Goal: Task Accomplishment & Management: Manage account settings

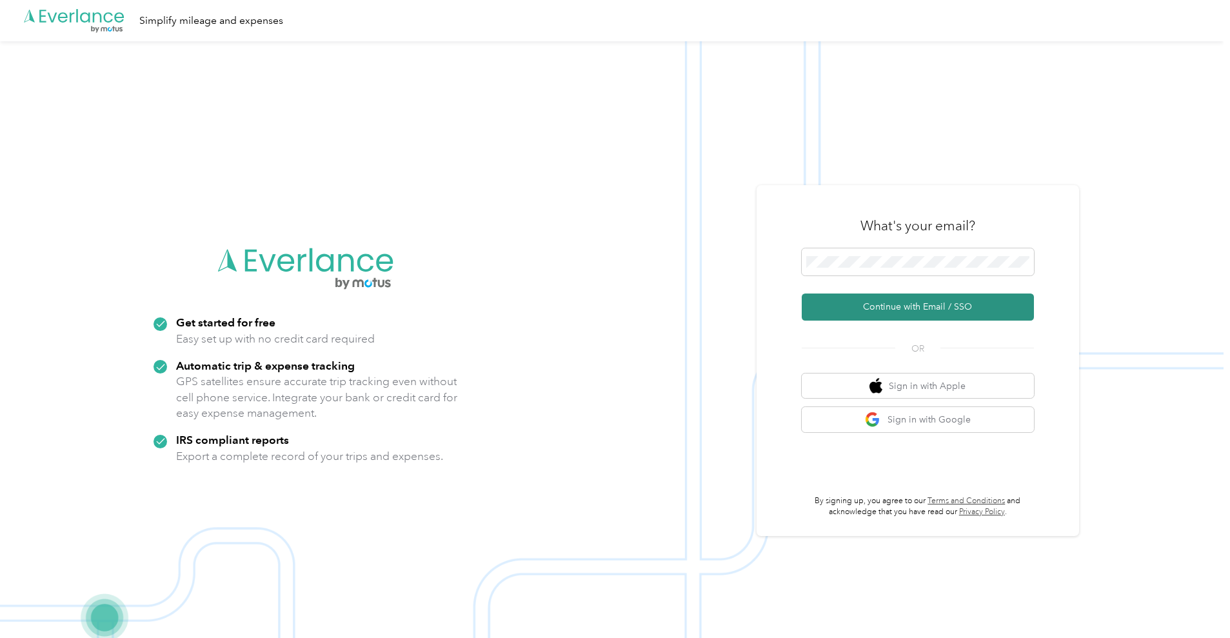
click at [880, 300] on button "Continue with Email / SSO" at bounding box center [918, 306] width 232 height 27
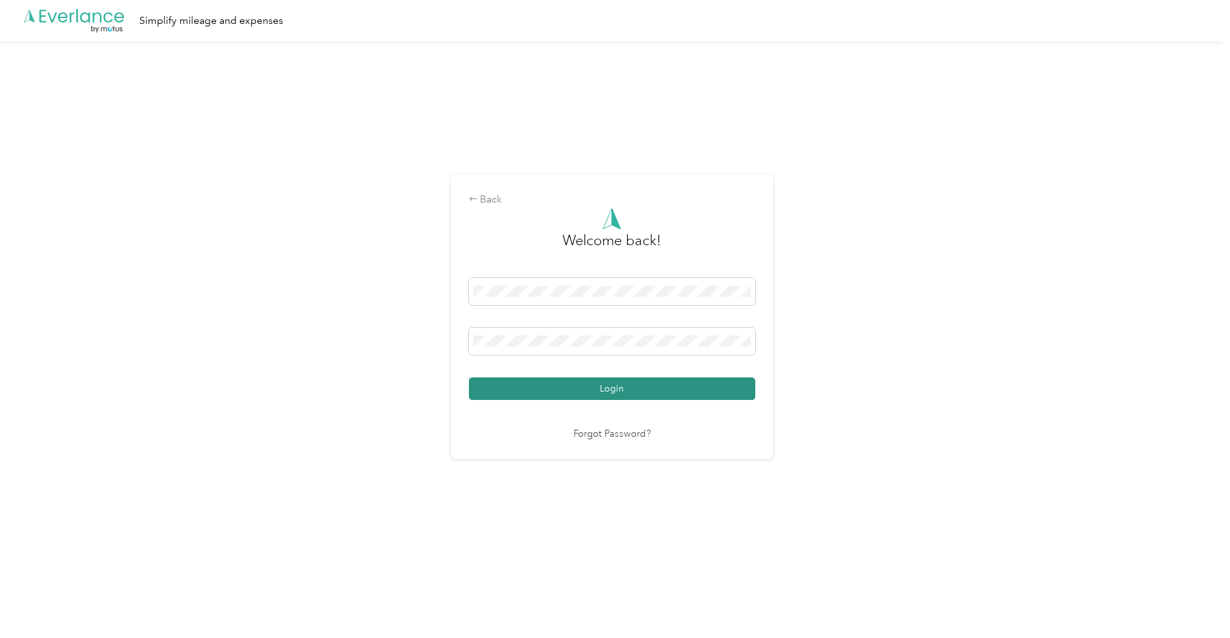
click at [586, 388] on button "Login" at bounding box center [612, 388] width 286 height 23
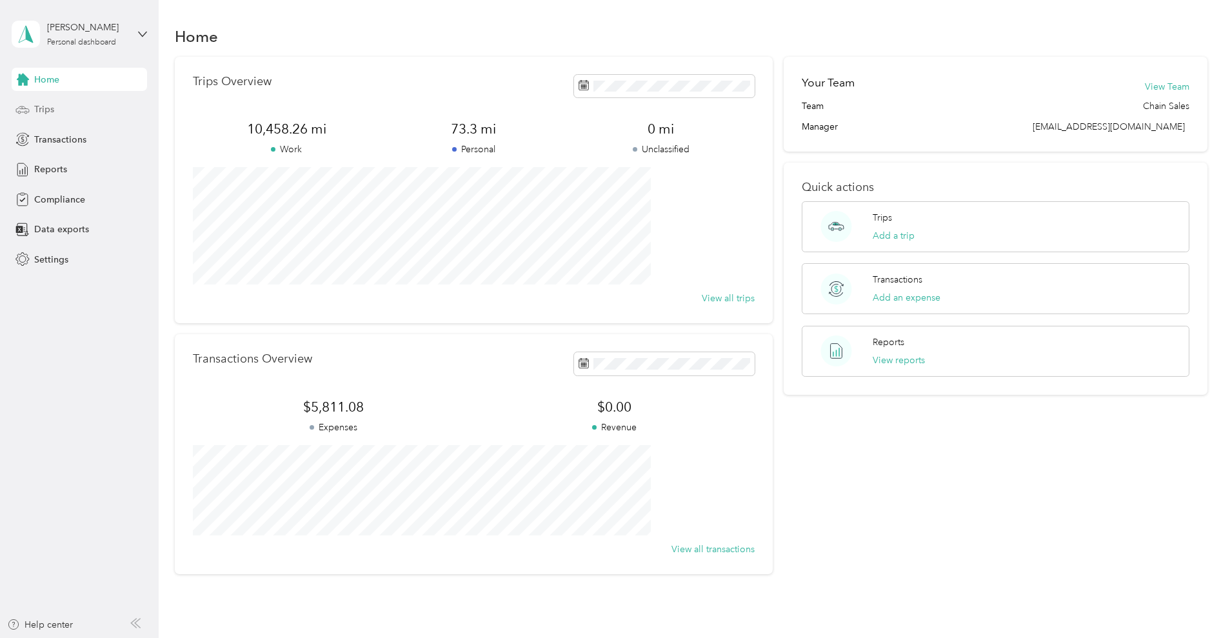
click at [62, 103] on div "Trips" at bounding box center [79, 109] width 135 height 23
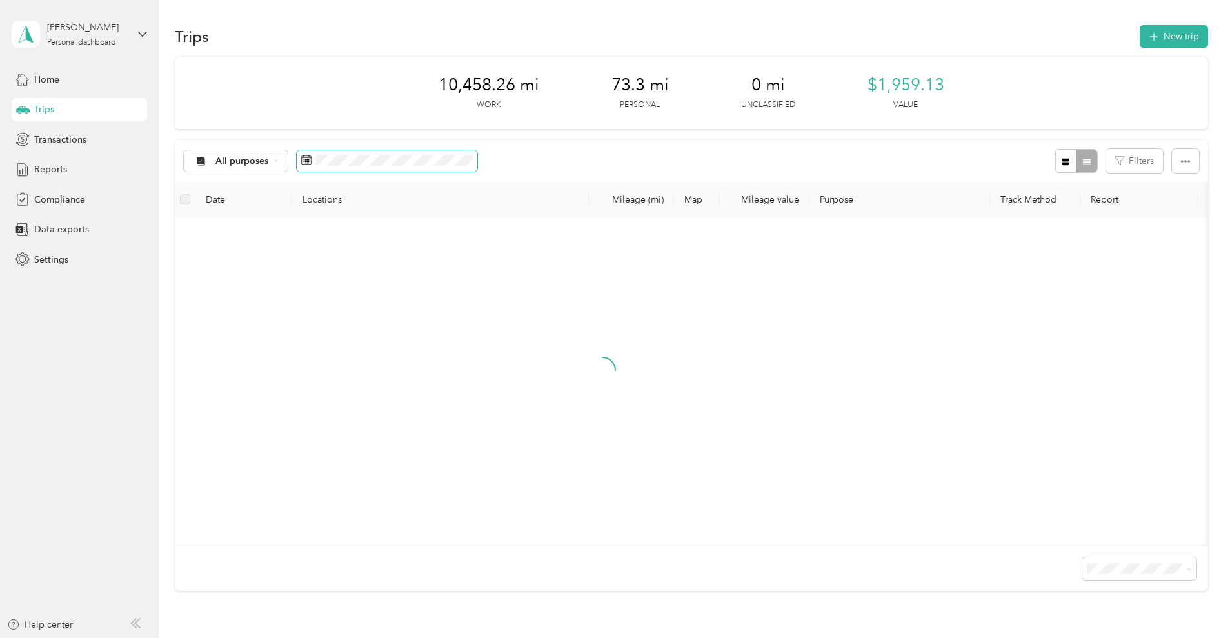
click at [444, 153] on span at bounding box center [387, 161] width 181 height 22
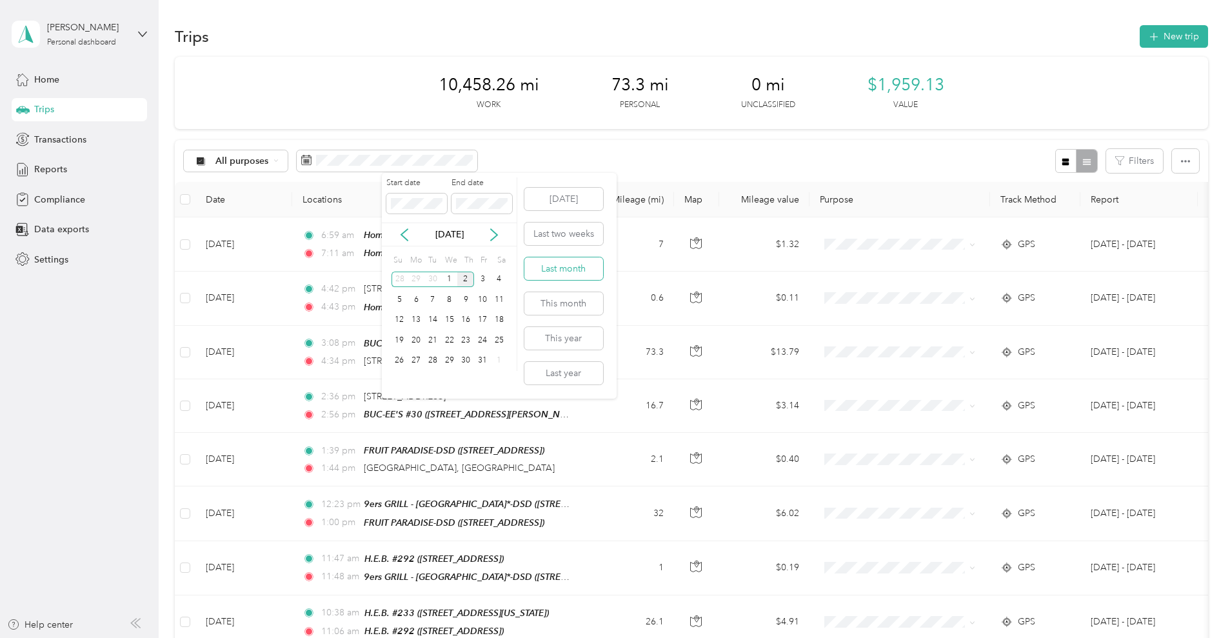
click at [578, 268] on button "Last month" at bounding box center [563, 268] width 79 height 23
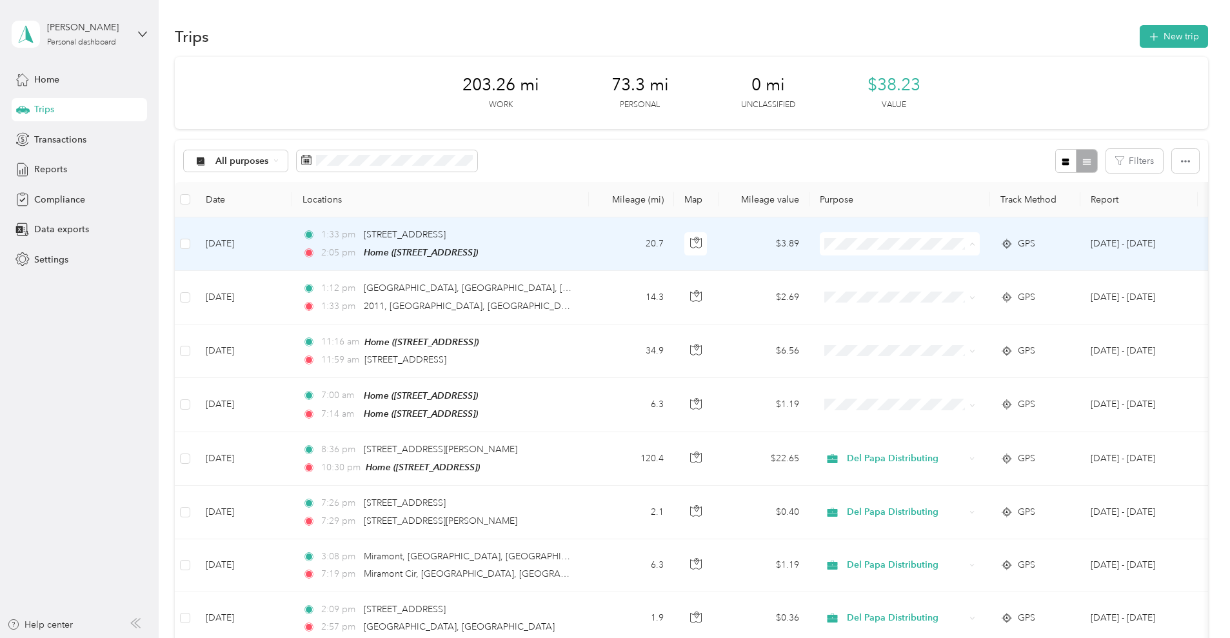
click at [955, 265] on span "Del Papa Distributing" at bounding box center [996, 268] width 119 height 14
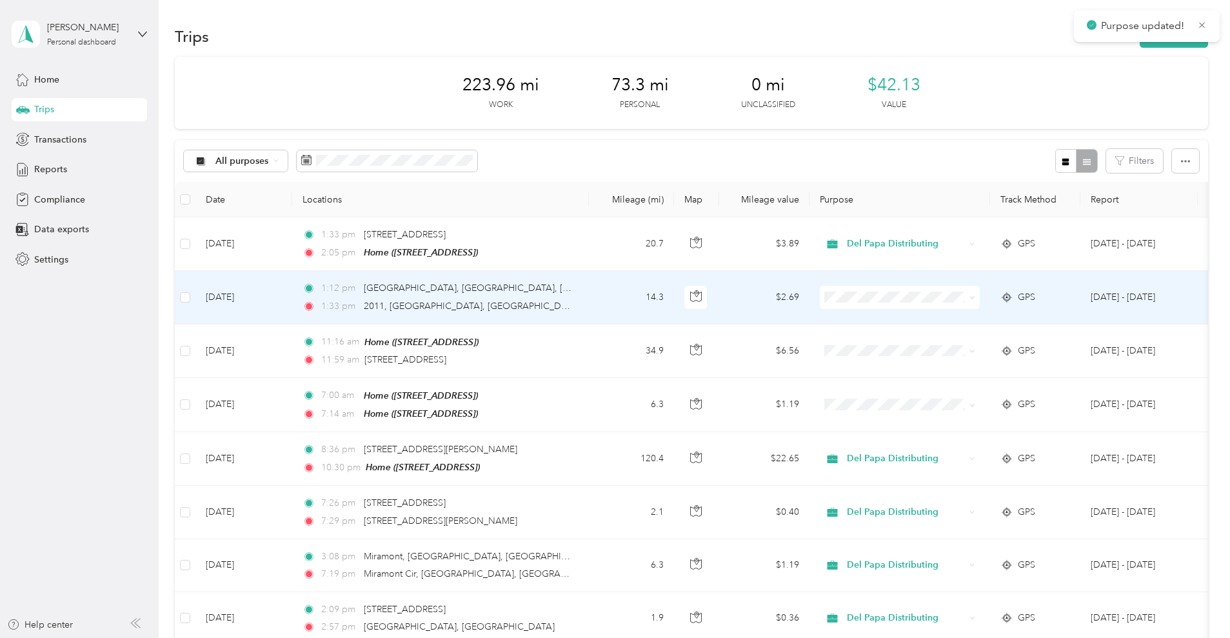
click at [949, 321] on span "Del Papa Distributing" at bounding box center [996, 321] width 119 height 14
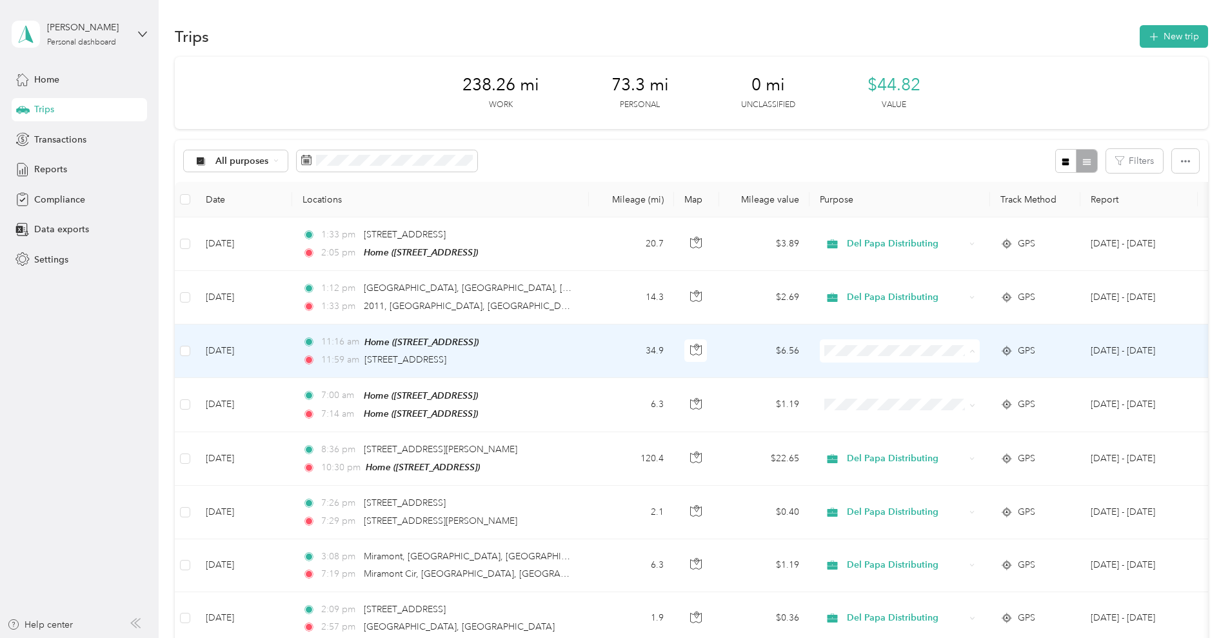
click at [955, 372] on span "Del Papa Distributing" at bounding box center [996, 374] width 119 height 14
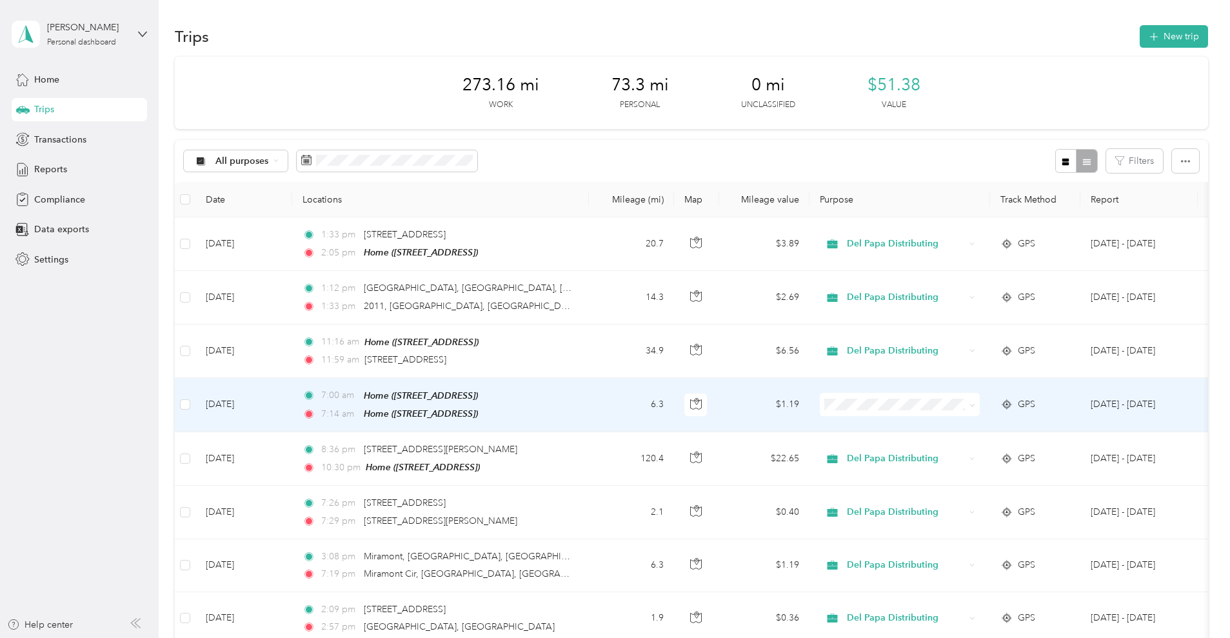
click at [981, 430] on li "Del Papa Distributing" at bounding box center [986, 424] width 160 height 23
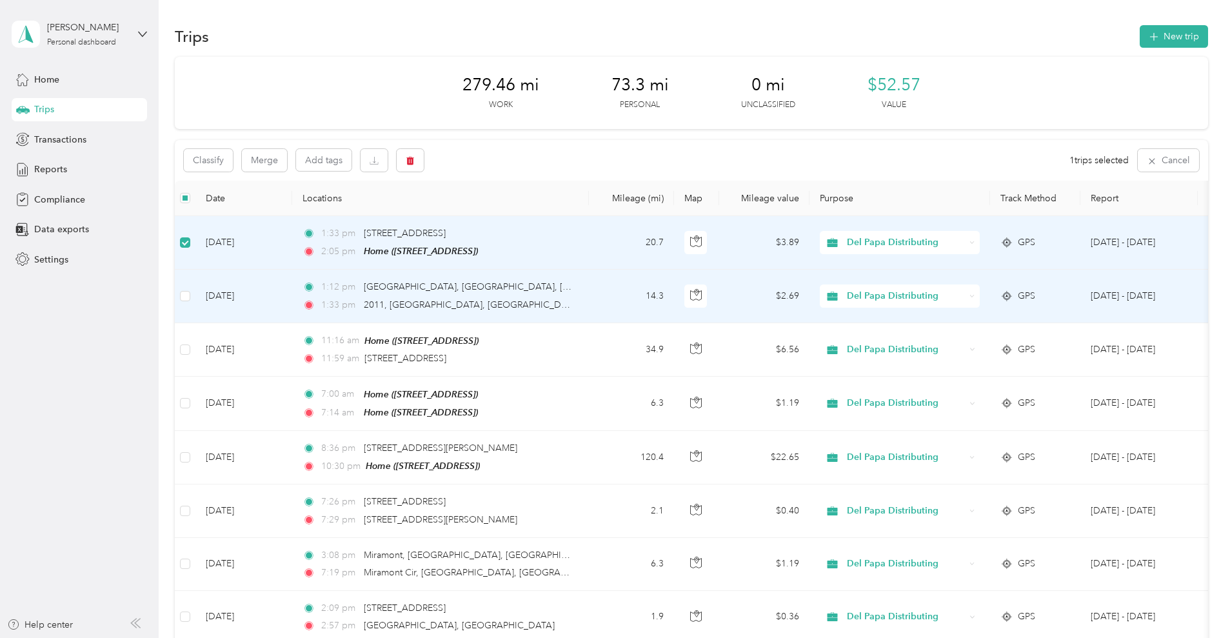
click at [190, 302] on label at bounding box center [185, 296] width 10 height 14
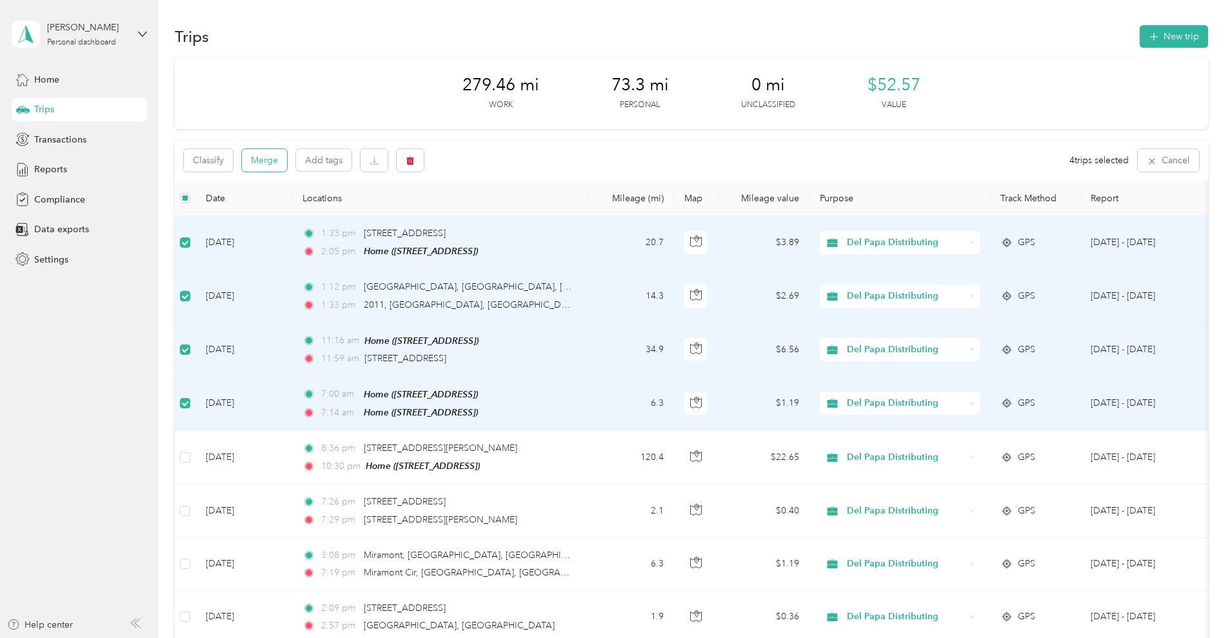
click at [287, 163] on button "Merge" at bounding box center [264, 160] width 45 height 23
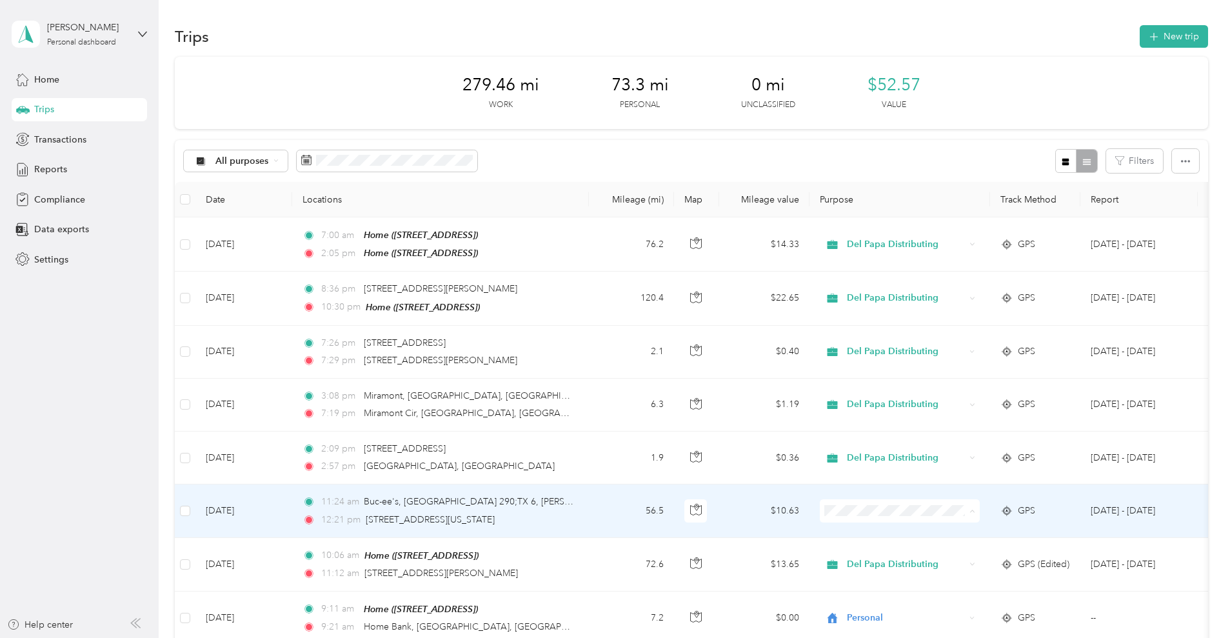
click at [962, 539] on li "Del Papa Distributing" at bounding box center [986, 533] width 160 height 23
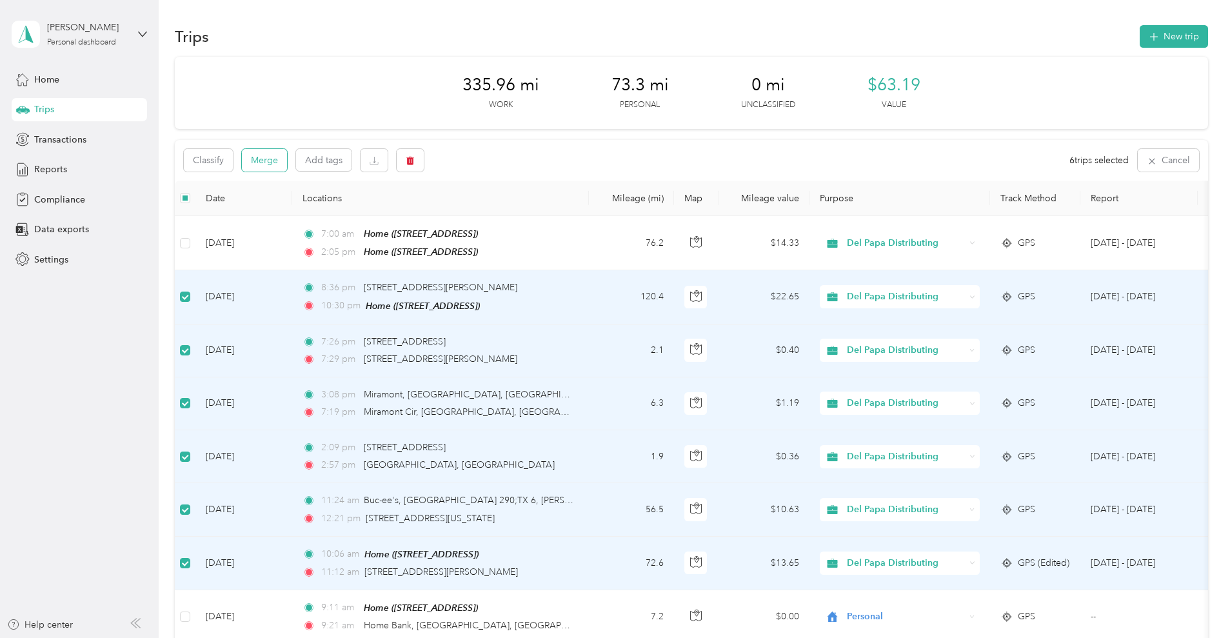
click at [287, 164] on button "Merge" at bounding box center [264, 160] width 45 height 23
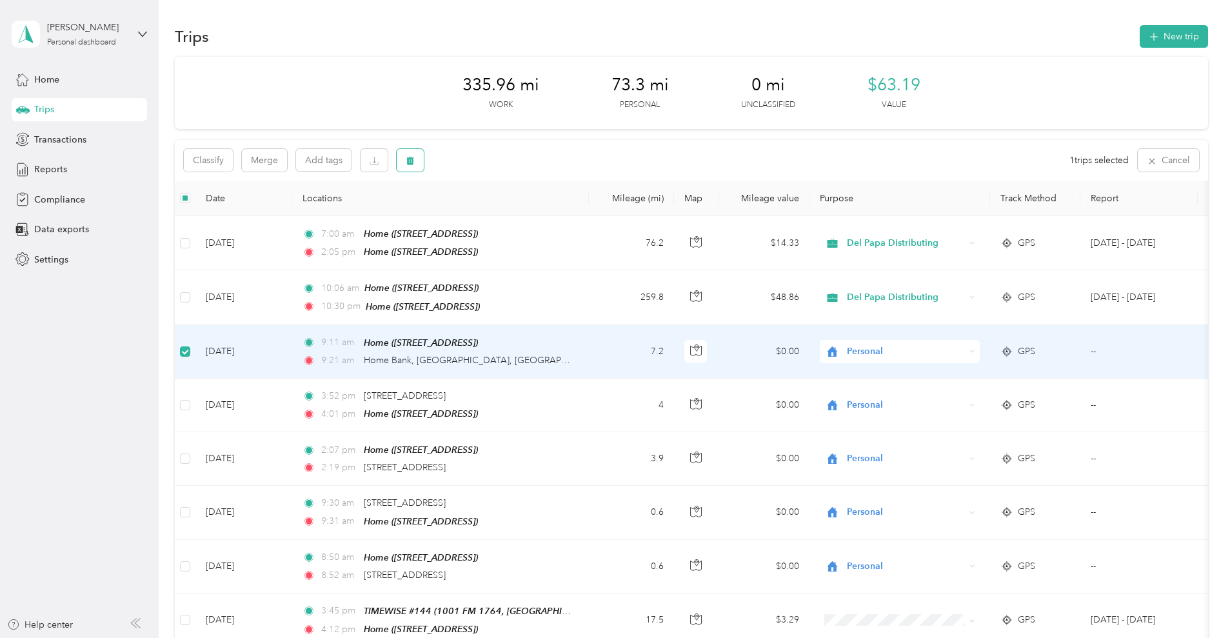
click at [414, 159] on icon "button" at bounding box center [410, 161] width 8 height 8
click at [588, 214] on button "Yes" at bounding box center [591, 214] width 25 height 21
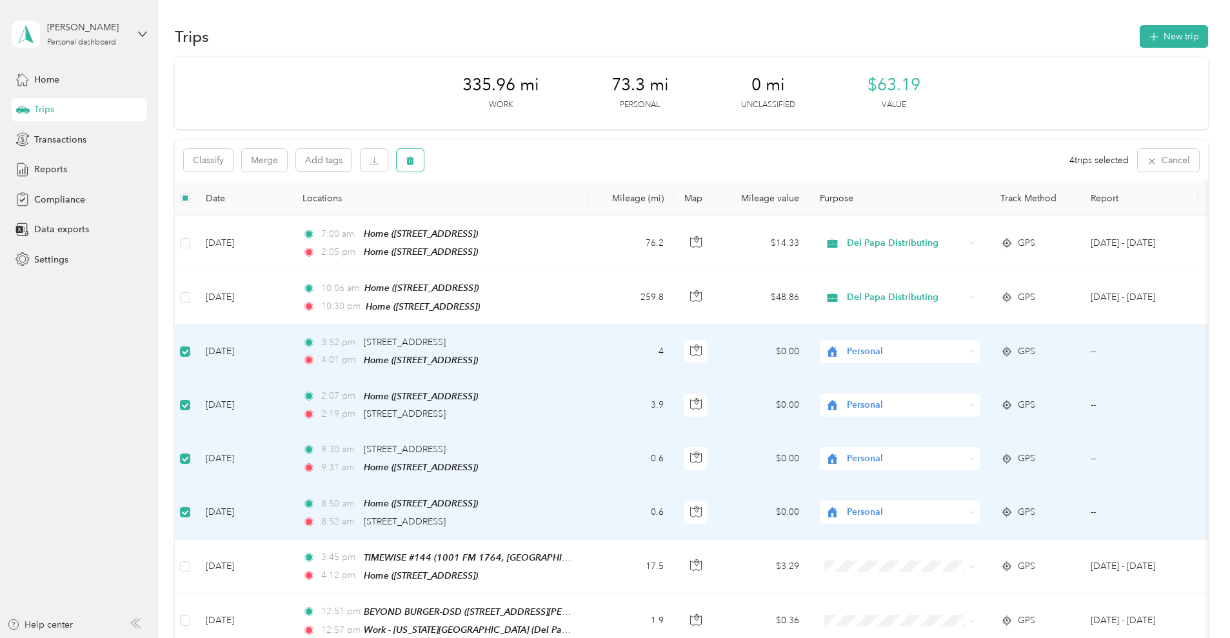
click at [414, 159] on icon "button" at bounding box center [410, 161] width 8 height 8
click at [592, 212] on button "Yes" at bounding box center [591, 214] width 25 height 21
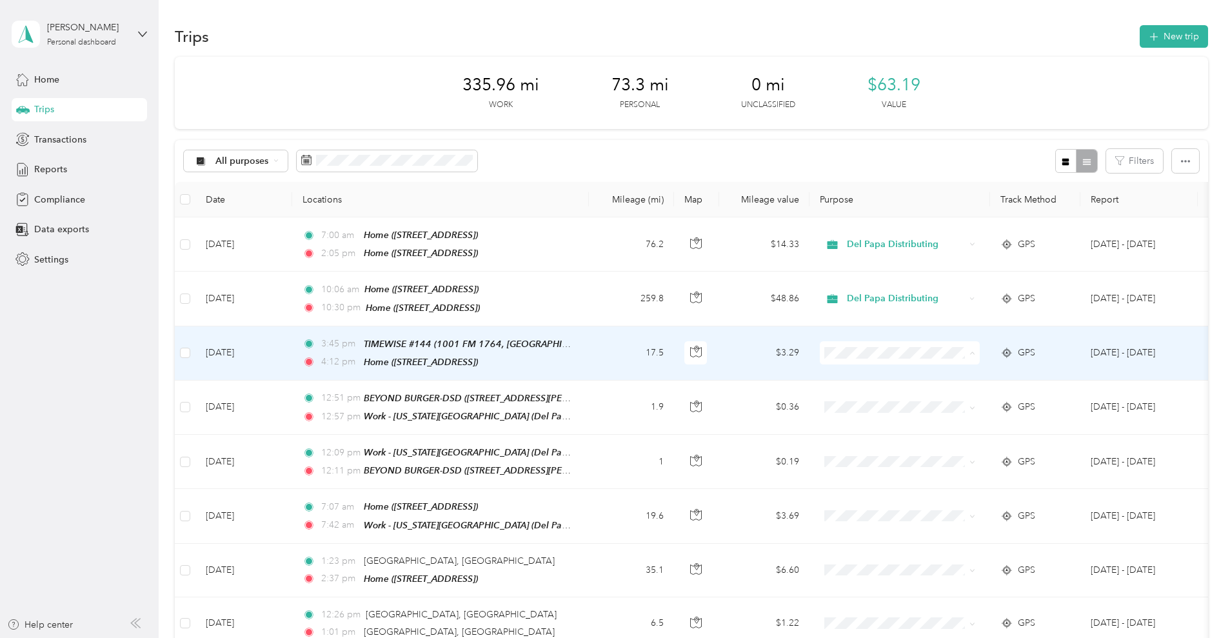
click at [968, 374] on span "Del Papa Distributing" at bounding box center [996, 374] width 119 height 14
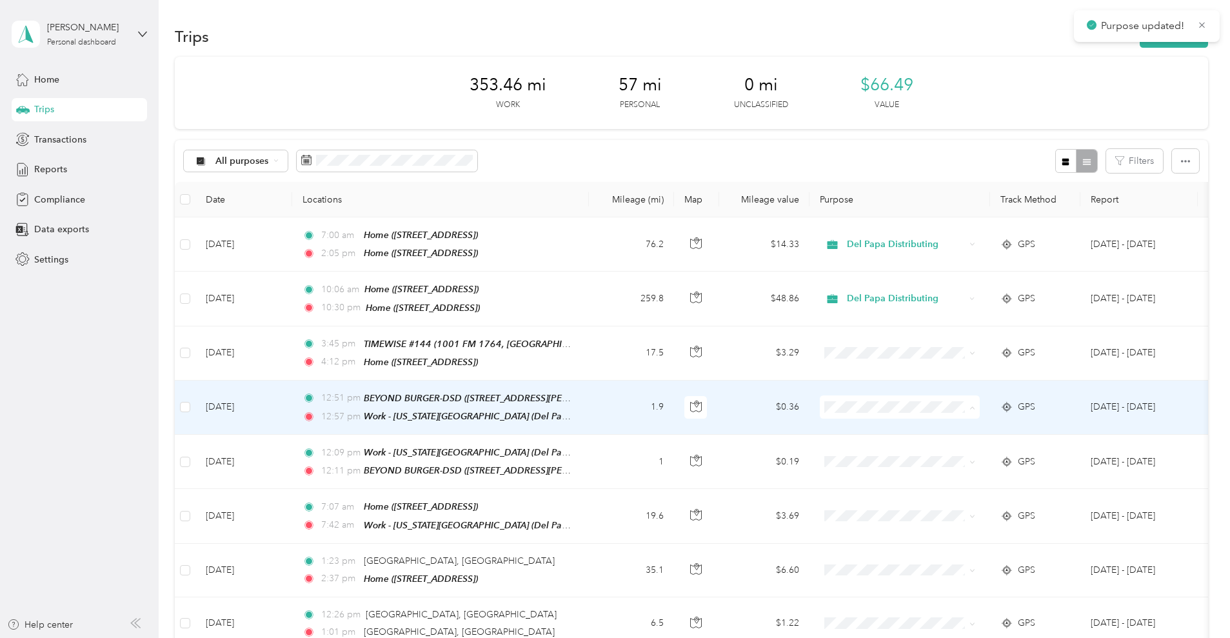
click at [962, 423] on span "Del Papa Distributing" at bounding box center [996, 427] width 119 height 14
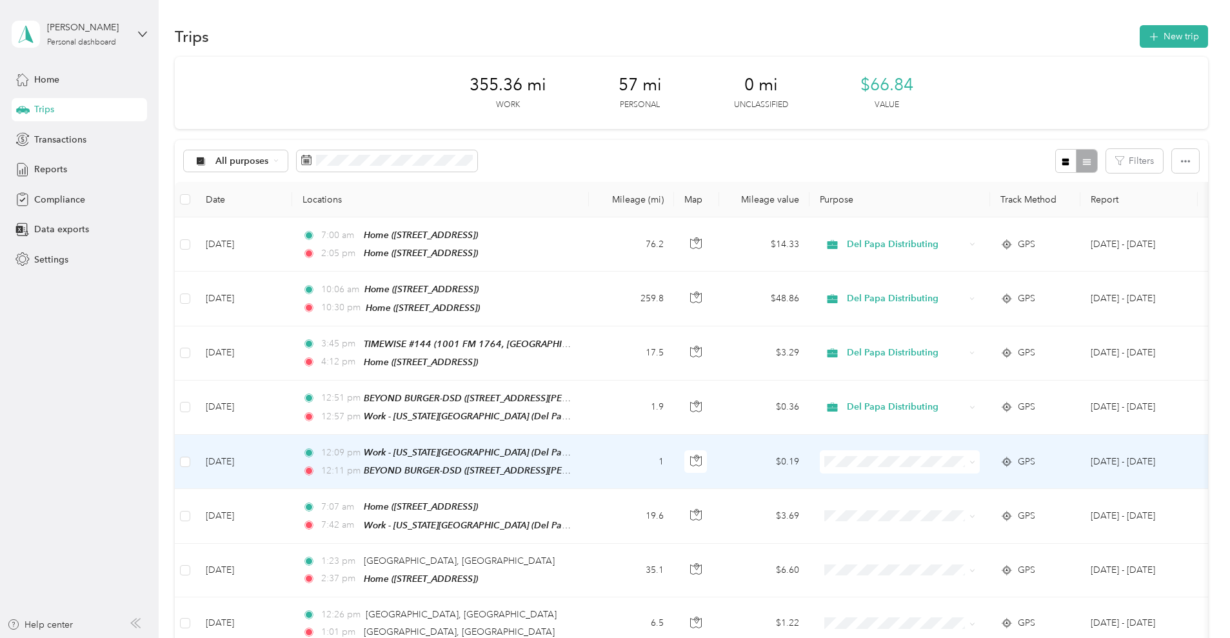
click at [973, 480] on span "Del Papa Distributing" at bounding box center [996, 480] width 119 height 14
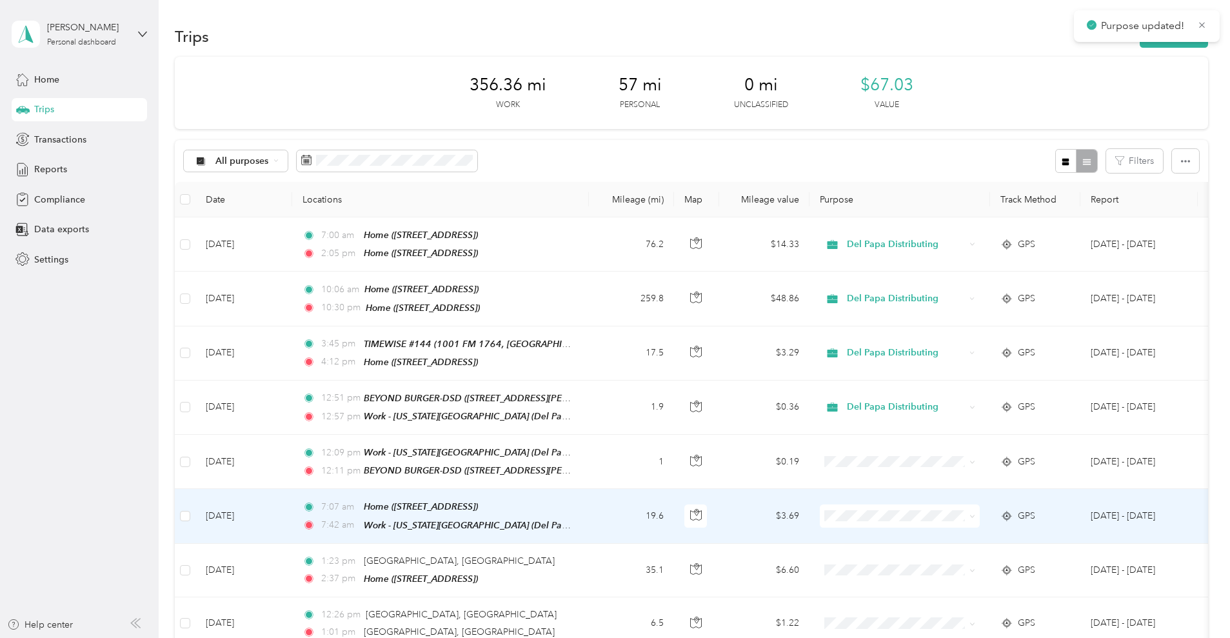
click at [962, 515] on span at bounding box center [900, 515] width 160 height 23
click at [987, 529] on span "Del Papa Distributing" at bounding box center [996, 533] width 119 height 14
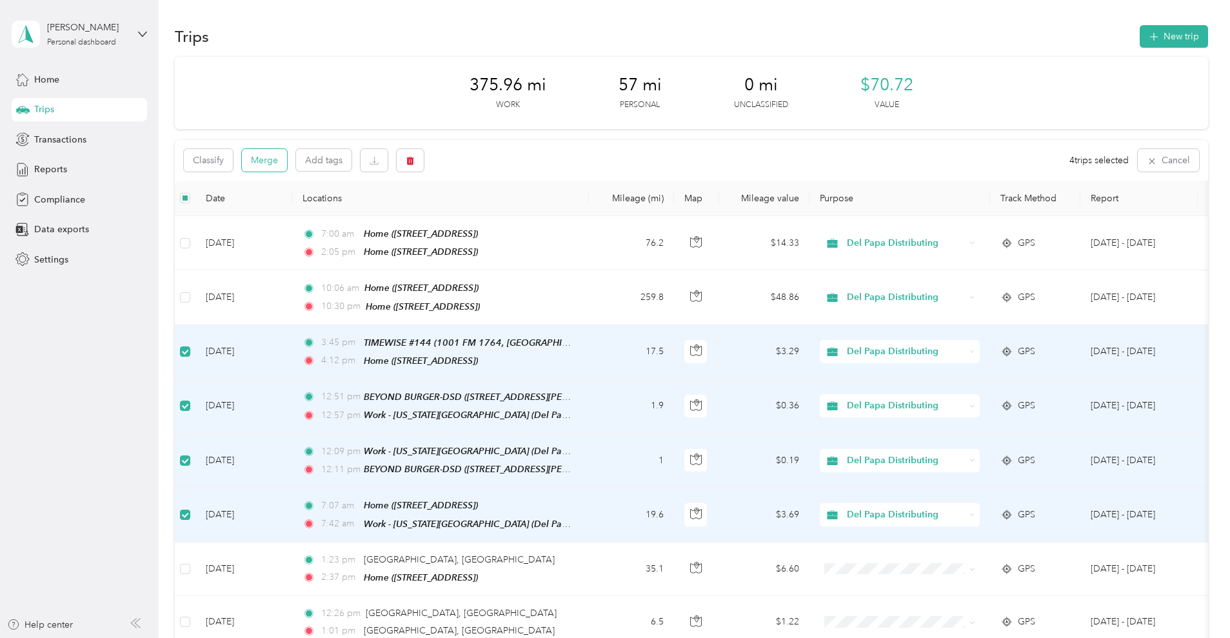
click at [287, 163] on button "Merge" at bounding box center [264, 160] width 45 height 23
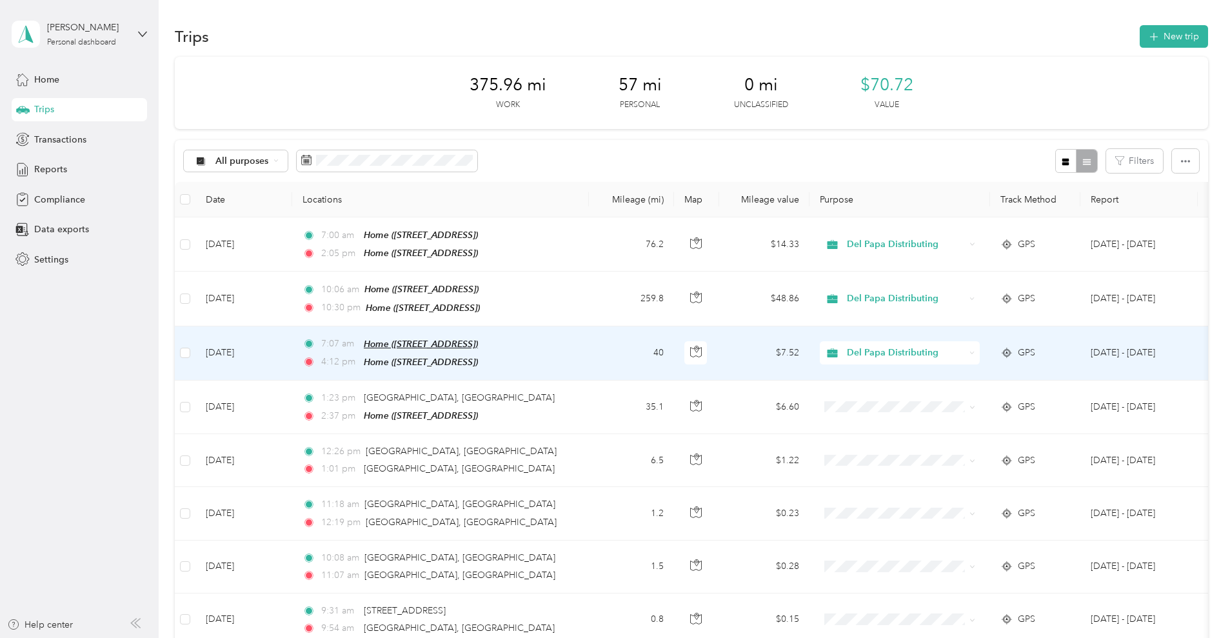
scroll to position [269, 0]
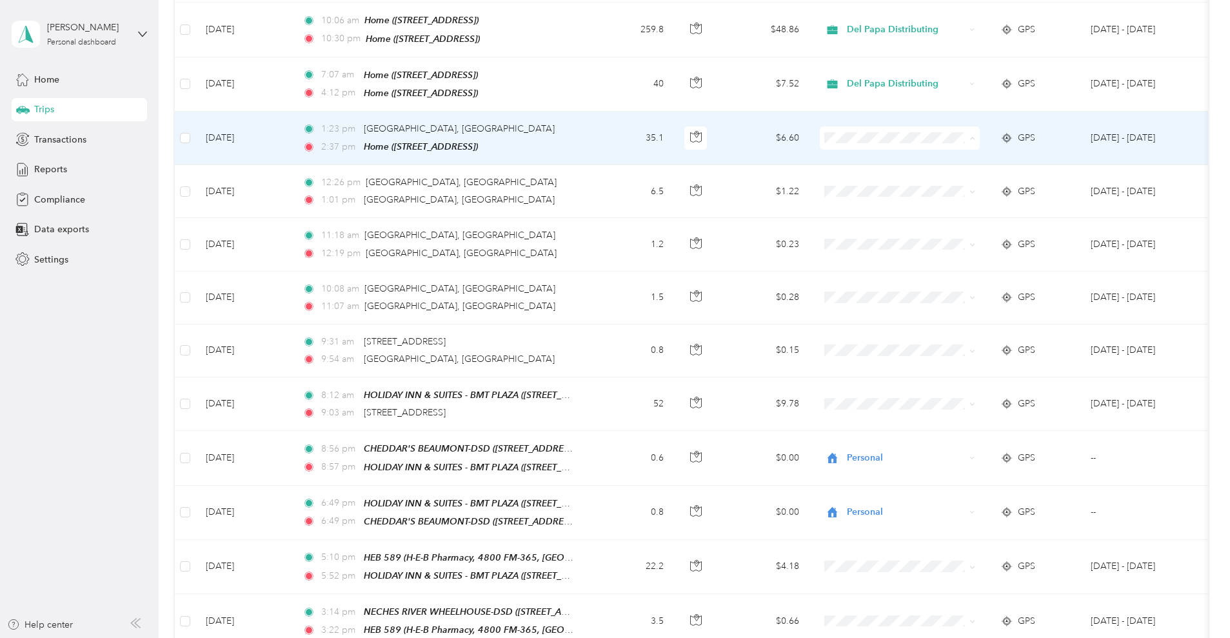
click at [982, 157] on span "Del Papa Distributing" at bounding box center [996, 158] width 119 height 14
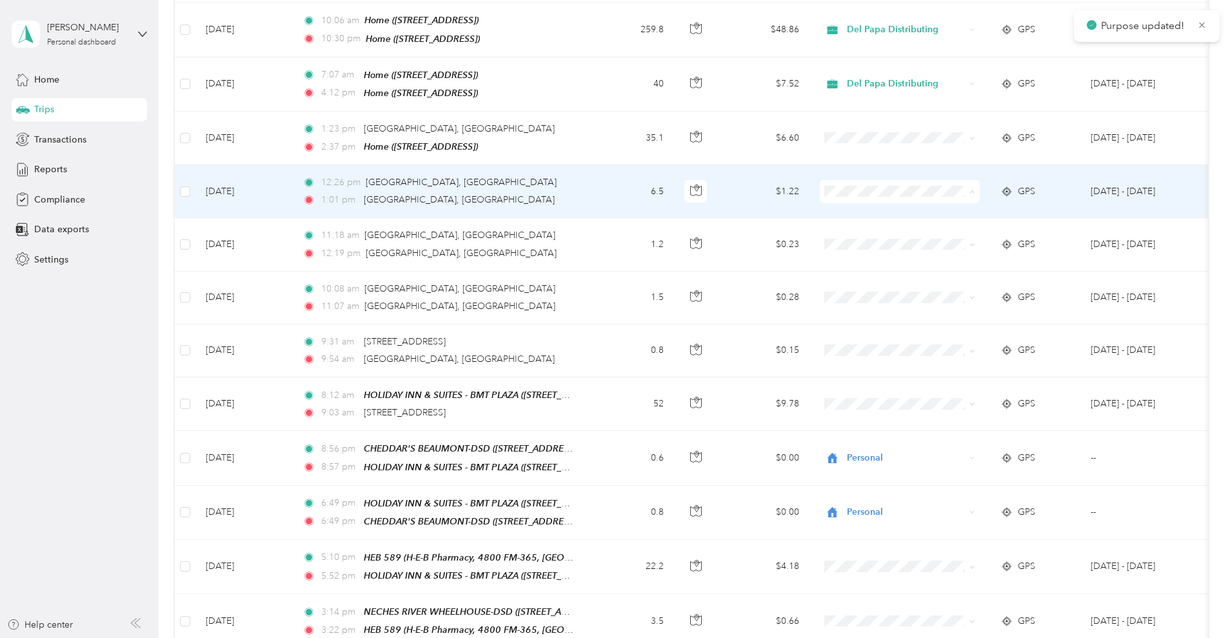
click at [989, 214] on span "Del Papa Distributing" at bounding box center [996, 211] width 119 height 14
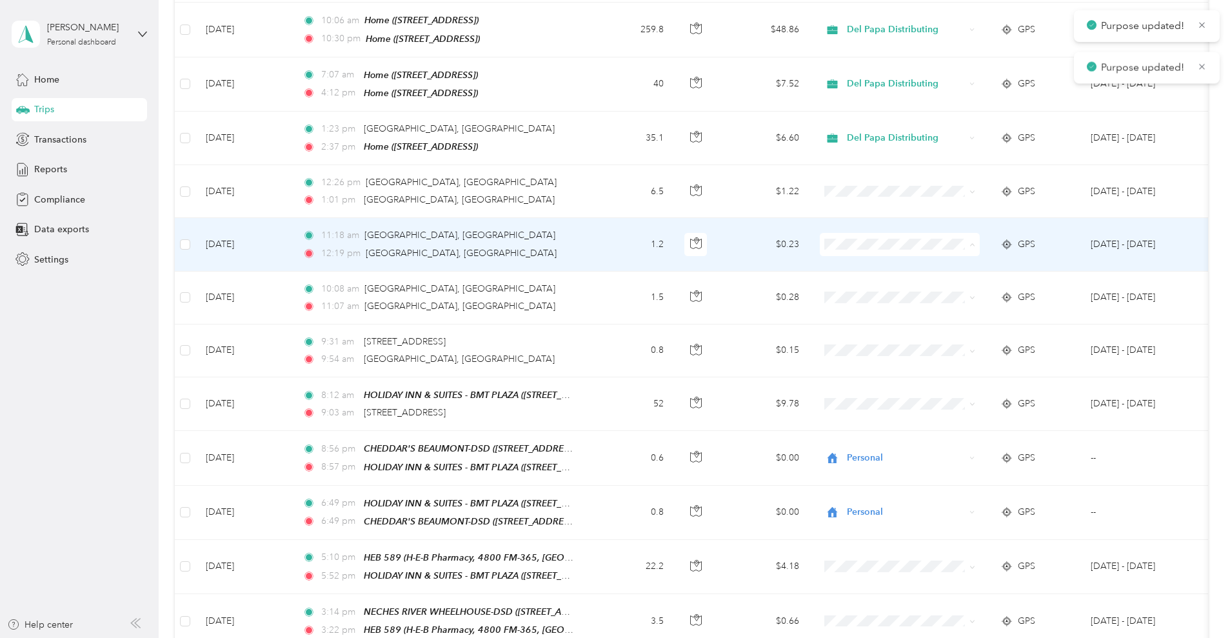
click at [986, 263] on span "Del Papa Distributing" at bounding box center [996, 264] width 119 height 14
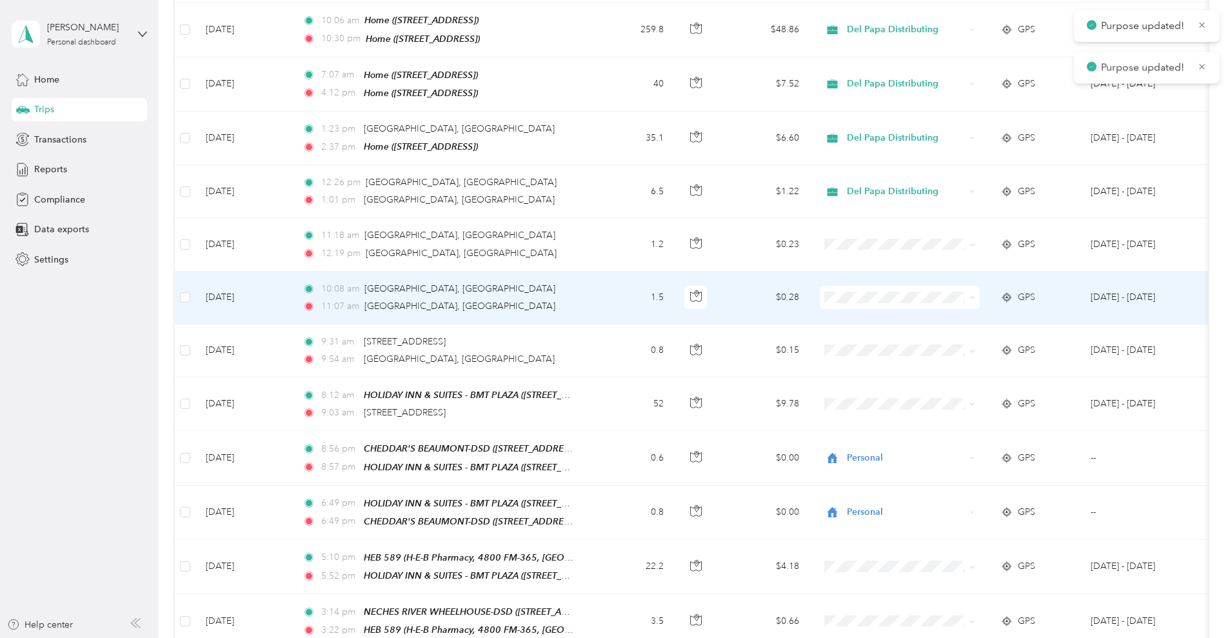
click at [997, 316] on span "Del Papa Distributing" at bounding box center [996, 317] width 119 height 14
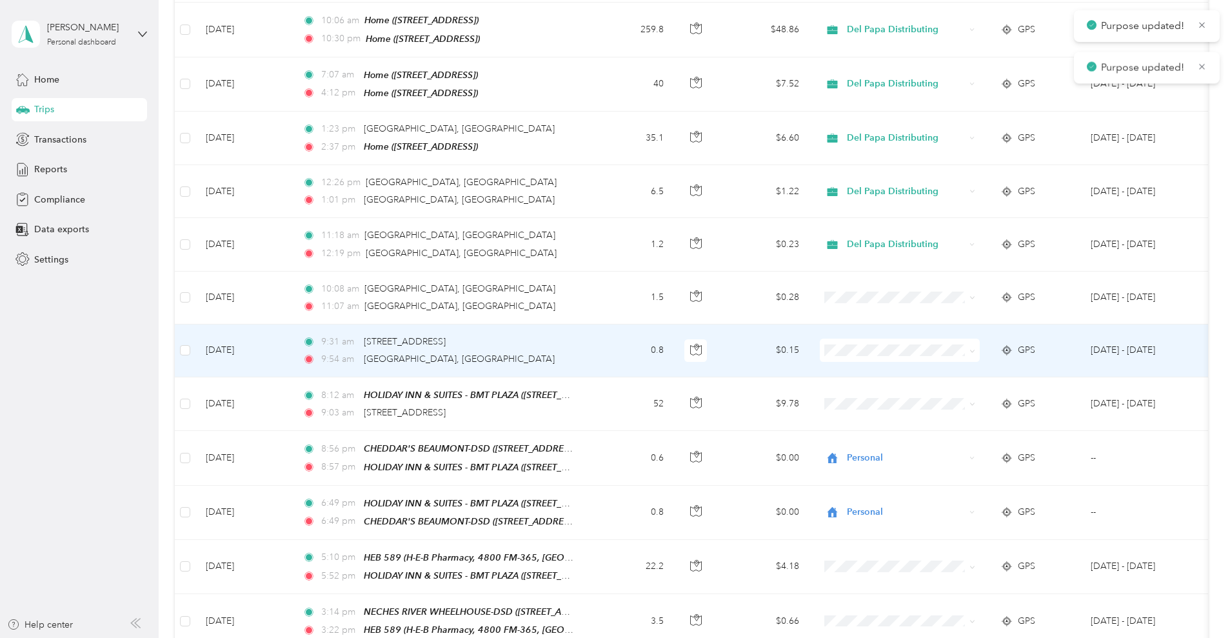
click at [984, 369] on span "Del Papa Distributing" at bounding box center [996, 370] width 119 height 14
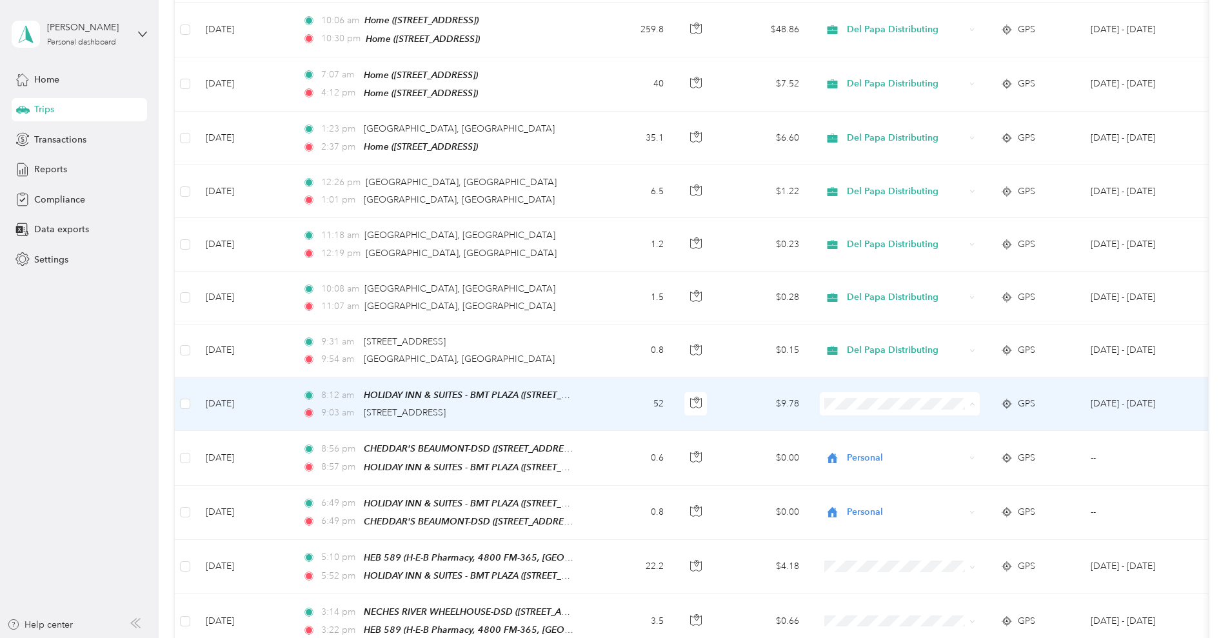
click at [969, 417] on span "Del Papa Distributing" at bounding box center [996, 424] width 119 height 14
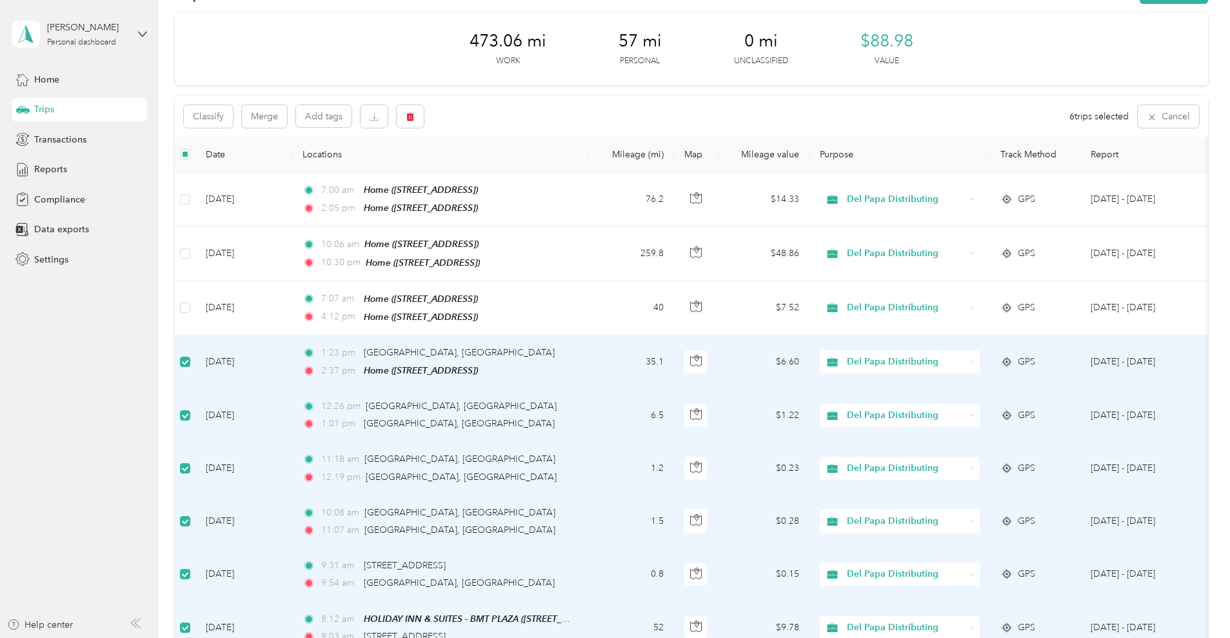
scroll to position [0, 0]
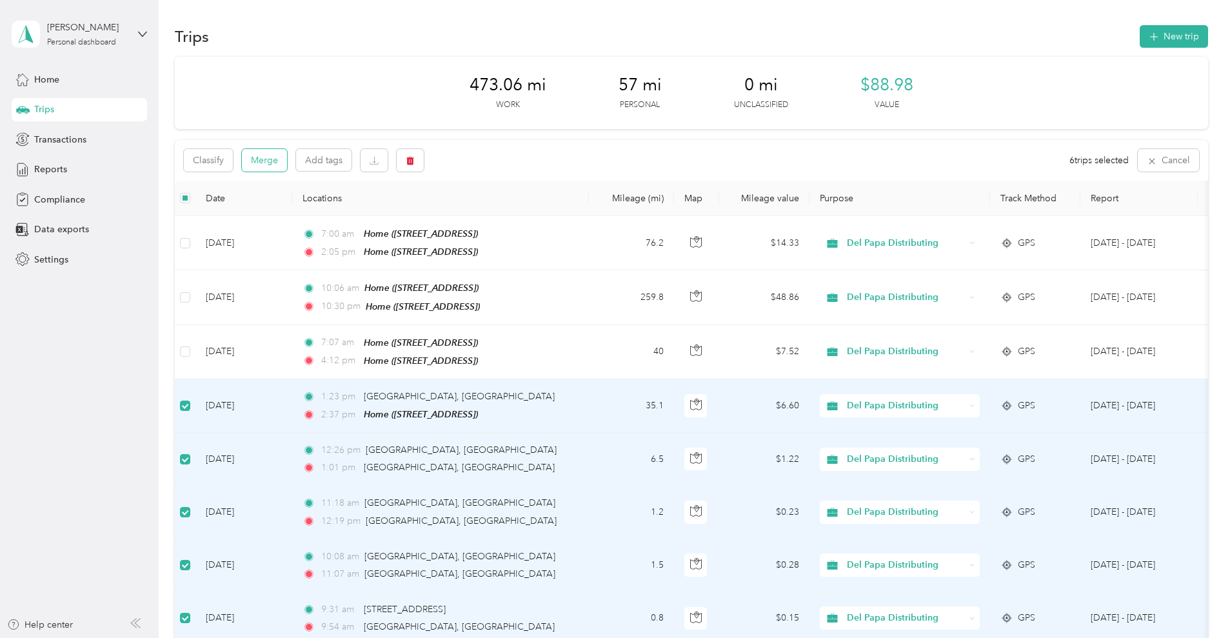
click at [287, 162] on button "Merge" at bounding box center [264, 160] width 45 height 23
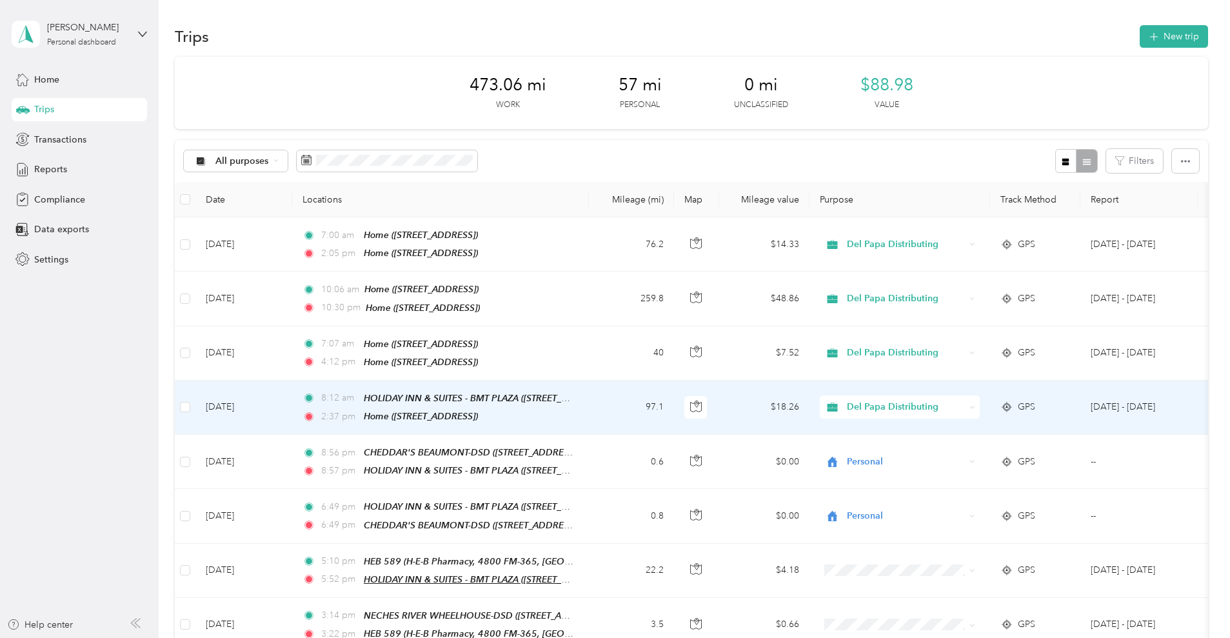
scroll to position [269, 0]
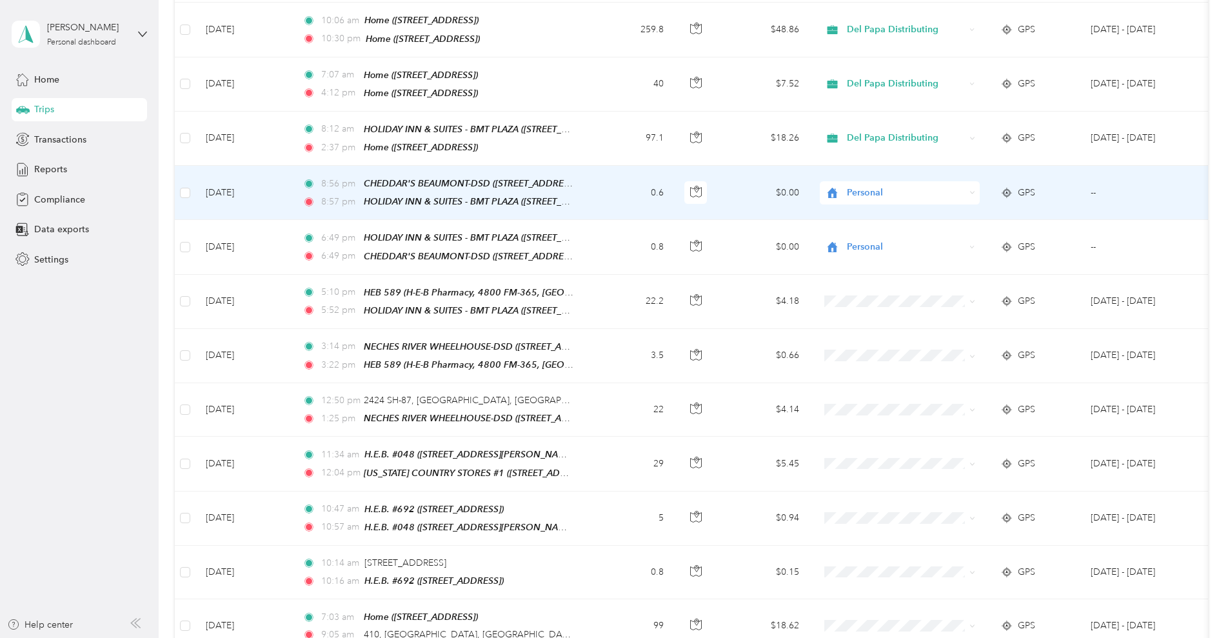
click at [965, 190] on span "Personal" at bounding box center [906, 193] width 118 height 14
click at [1006, 214] on span "Del Papa Distributing" at bounding box center [996, 211] width 119 height 14
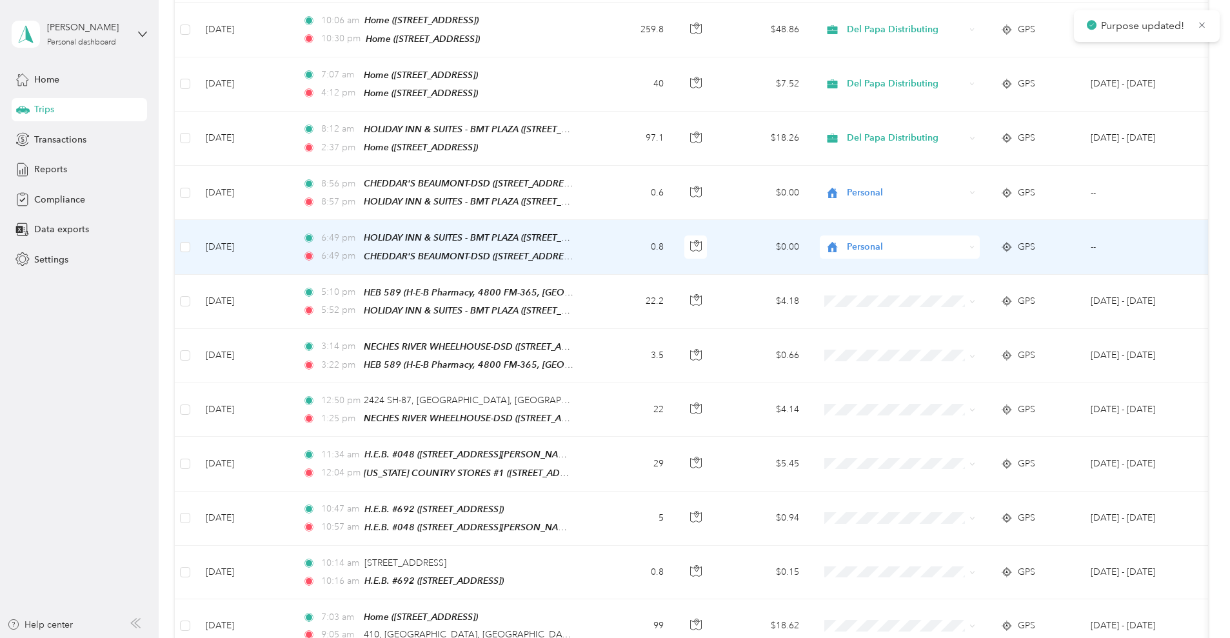
click at [965, 240] on span "Personal" at bounding box center [906, 247] width 118 height 14
click at [999, 260] on span "Del Papa Distributing" at bounding box center [996, 264] width 119 height 14
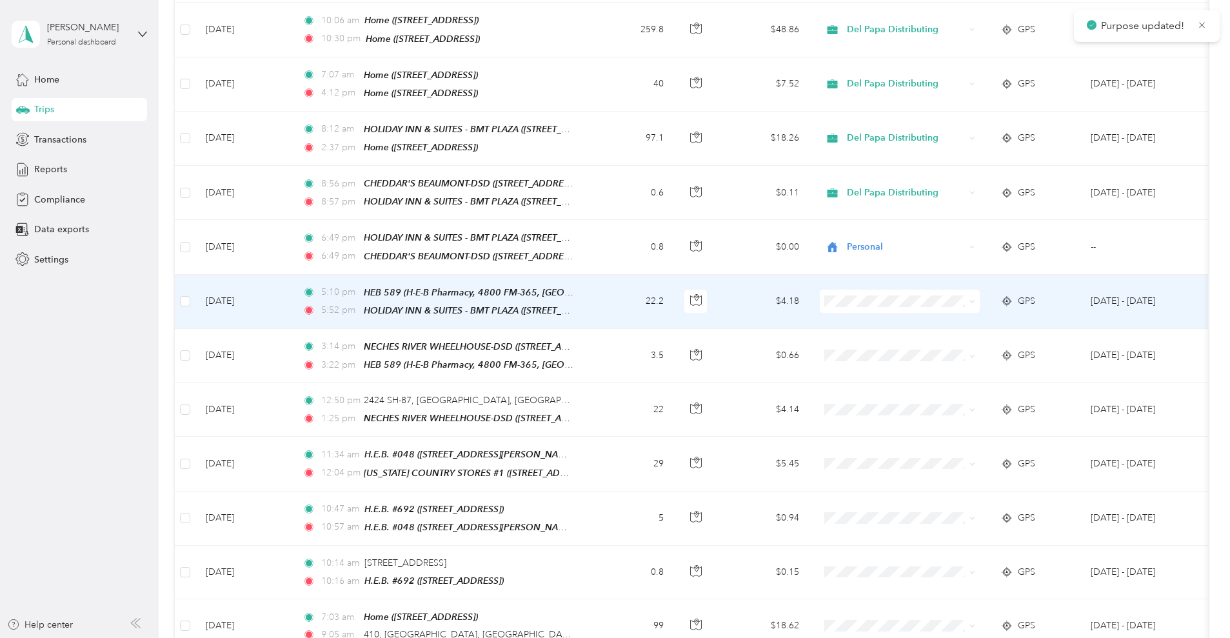
click at [959, 312] on span "Del Papa Distributing" at bounding box center [996, 317] width 119 height 14
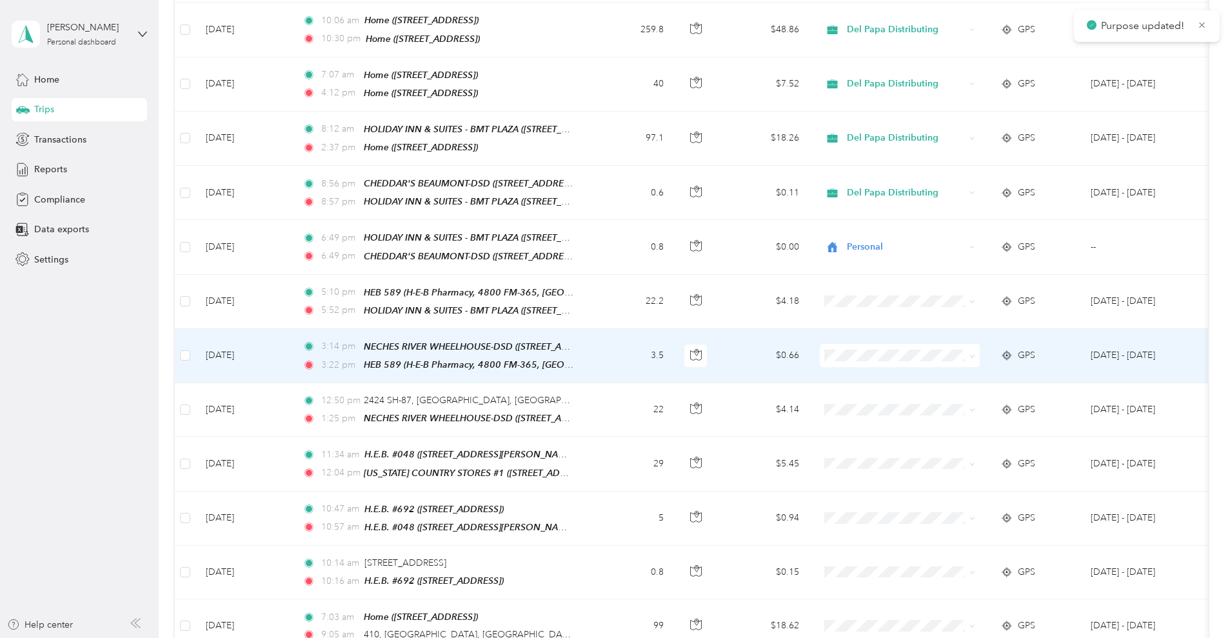
click at [964, 372] on span "Del Papa Distributing" at bounding box center [996, 370] width 119 height 14
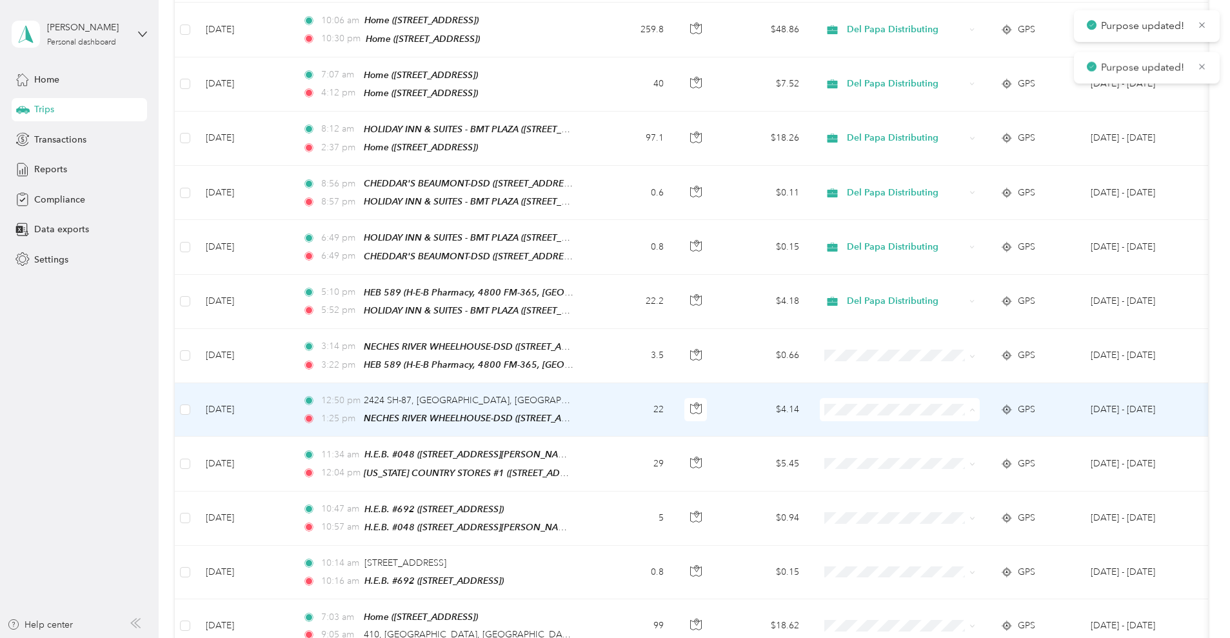
click at [969, 427] on span "Del Papa Distributing" at bounding box center [996, 424] width 119 height 14
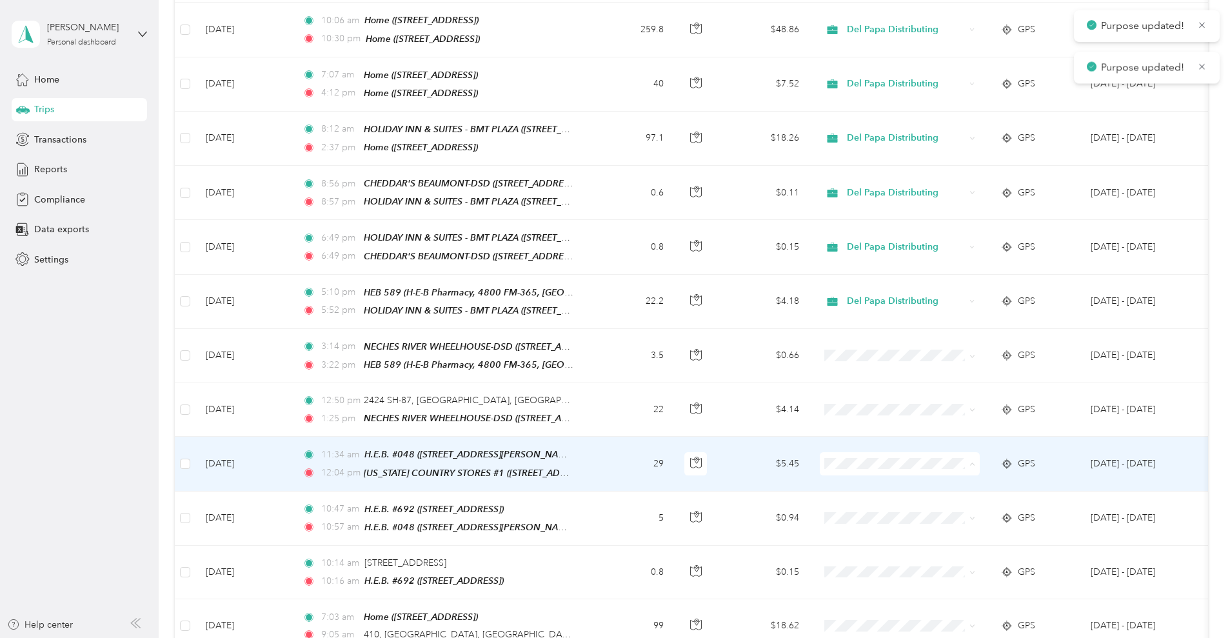
click at [964, 476] on span "Del Papa Distributing" at bounding box center [996, 477] width 119 height 14
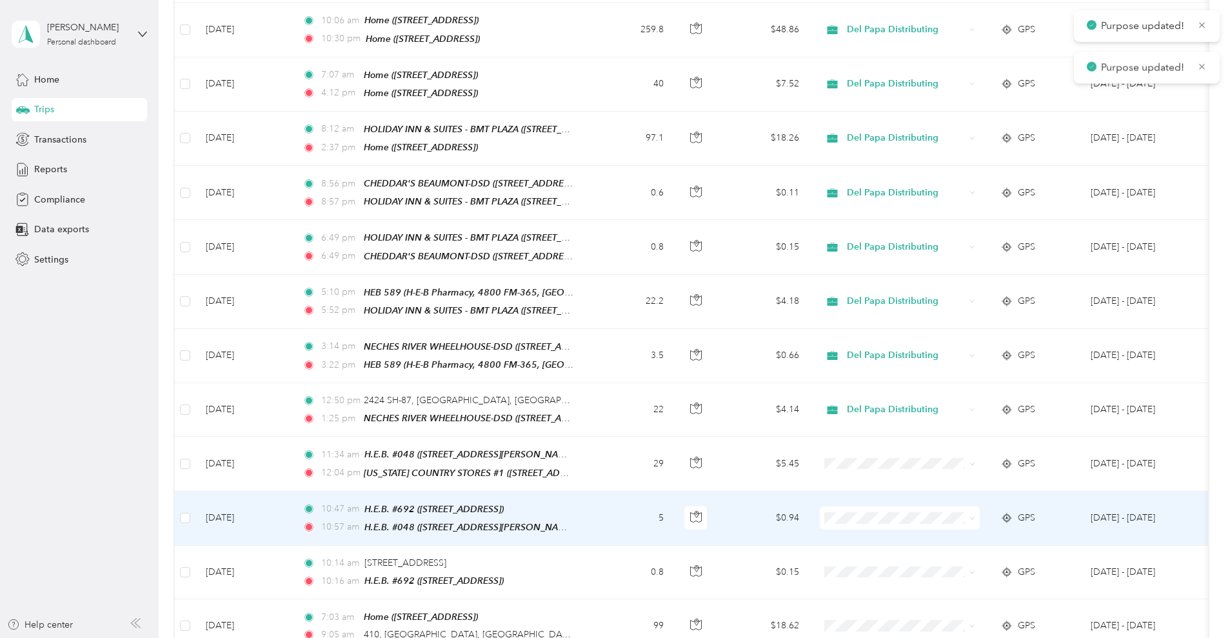
click at [953, 535] on li "Del Papa Distributing" at bounding box center [986, 529] width 160 height 23
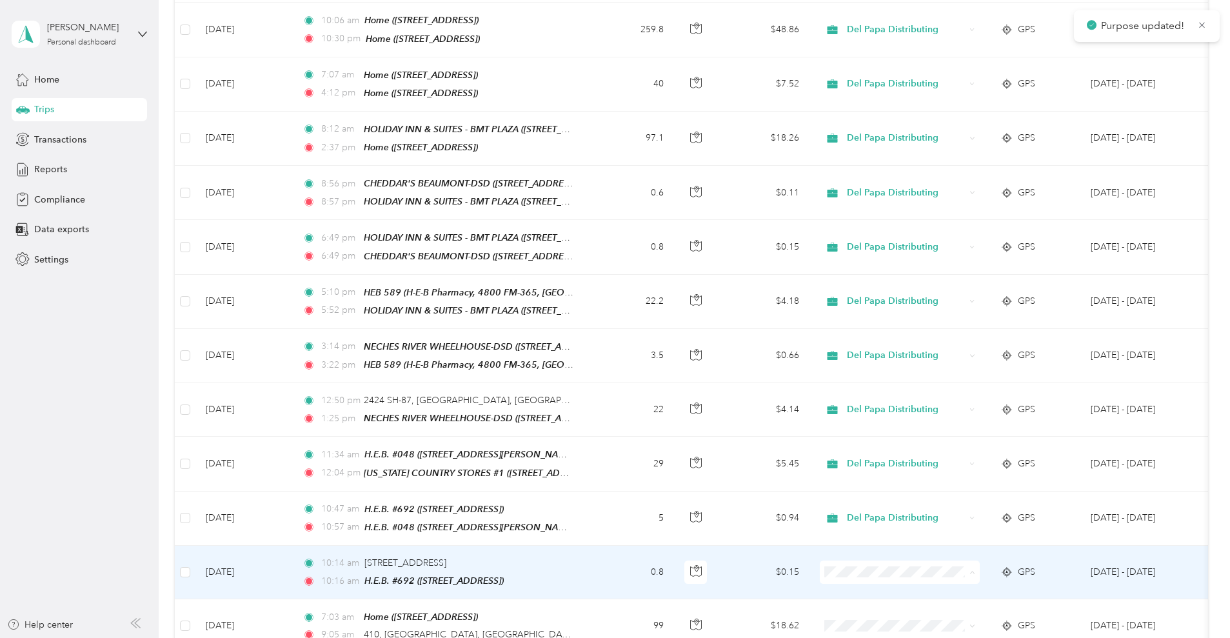
click at [947, 583] on span "Del Papa Distributing" at bounding box center [996, 582] width 119 height 14
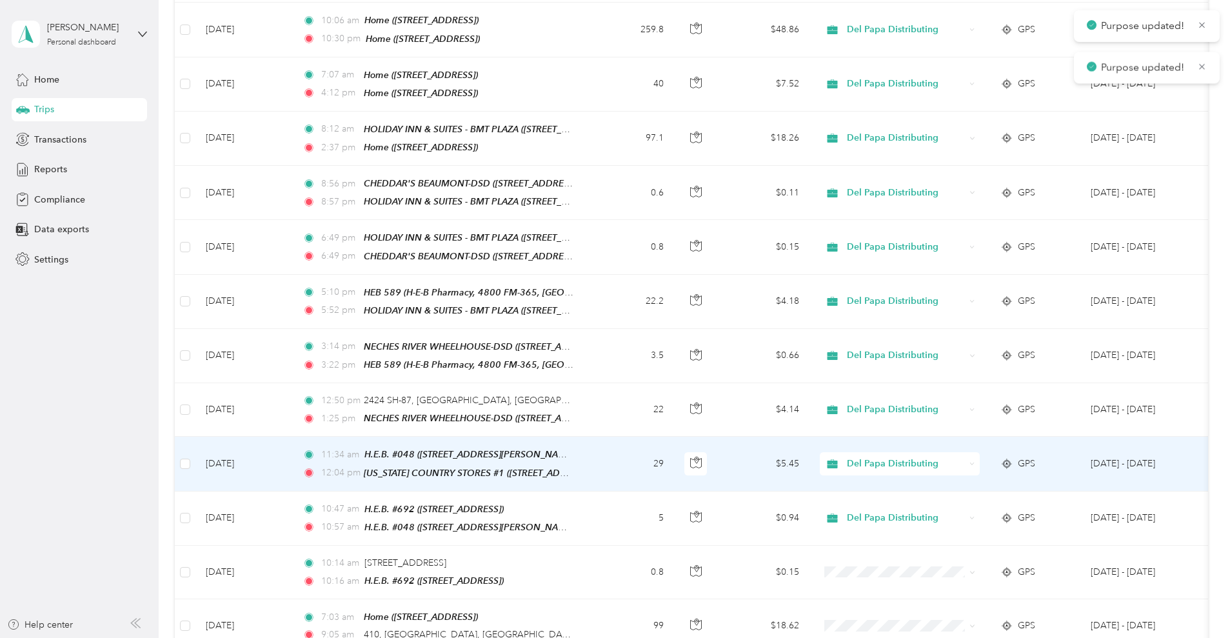
scroll to position [537, 0]
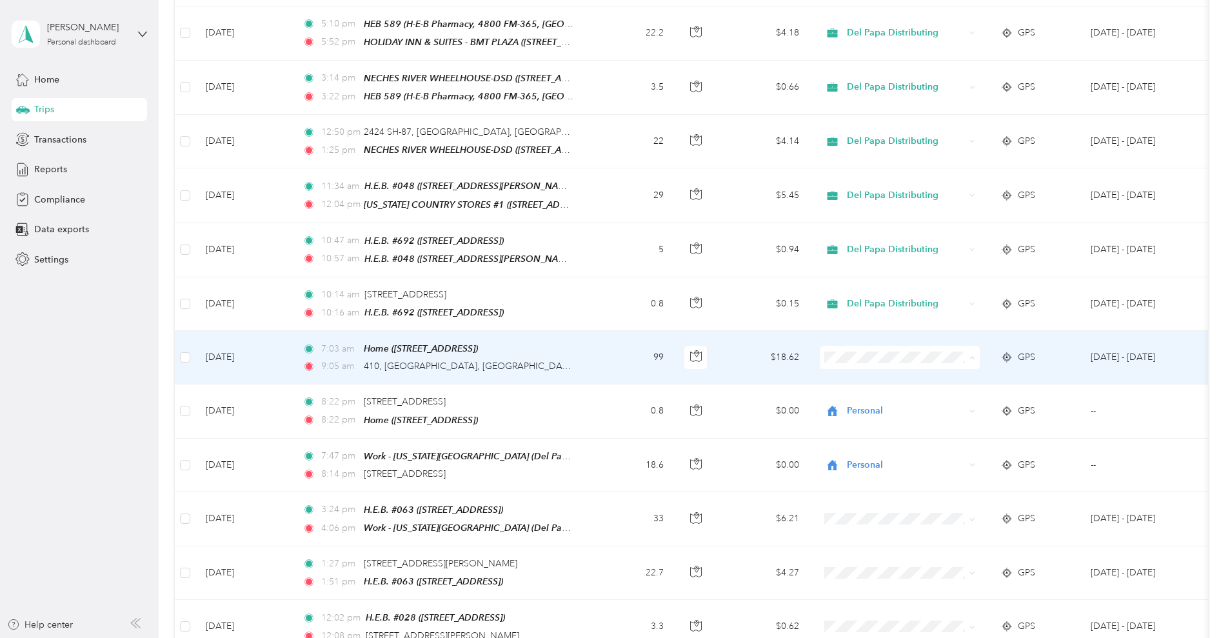
click at [960, 370] on span "Del Papa Distributing" at bounding box center [996, 368] width 119 height 14
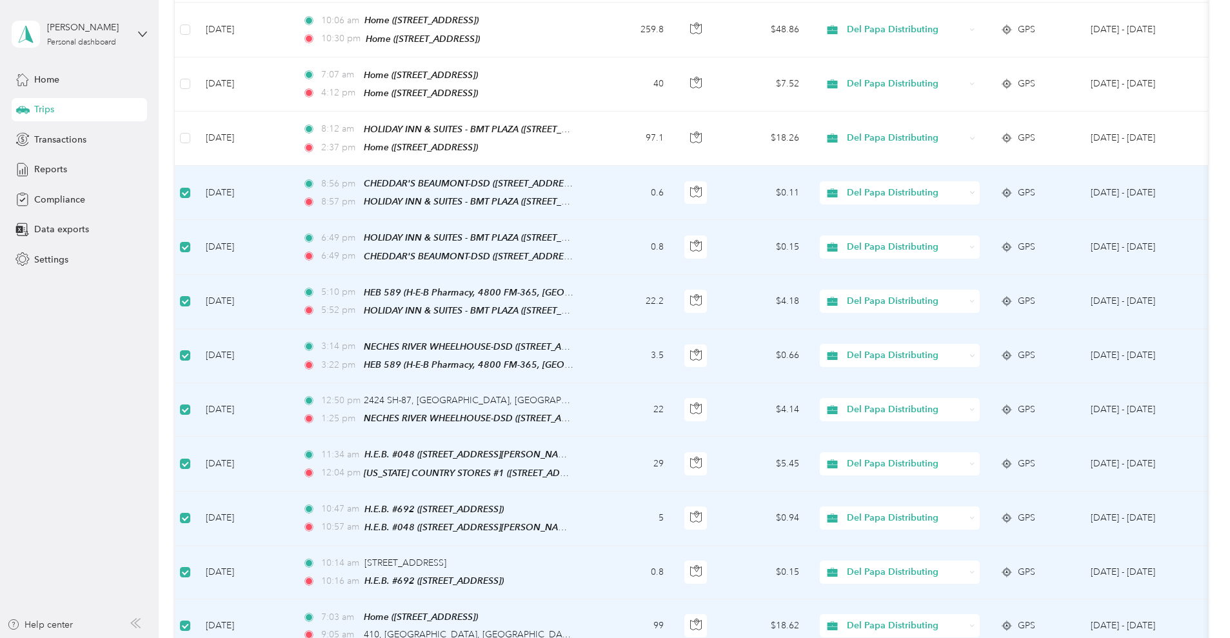
scroll to position [0, 0]
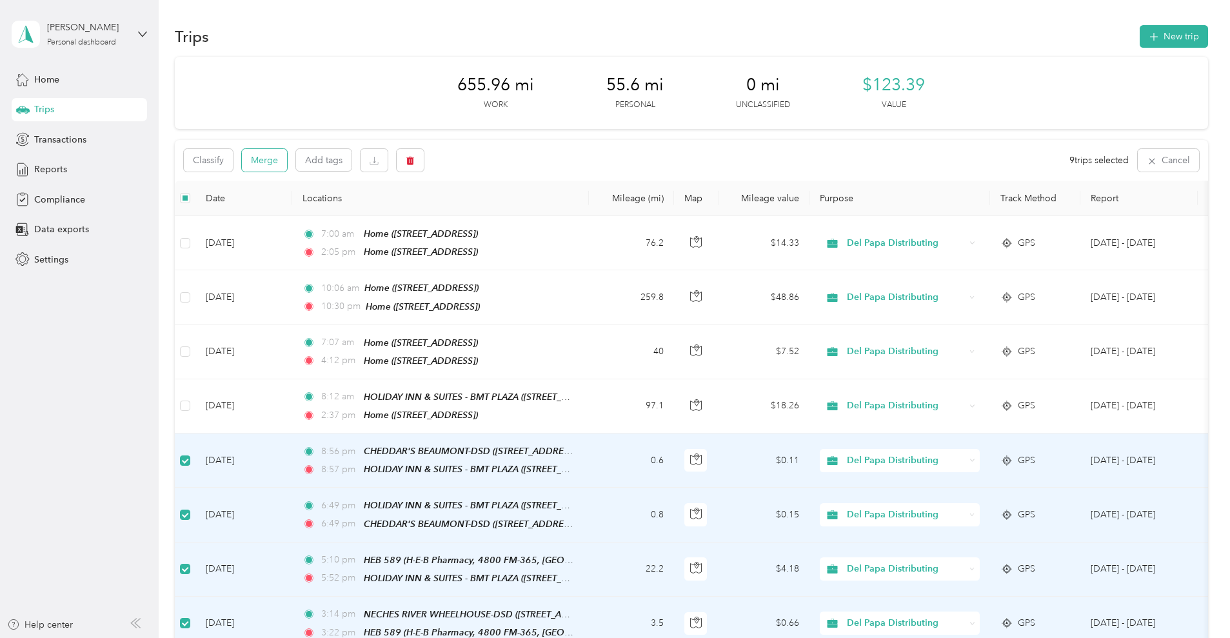
click at [287, 158] on button "Merge" at bounding box center [264, 160] width 45 height 23
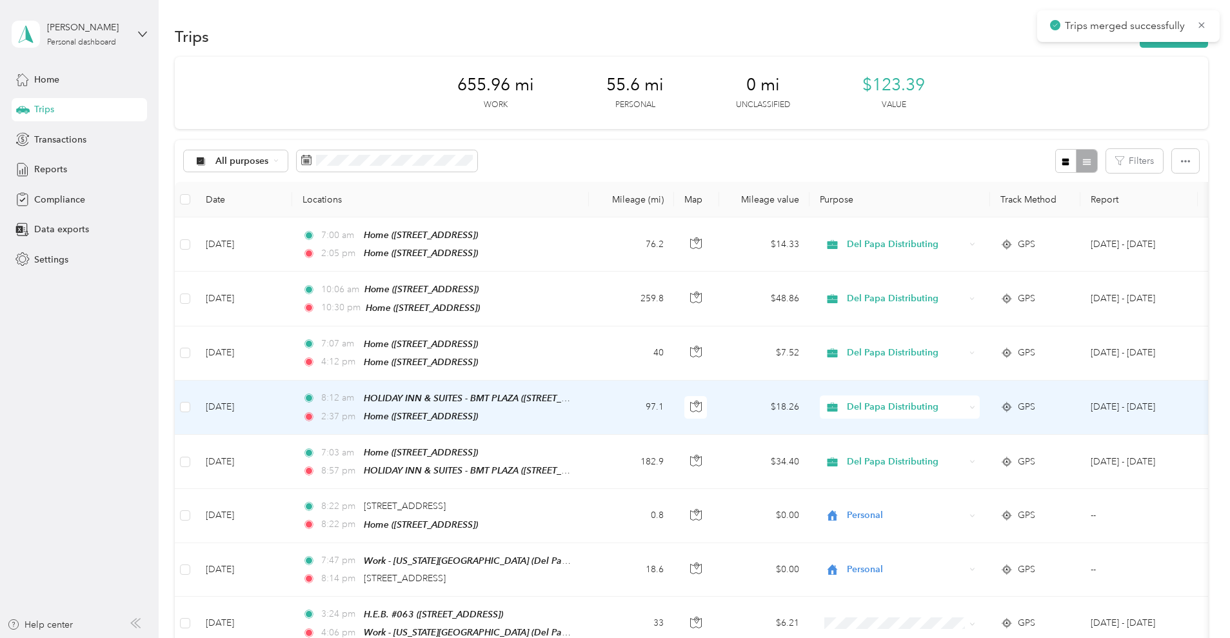
scroll to position [269, 0]
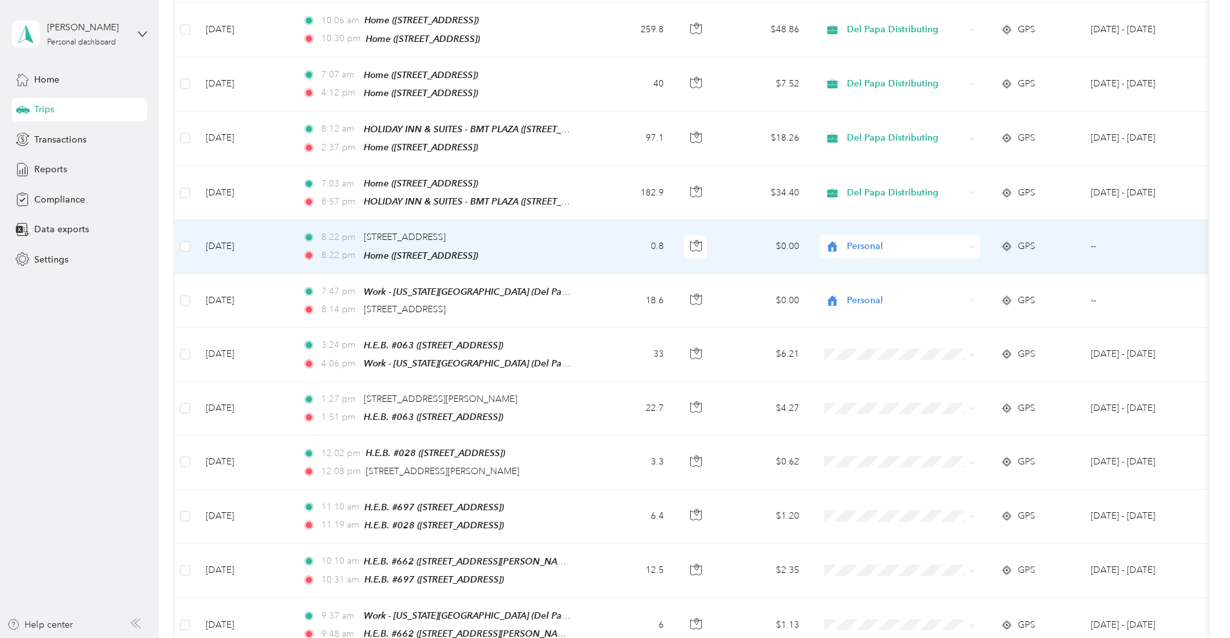
click at [965, 244] on span "Personal" at bounding box center [906, 246] width 118 height 14
click at [971, 264] on span "Del Papa Distributing" at bounding box center [996, 264] width 119 height 14
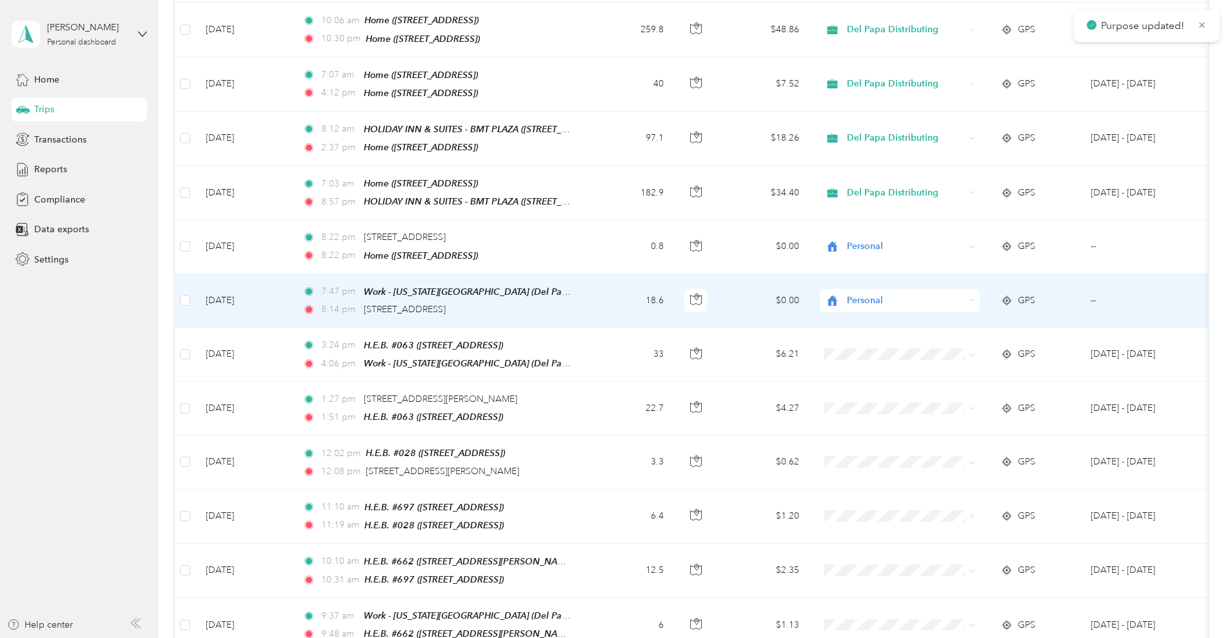
click at [965, 293] on span "Personal" at bounding box center [906, 300] width 118 height 14
click at [980, 312] on span "Del Papa Distributing" at bounding box center [996, 317] width 119 height 14
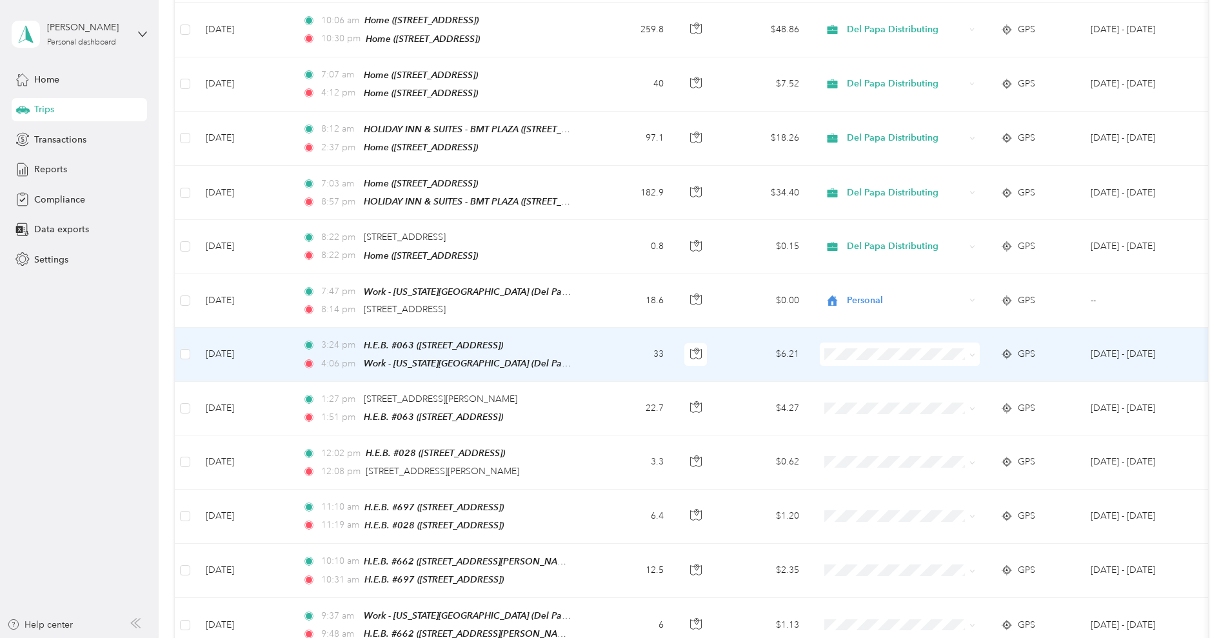
click at [979, 368] on span "Del Papa Distributing" at bounding box center [996, 370] width 119 height 14
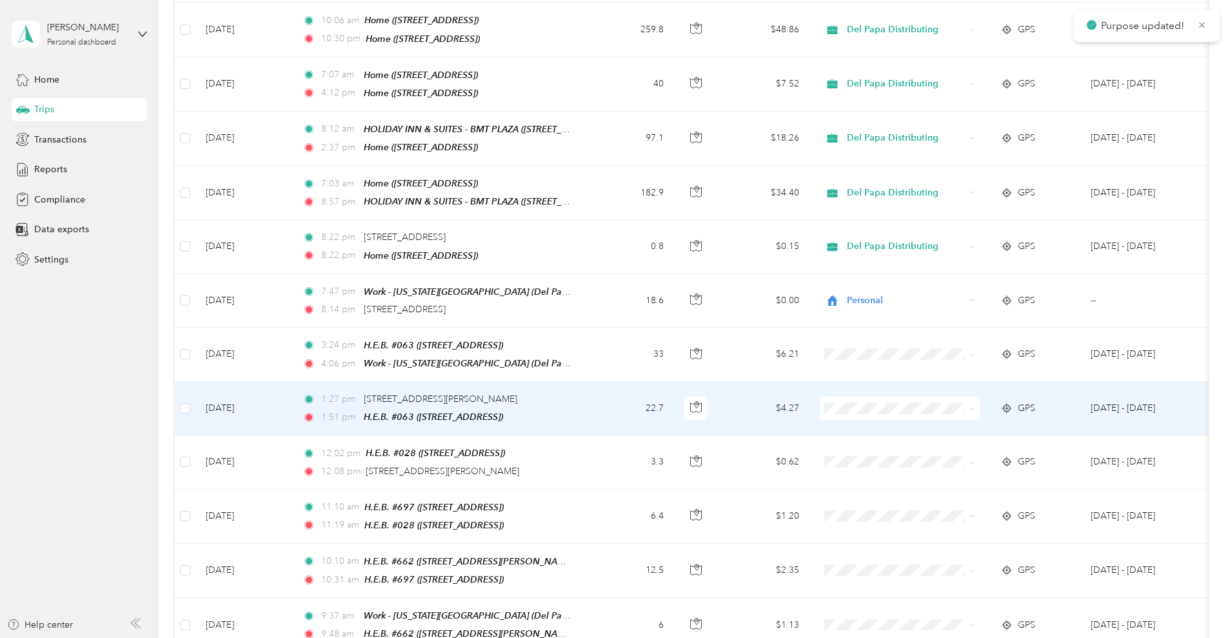
click at [984, 424] on span "Del Papa Distributing" at bounding box center [996, 424] width 119 height 14
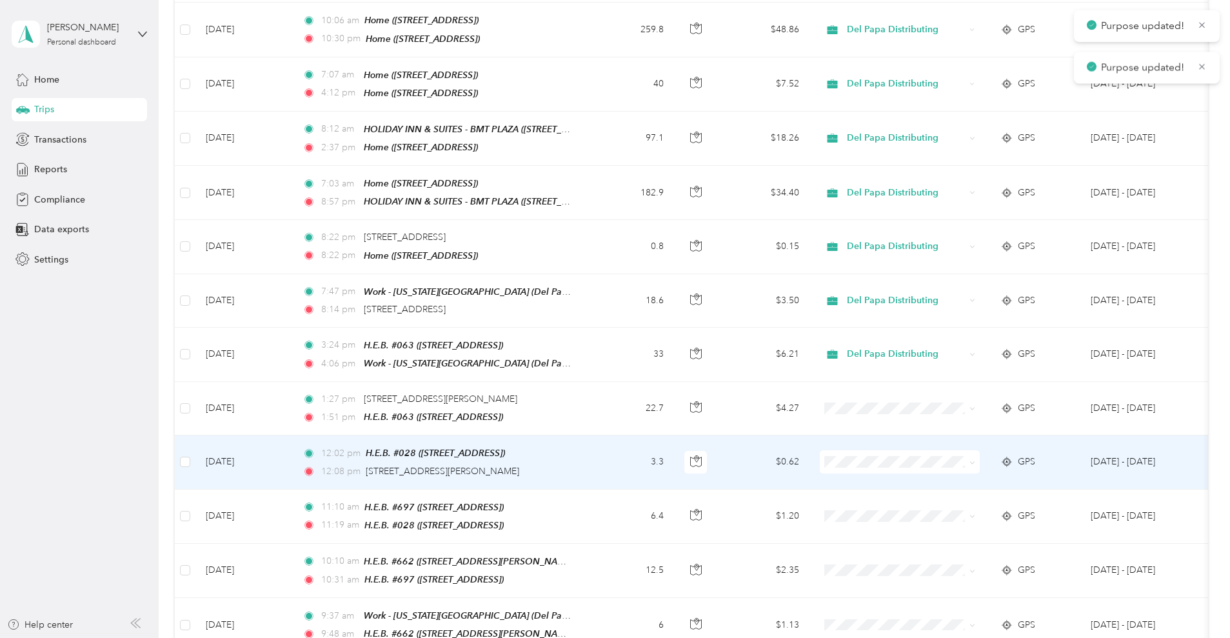
click at [968, 476] on span "Del Papa Distributing" at bounding box center [996, 477] width 119 height 14
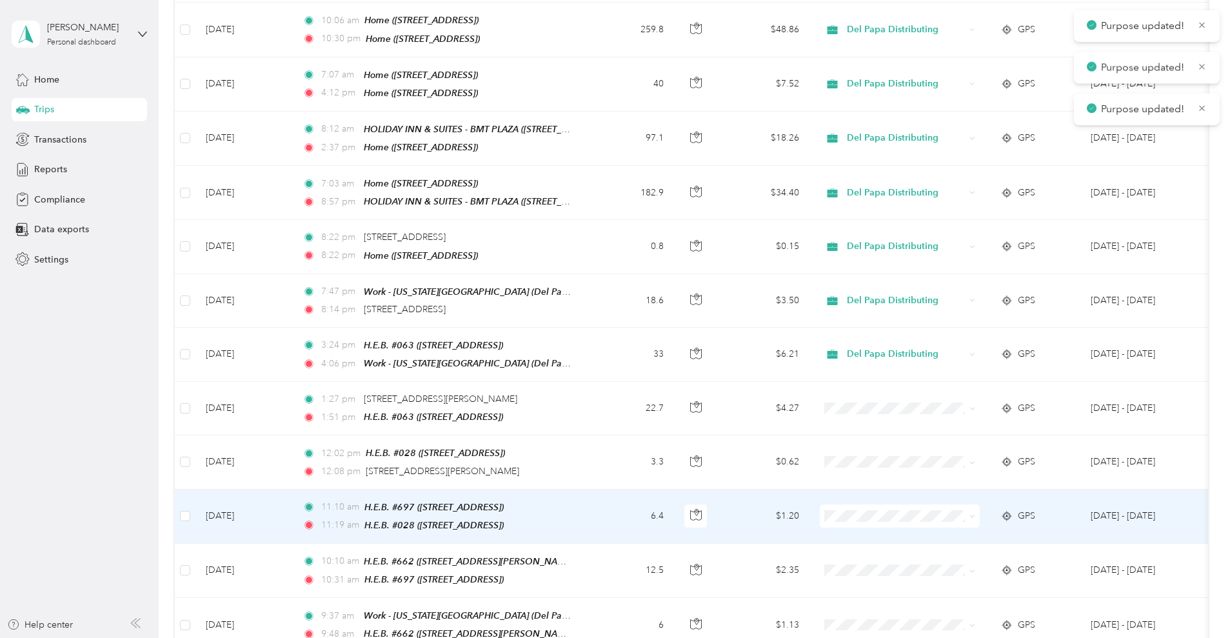
click at [950, 510] on span at bounding box center [900, 515] width 160 height 23
click at [976, 529] on span "Del Papa Distributing" at bounding box center [996, 529] width 119 height 14
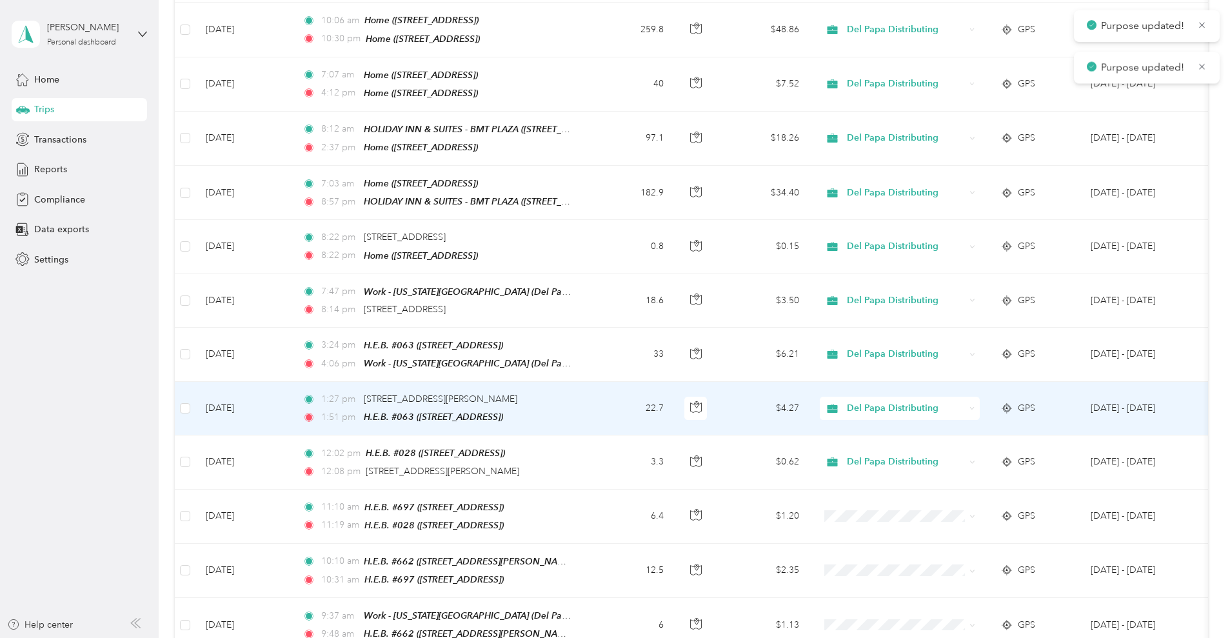
scroll to position [537, 0]
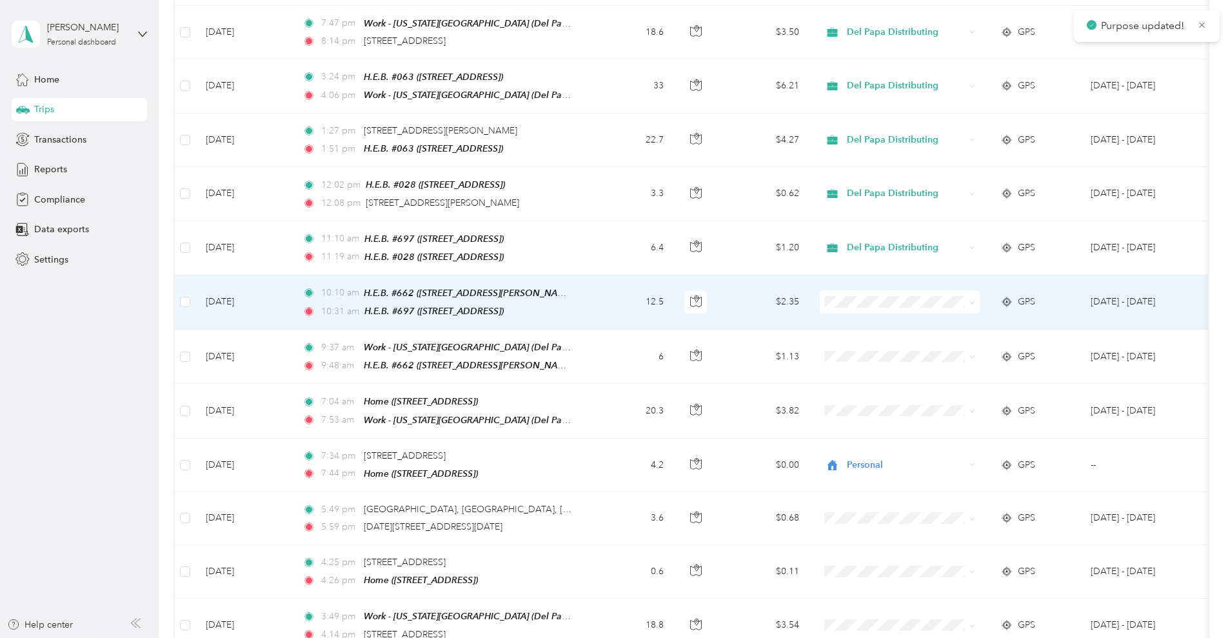
click at [960, 312] on span "Del Papa Distributing" at bounding box center [996, 313] width 119 height 14
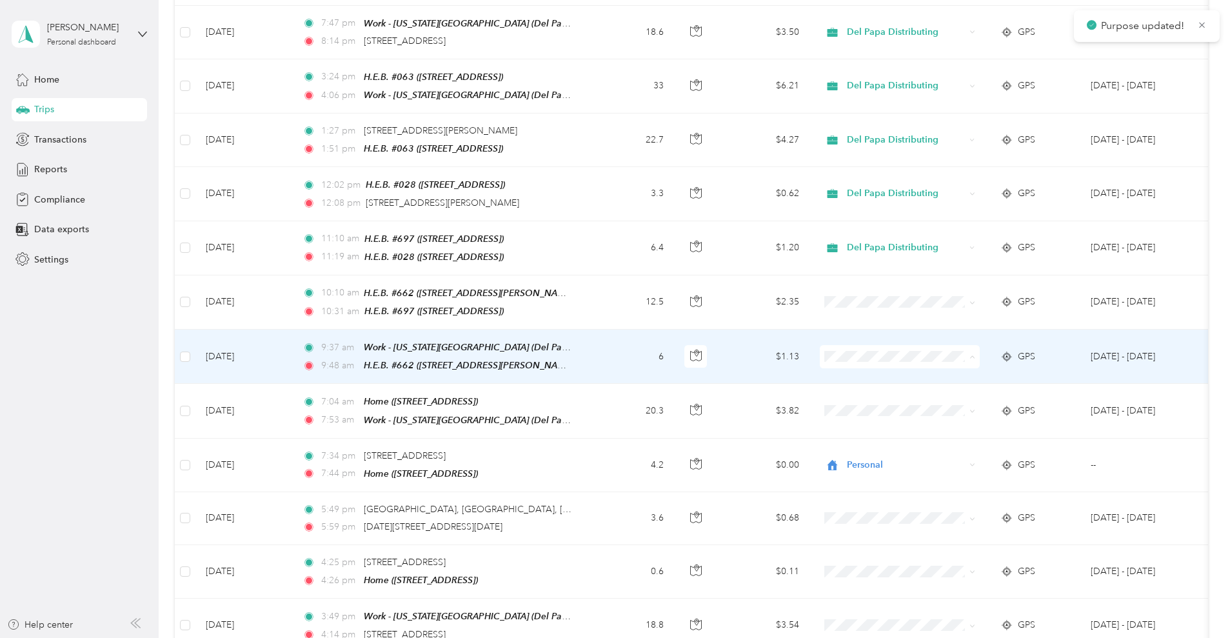
click at [989, 372] on li "Del Papa Distributing" at bounding box center [986, 367] width 160 height 23
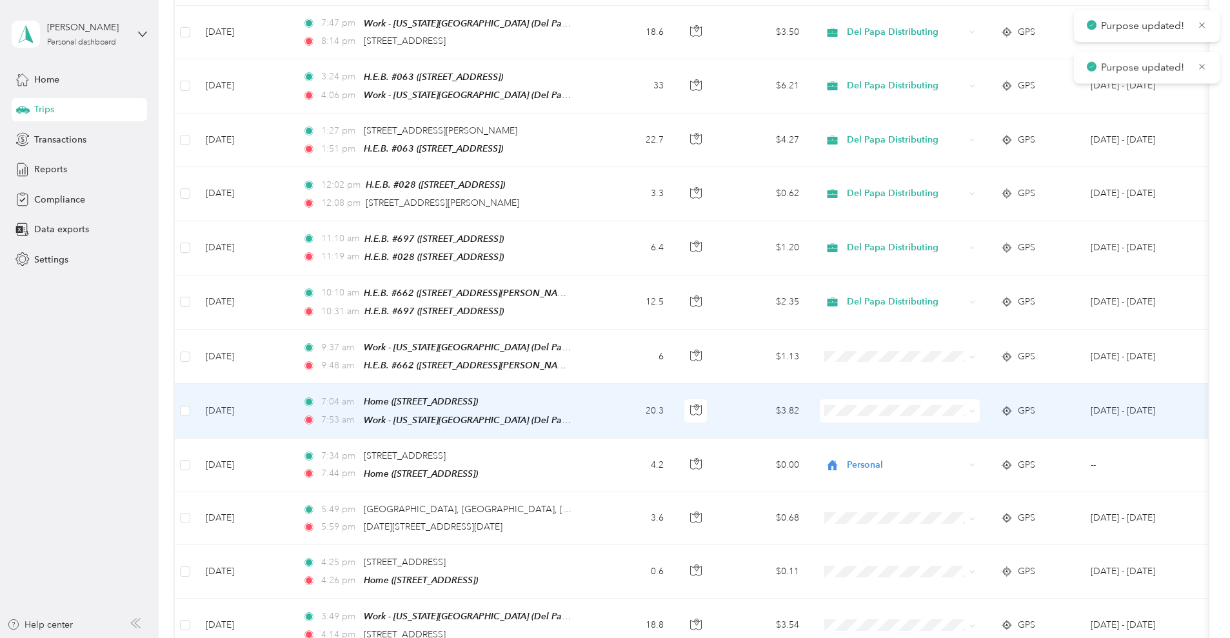
click at [993, 420] on span "Del Papa Distributing" at bounding box center [996, 418] width 119 height 14
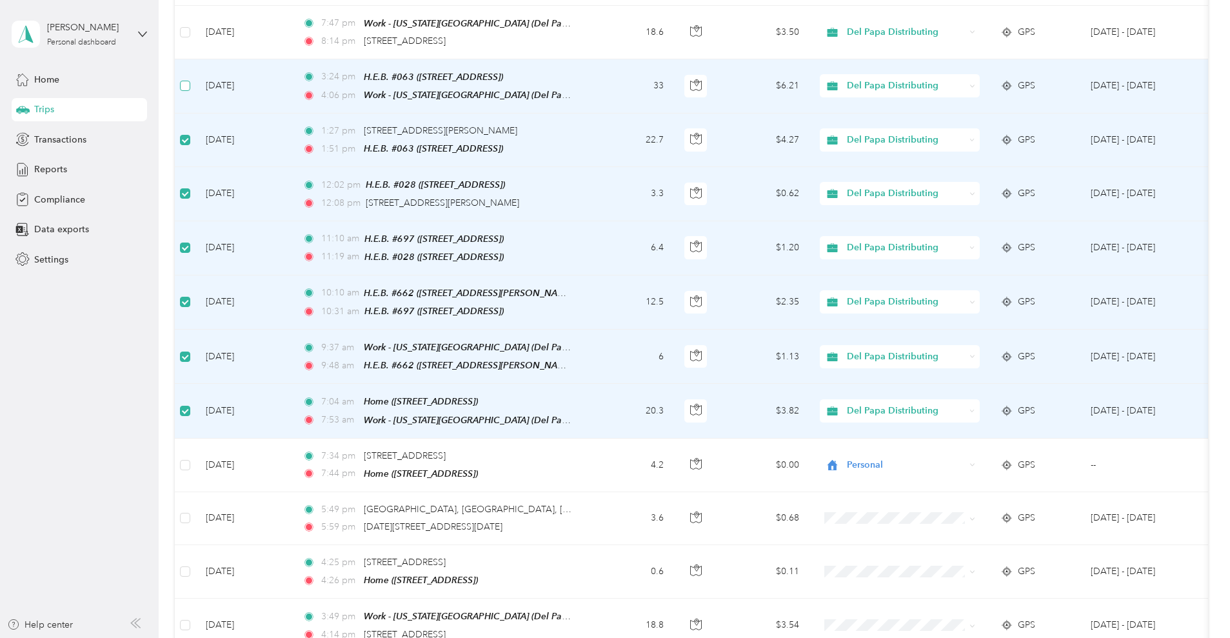
click at [190, 83] on label at bounding box center [185, 86] width 10 height 14
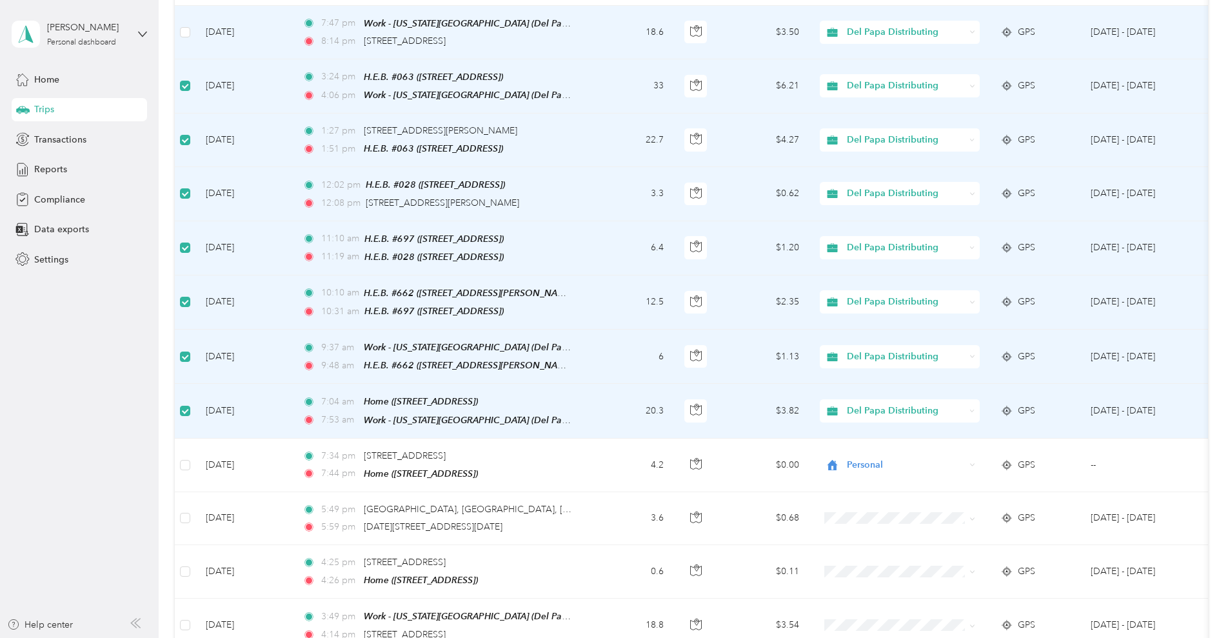
click at [195, 25] on td at bounding box center [185, 33] width 21 height 54
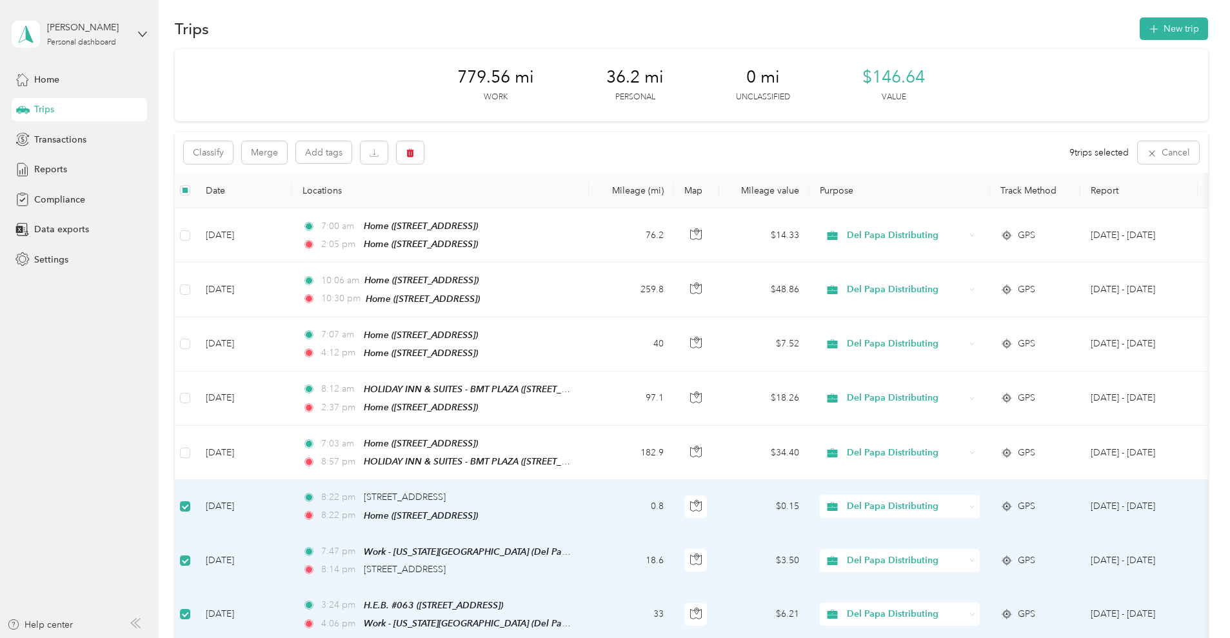
scroll to position [0, 0]
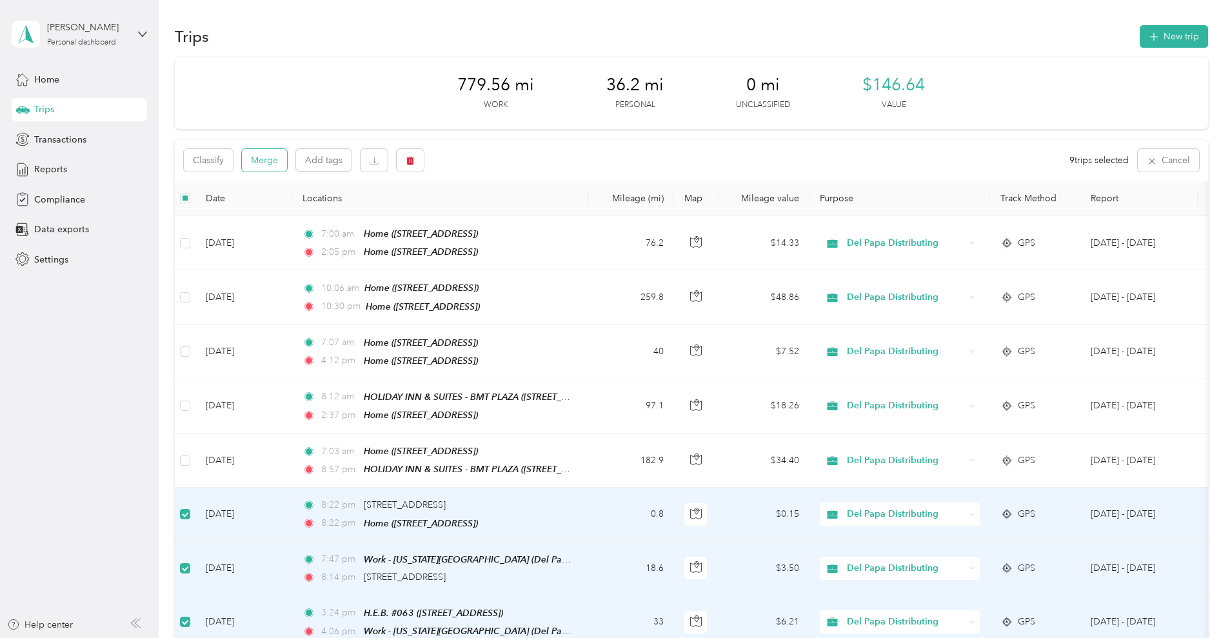
click at [287, 158] on button "Merge" at bounding box center [264, 160] width 45 height 23
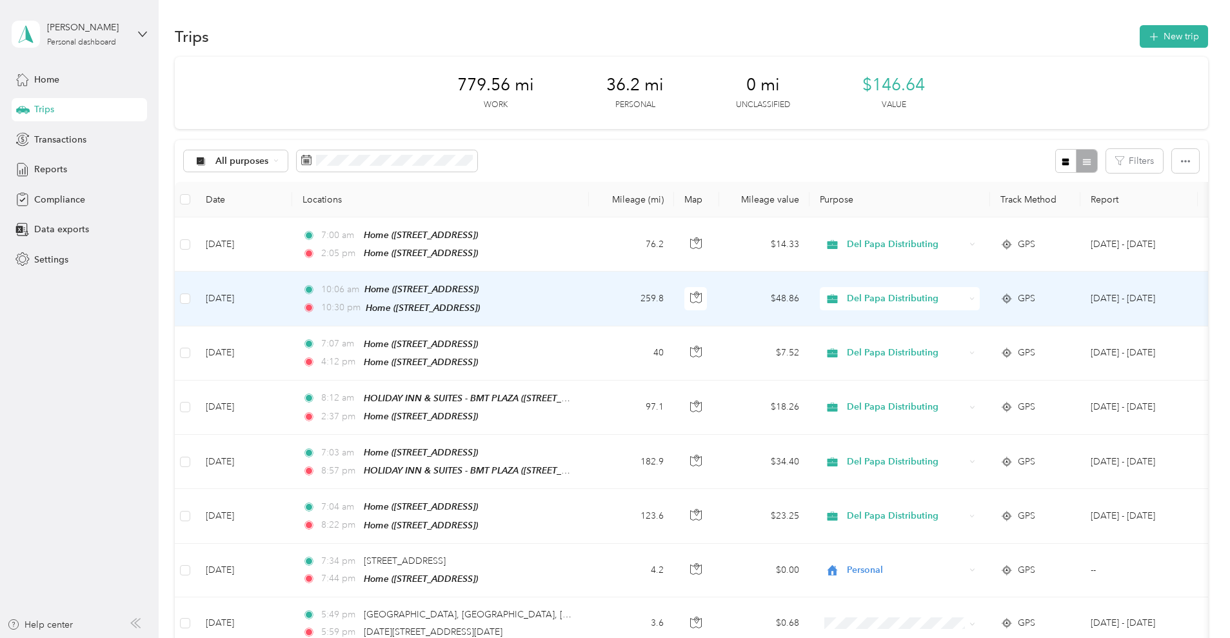
scroll to position [269, 0]
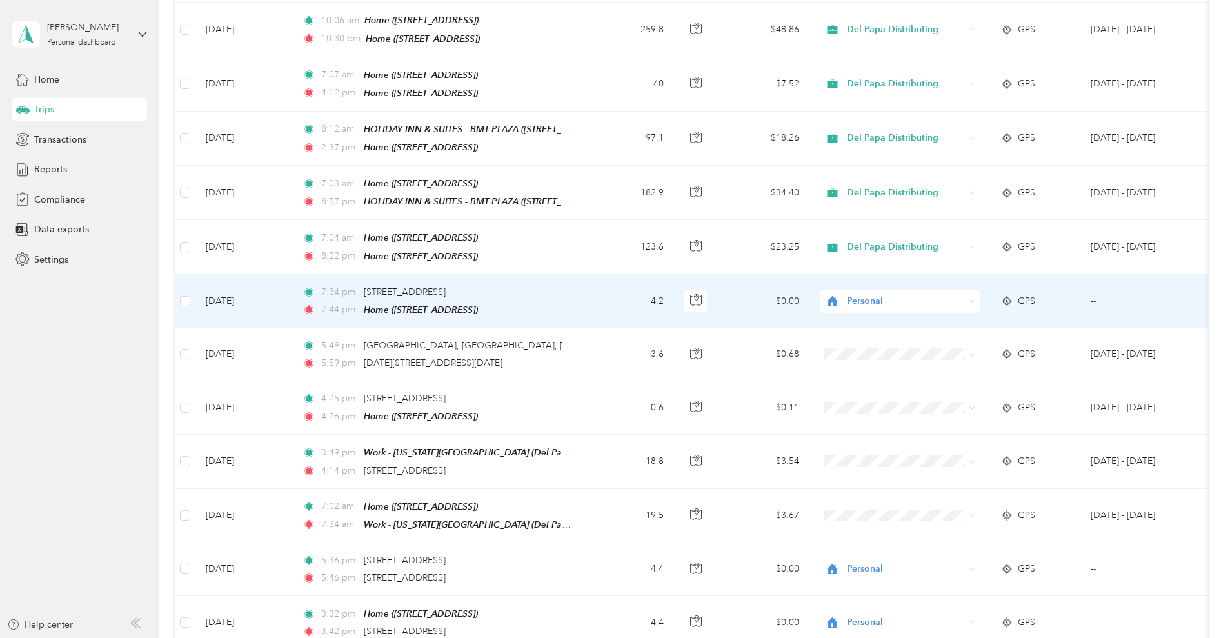
click at [980, 301] on div "Personal" at bounding box center [900, 301] width 160 height 23
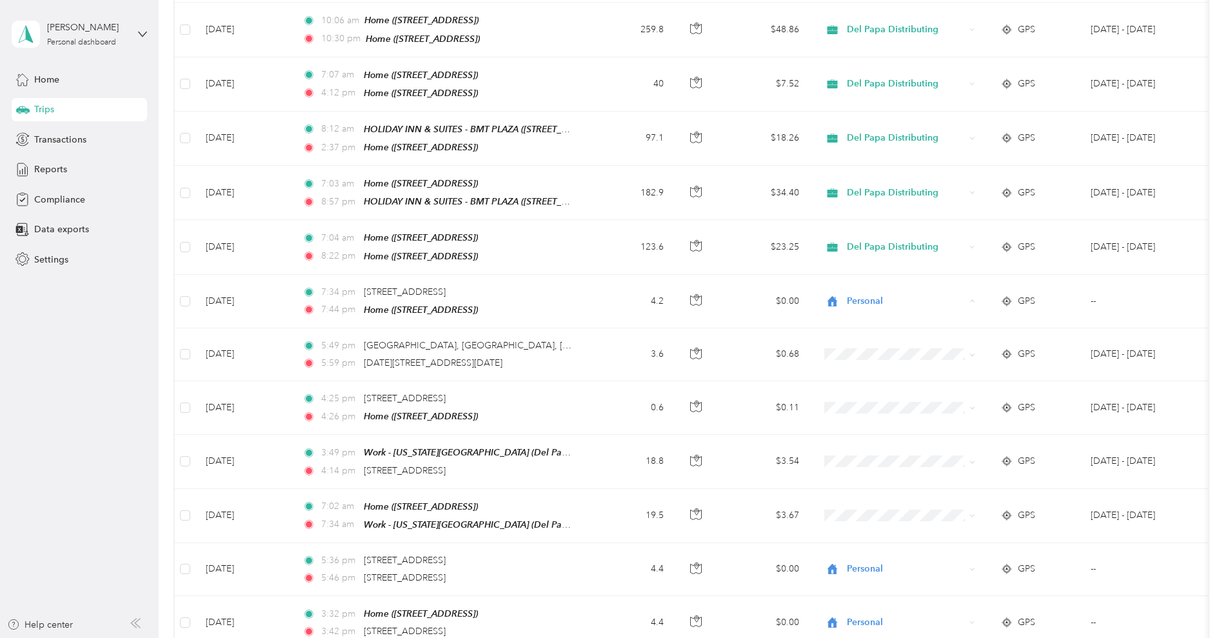
click at [203, 310] on div "779.56 mi Work 36.2 mi Personal 0 mi Unclassified $146.64 Value All purposes Fi…" at bounding box center [691, 587] width 1033 height 1599
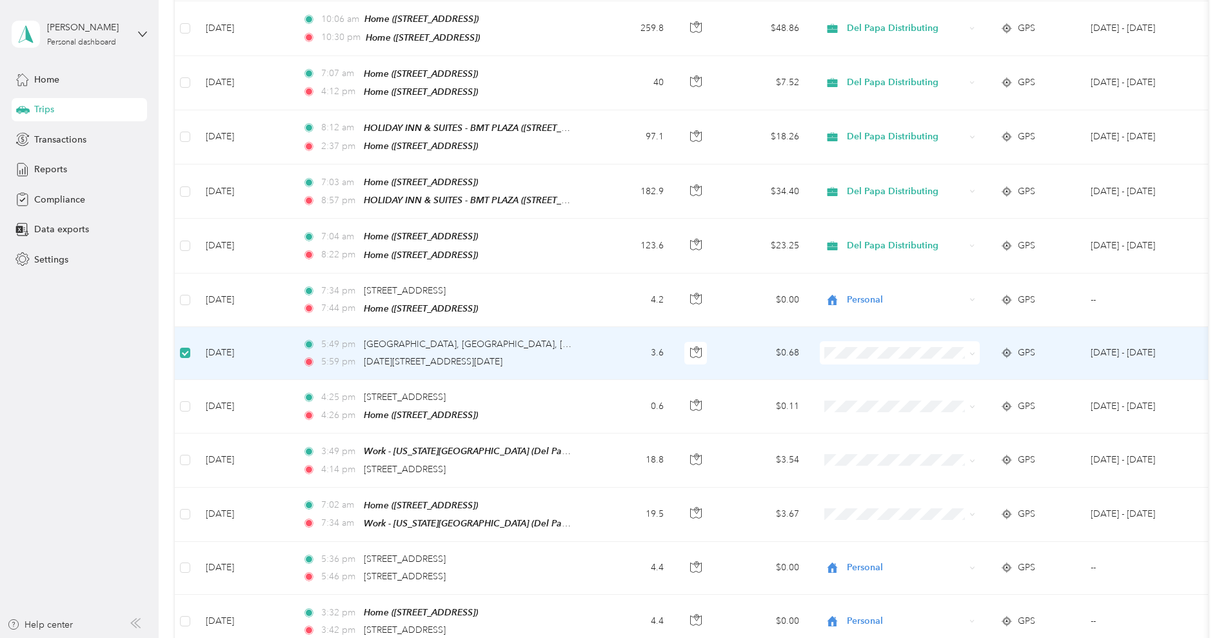
scroll to position [268, 0]
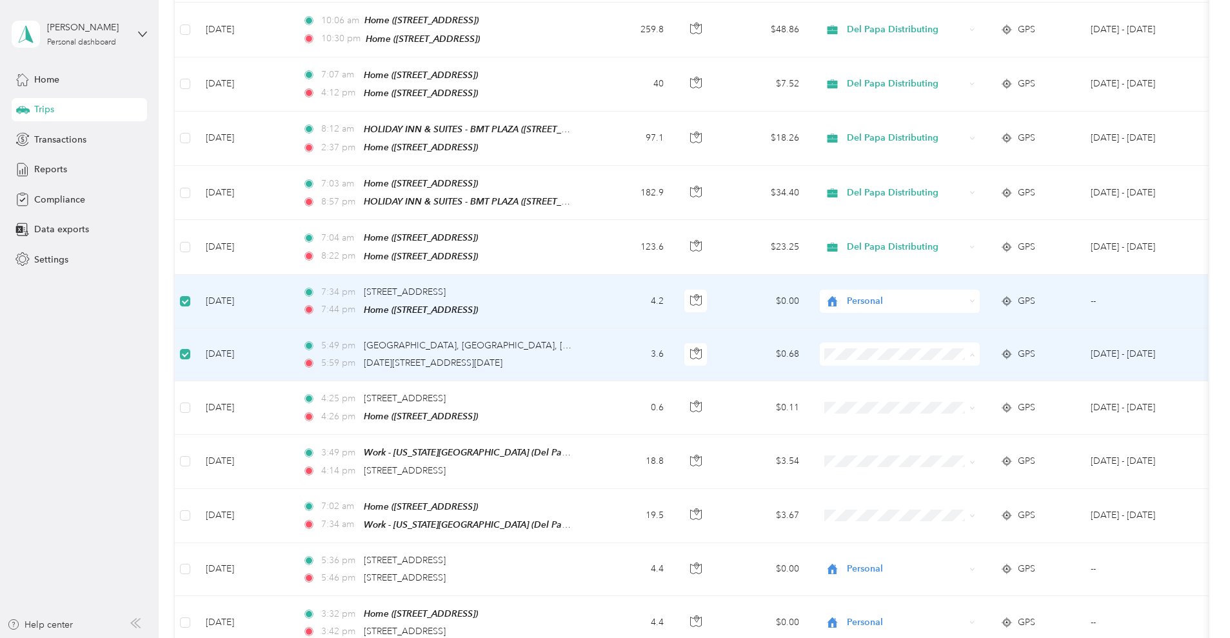
click at [960, 392] on span "Personal" at bounding box center [996, 393] width 119 height 14
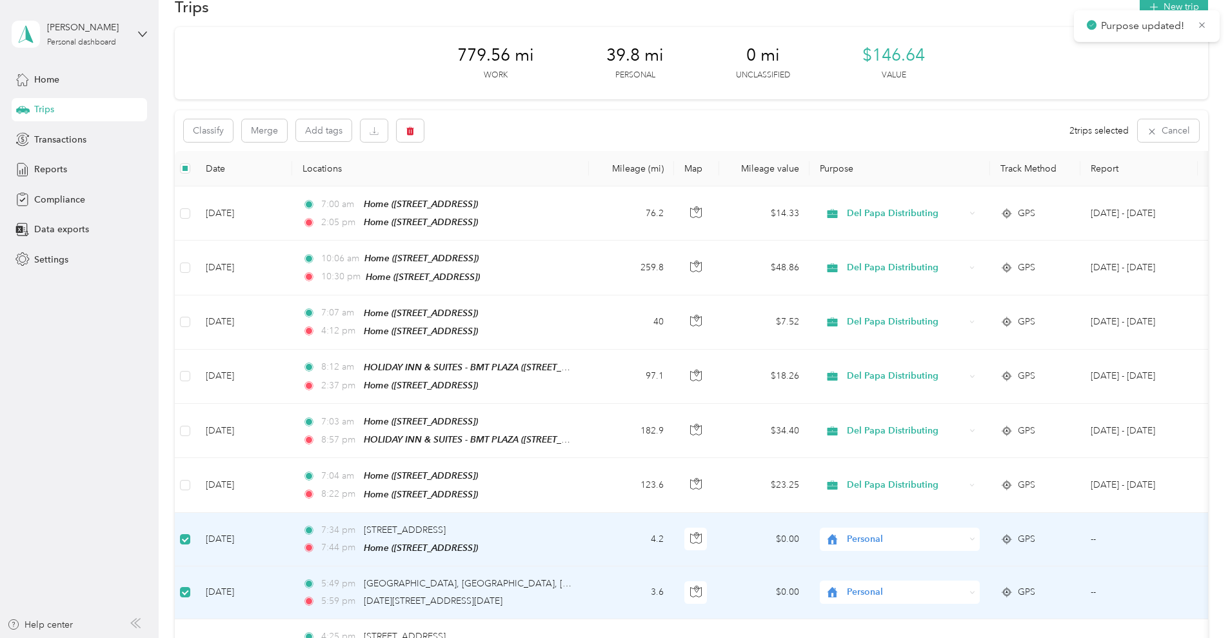
scroll to position [0, 0]
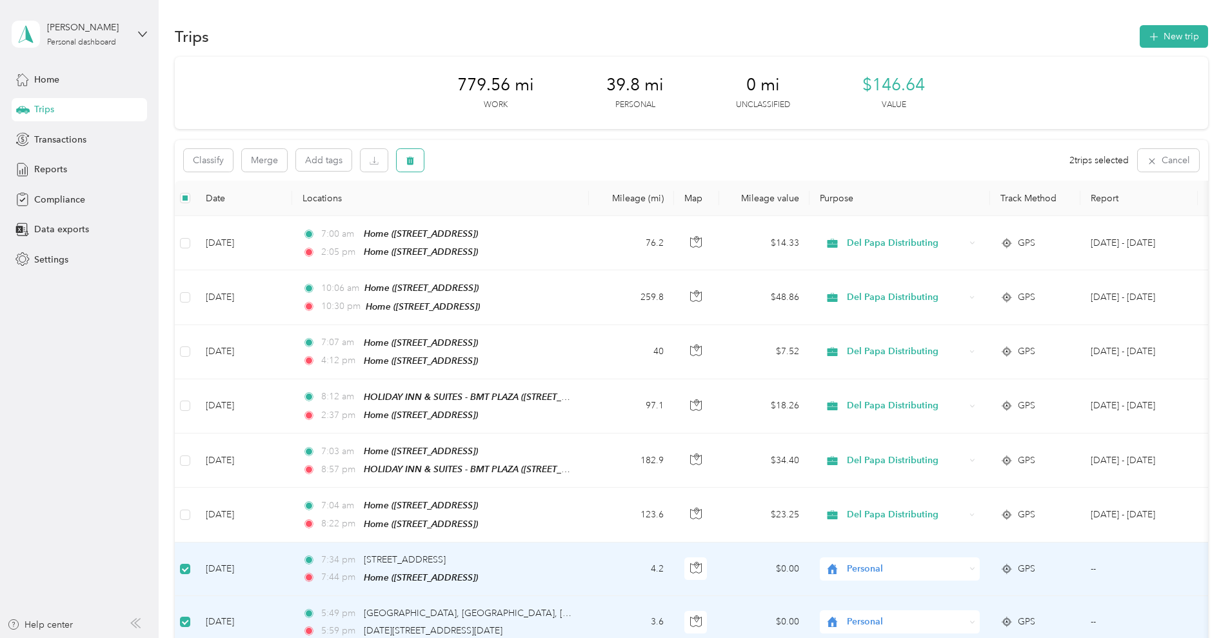
click at [414, 163] on icon "button" at bounding box center [410, 161] width 8 height 8
click at [590, 214] on button "Yes" at bounding box center [591, 214] width 25 height 21
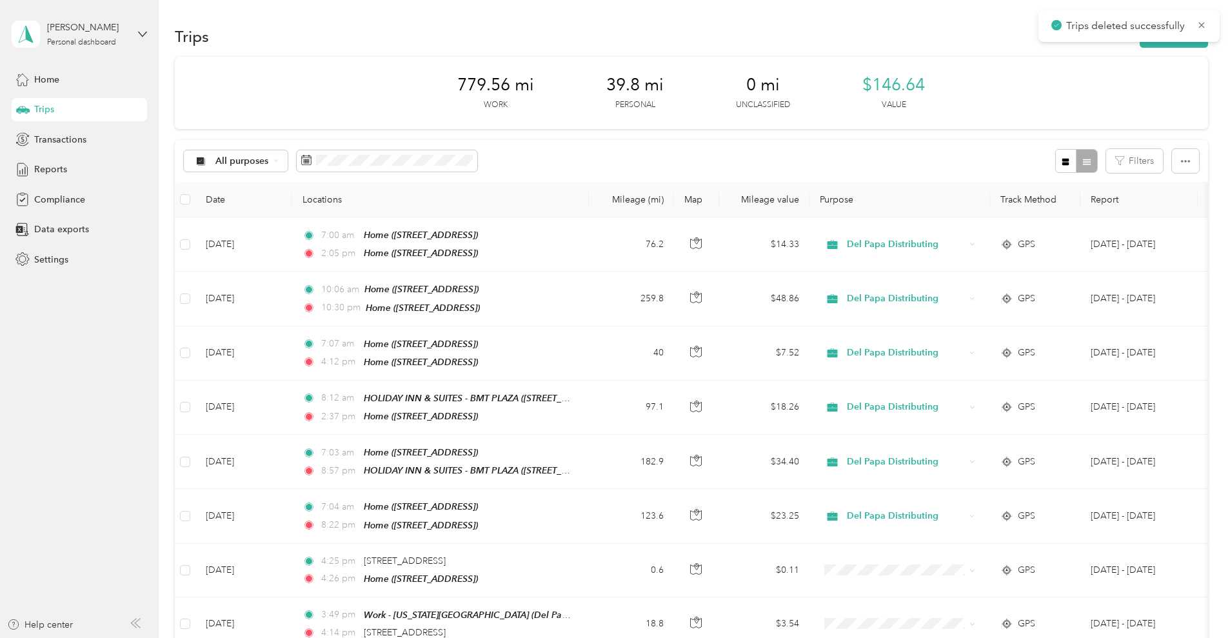
scroll to position [269, 0]
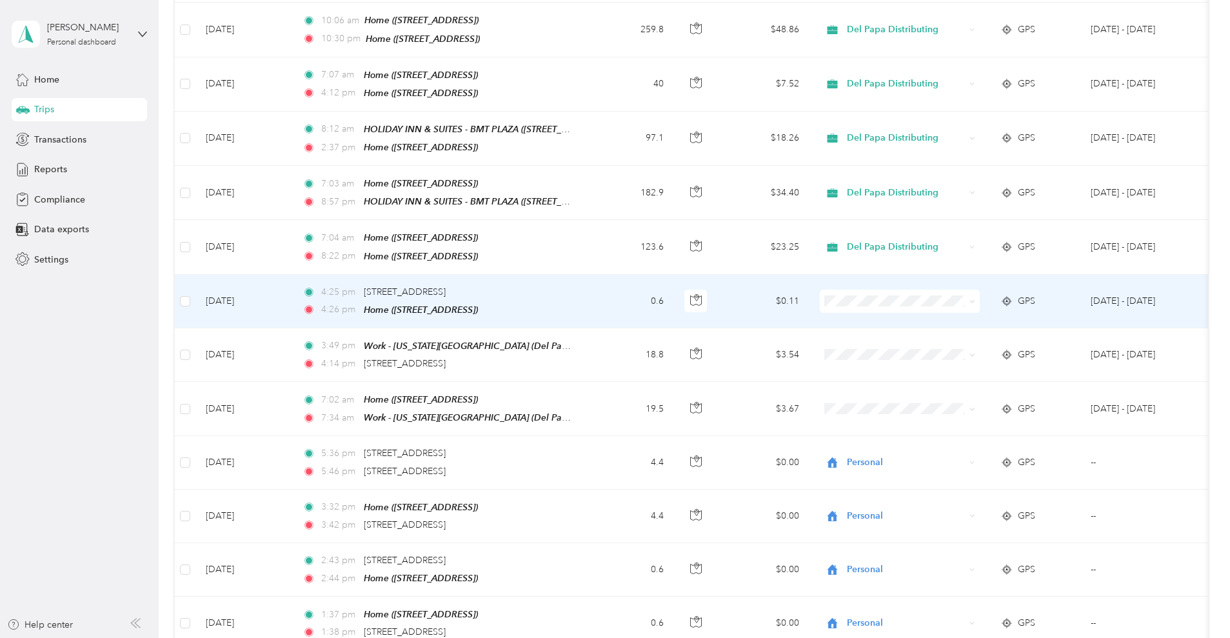
click at [971, 299] on span at bounding box center [900, 301] width 160 height 23
click at [991, 310] on span "Del Papa Distributing" at bounding box center [996, 317] width 119 height 14
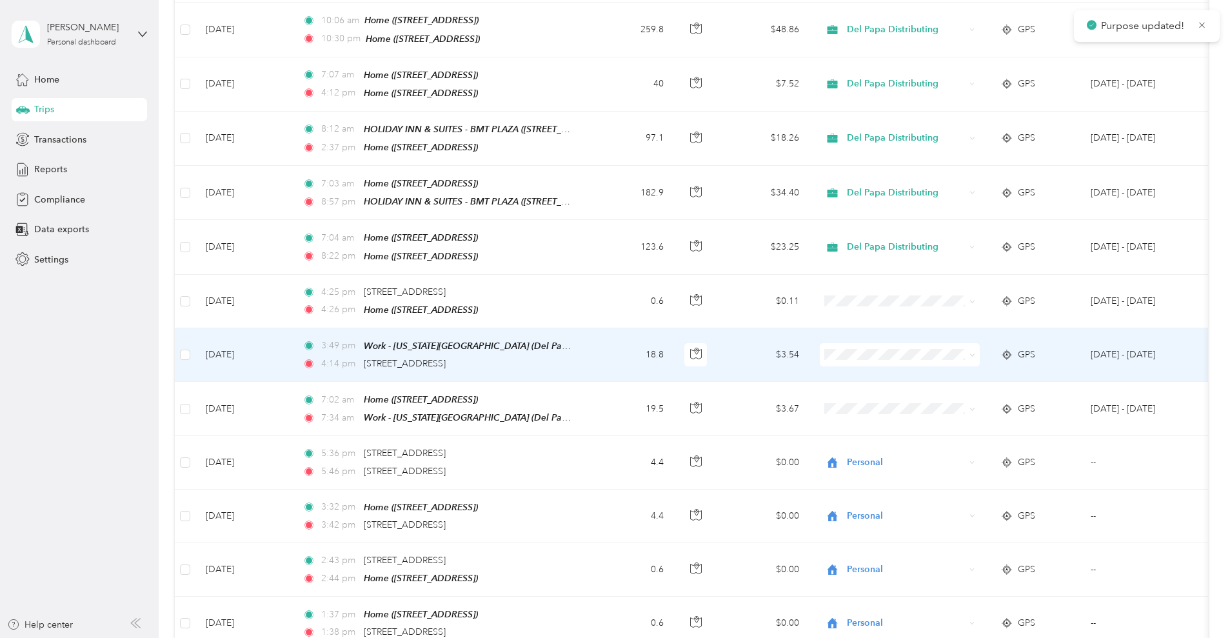
click at [969, 343] on span at bounding box center [900, 354] width 160 height 23
click at [985, 366] on span "Del Papa Distributing" at bounding box center [996, 370] width 119 height 14
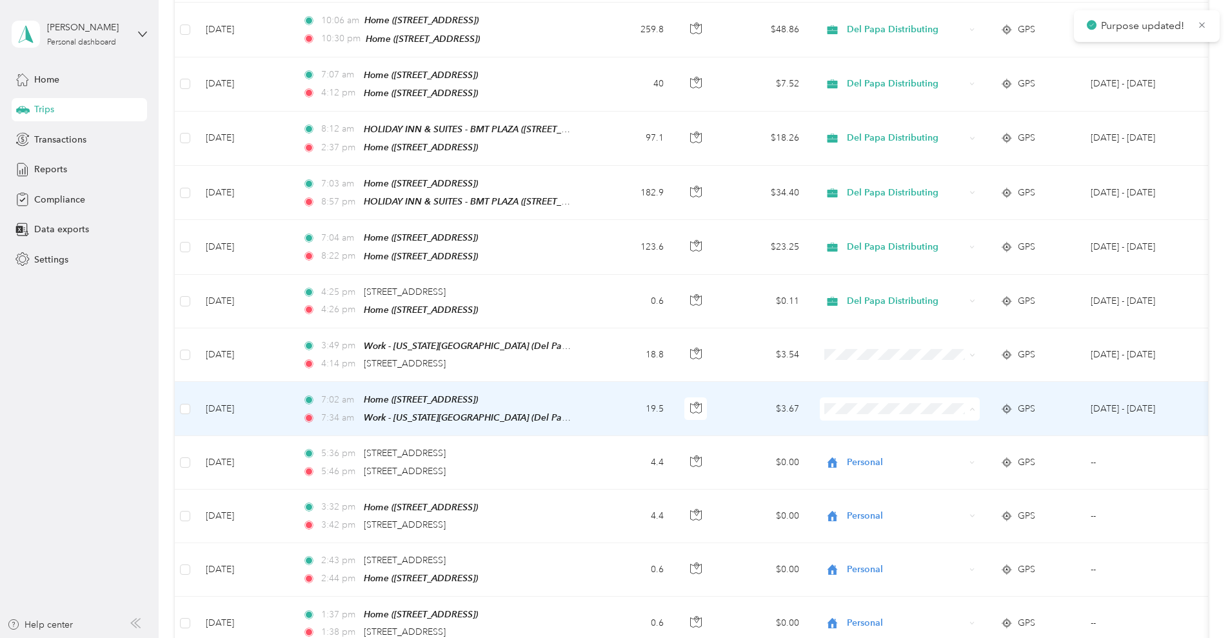
click at [991, 423] on span "Del Papa Distributing" at bounding box center [996, 424] width 119 height 14
click at [190, 404] on label at bounding box center [185, 409] width 10 height 14
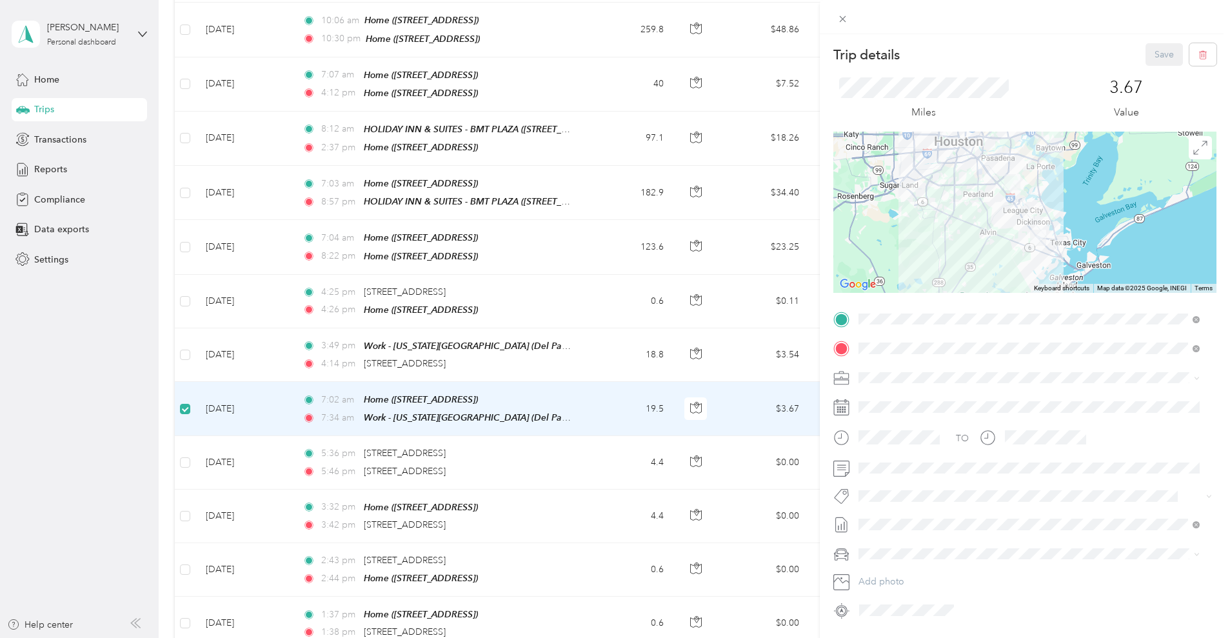
click at [269, 344] on div "Trip details Save This trip cannot be edited because it is either under review,…" at bounding box center [615, 319] width 1230 height 638
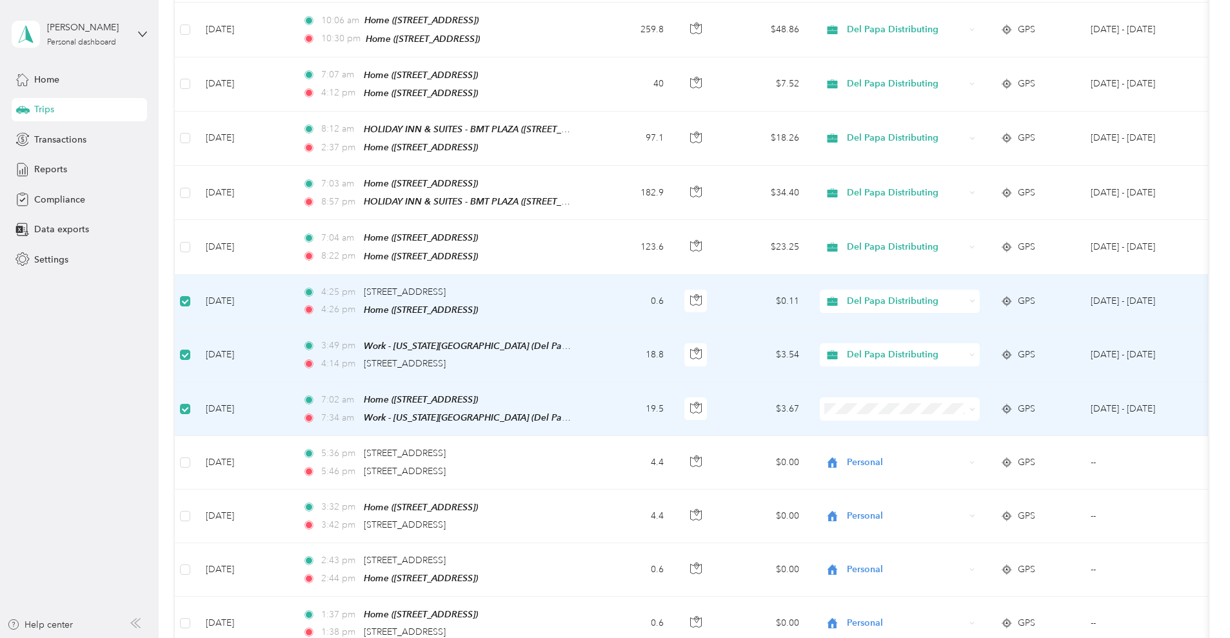
click at [977, 426] on span "Del Papa Distributing" at bounding box center [996, 424] width 119 height 14
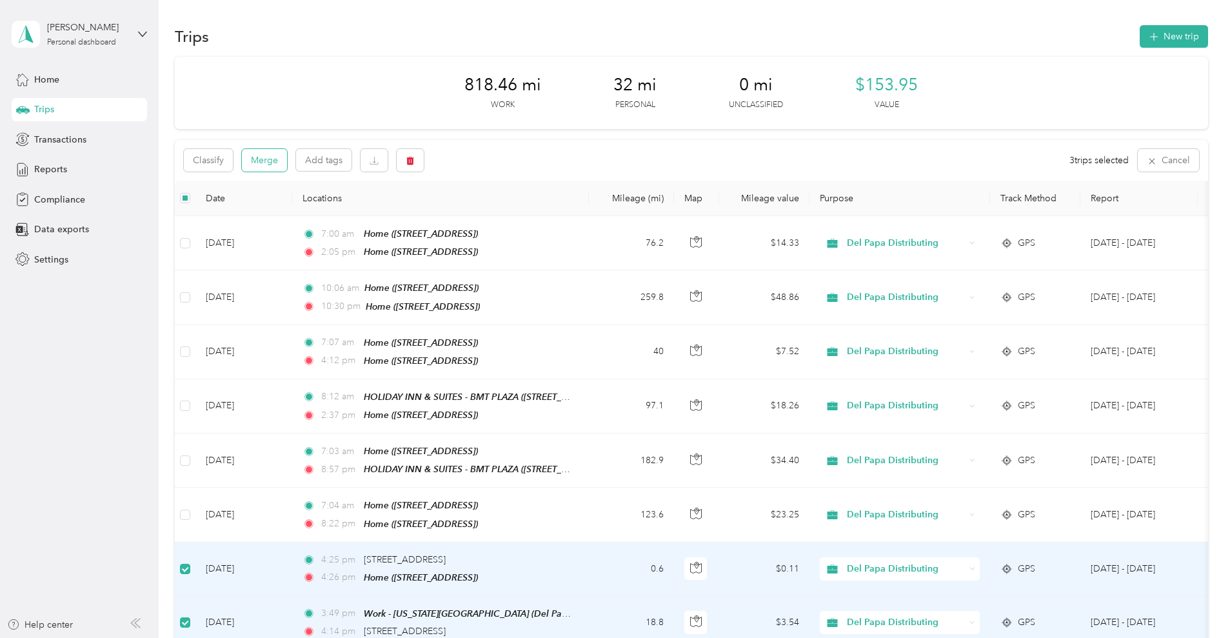
click at [287, 160] on button "Merge" at bounding box center [264, 160] width 45 height 23
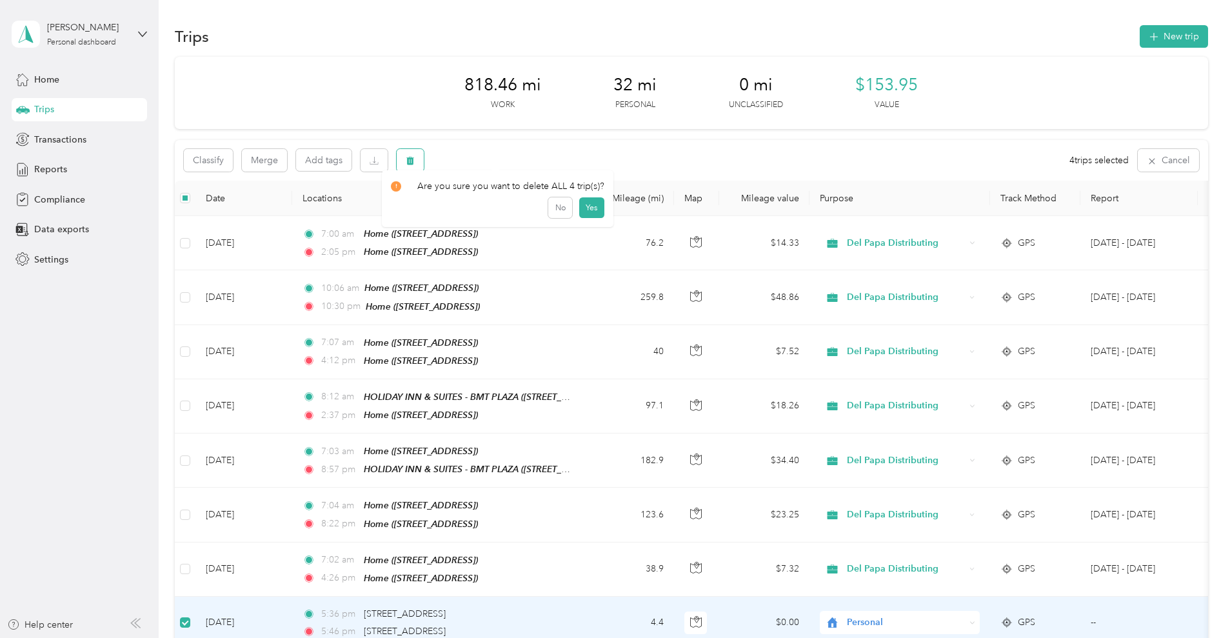
click at [415, 159] on icon "button" at bounding box center [410, 160] width 9 height 9
click at [585, 212] on button "Yes" at bounding box center [591, 214] width 25 height 21
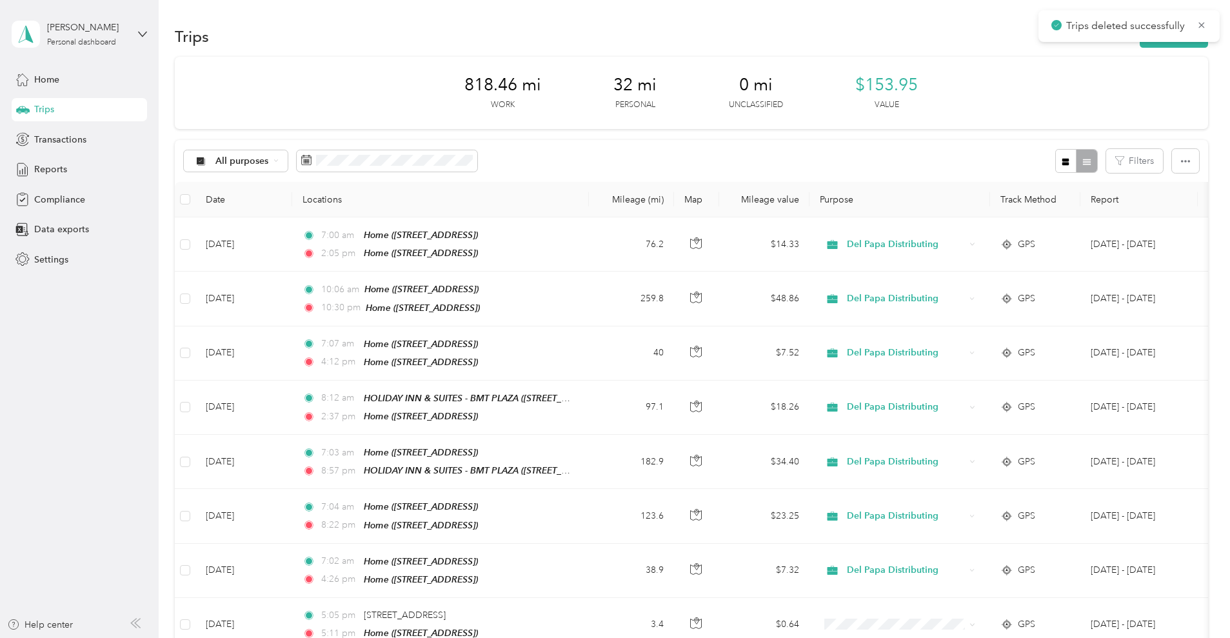
scroll to position [269, 0]
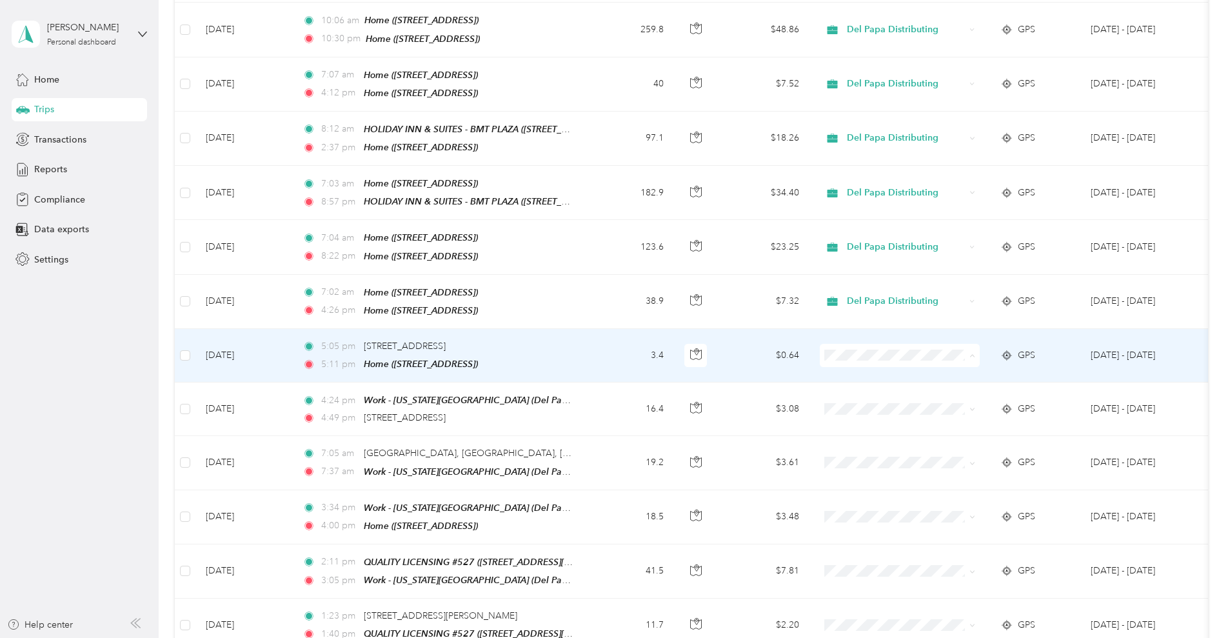
click at [939, 368] on span "Del Papa Distributing" at bounding box center [996, 370] width 119 height 14
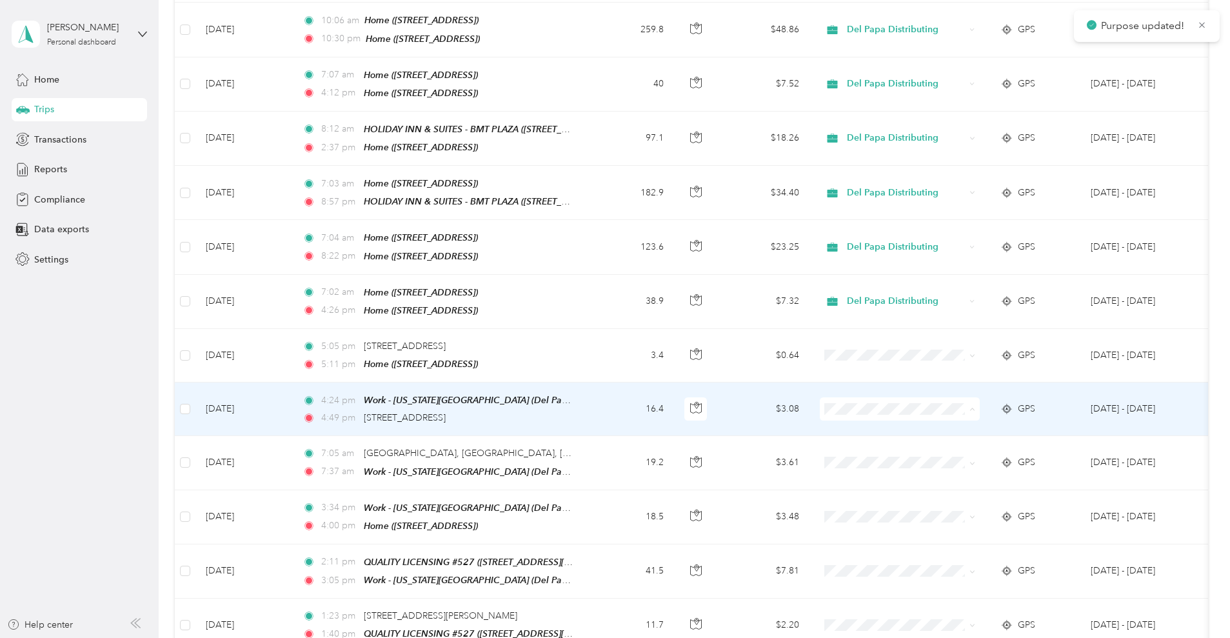
click at [946, 423] on span "Del Papa Distributing" at bounding box center [996, 424] width 119 height 14
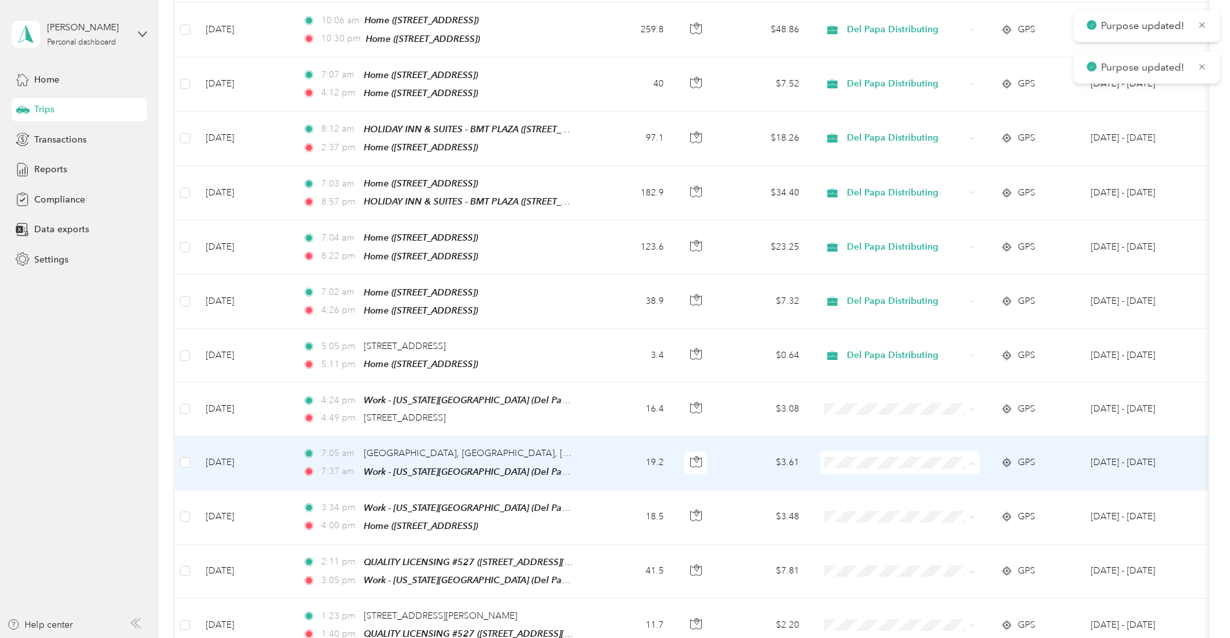
click at [964, 475] on span "Del Papa Distributing" at bounding box center [996, 477] width 119 height 14
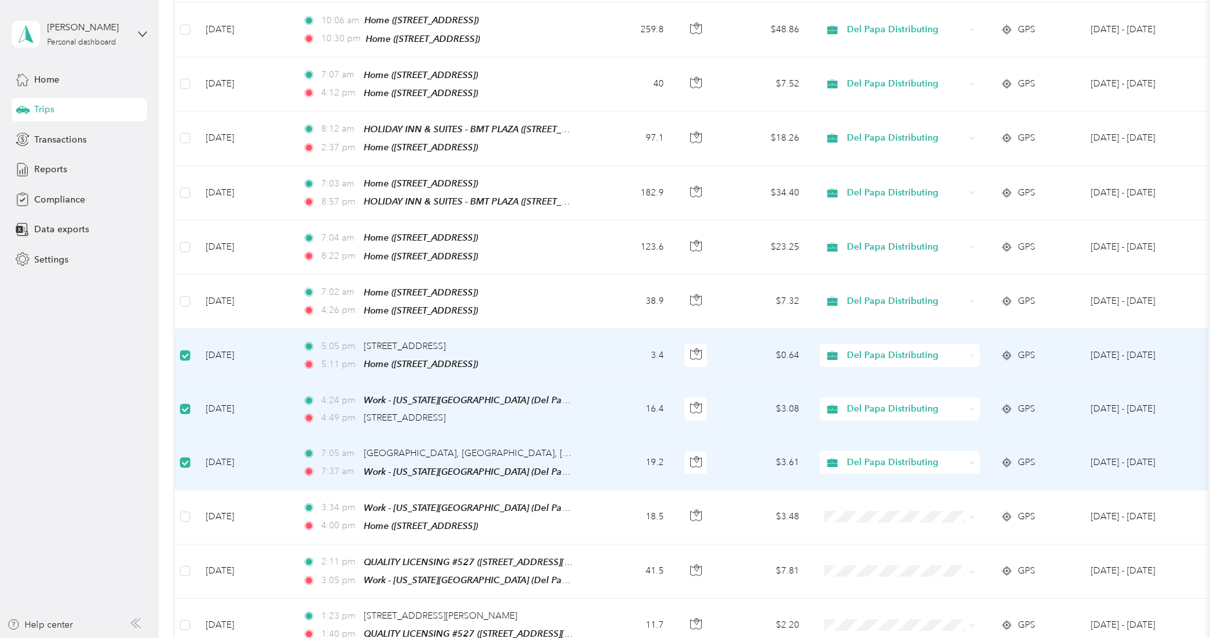
scroll to position [0, 0]
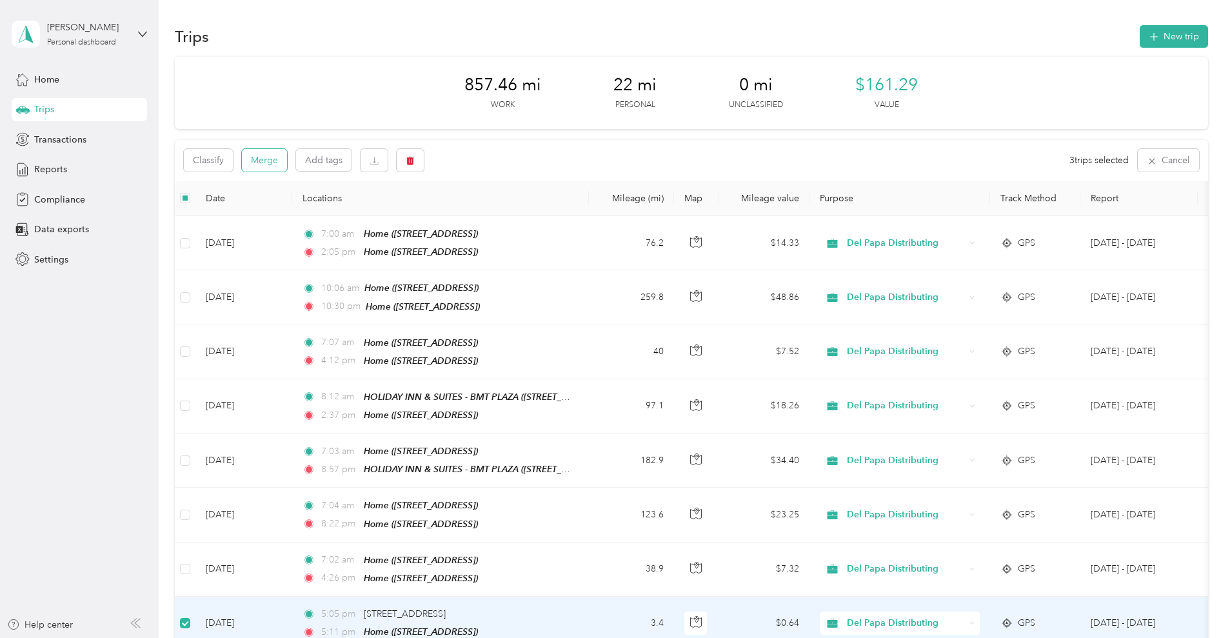
click at [287, 160] on button "Merge" at bounding box center [264, 160] width 45 height 23
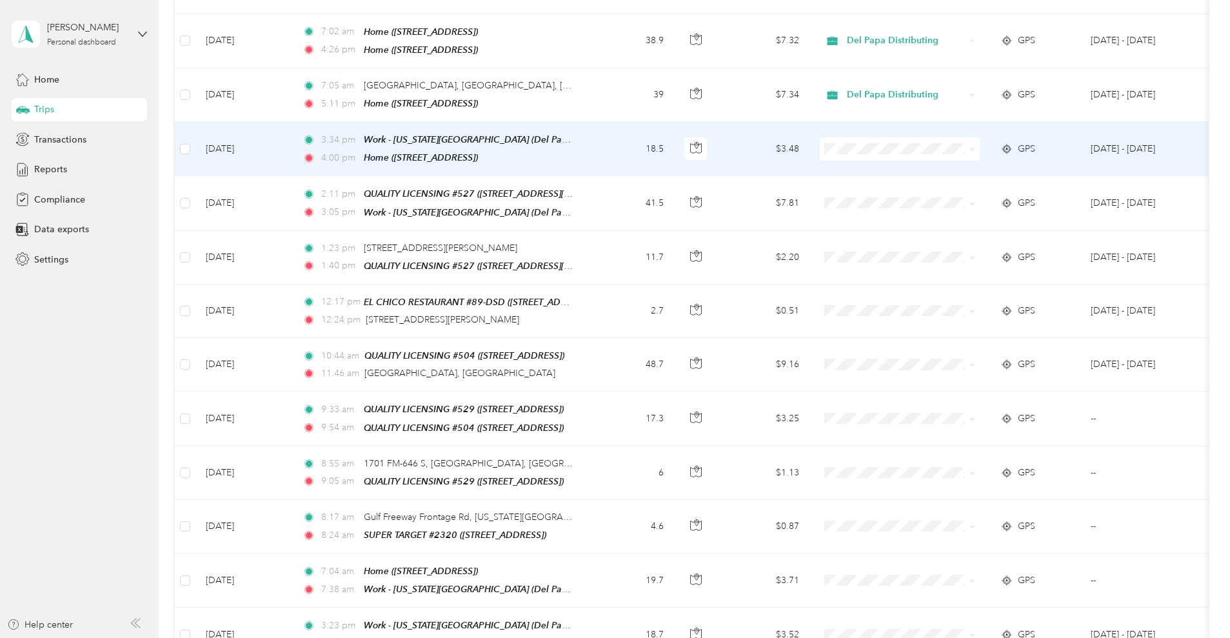
scroll to position [537, 0]
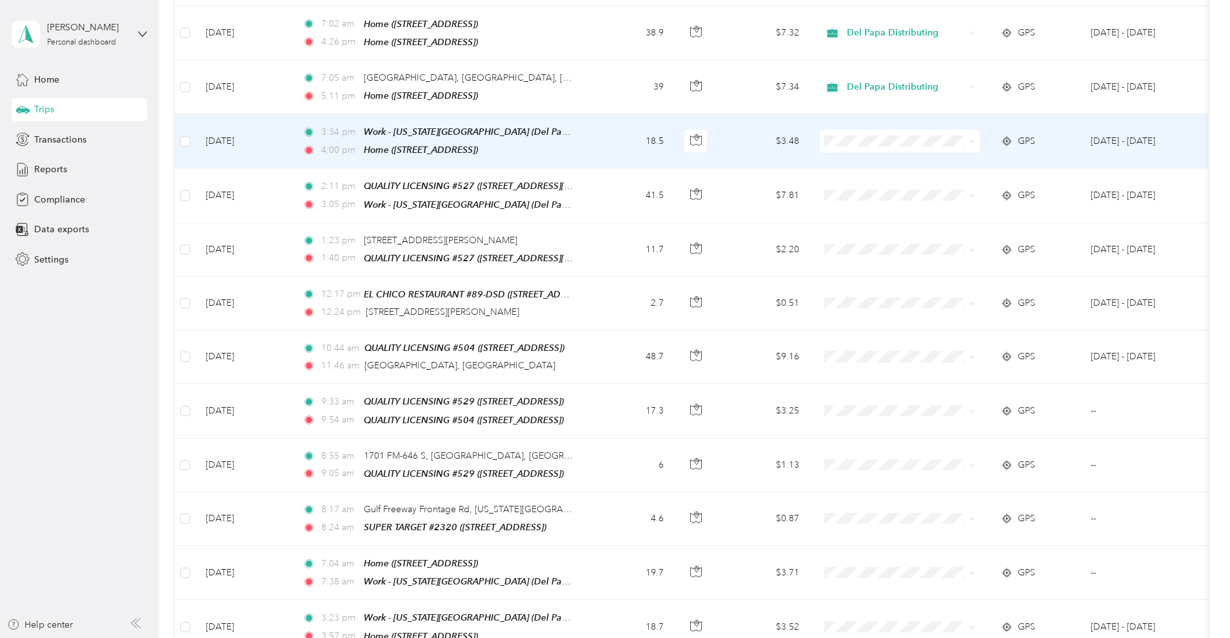
click at [968, 154] on span "Del Papa Distributing" at bounding box center [996, 155] width 119 height 14
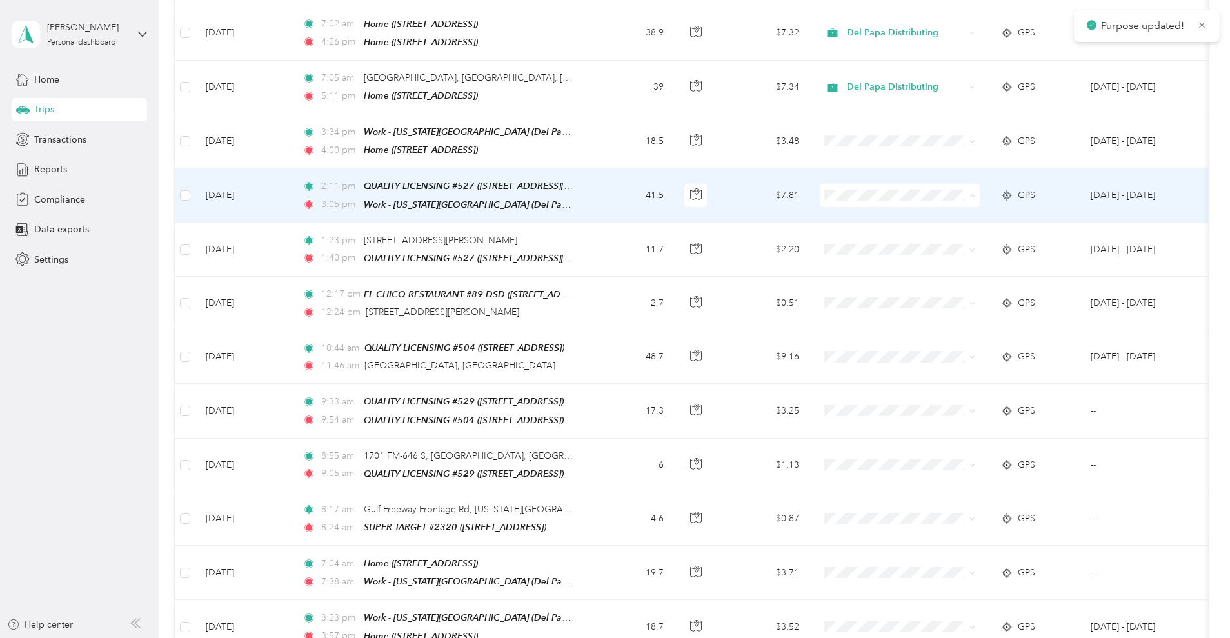
click at [974, 204] on span "Del Papa Distributing" at bounding box center [996, 208] width 119 height 14
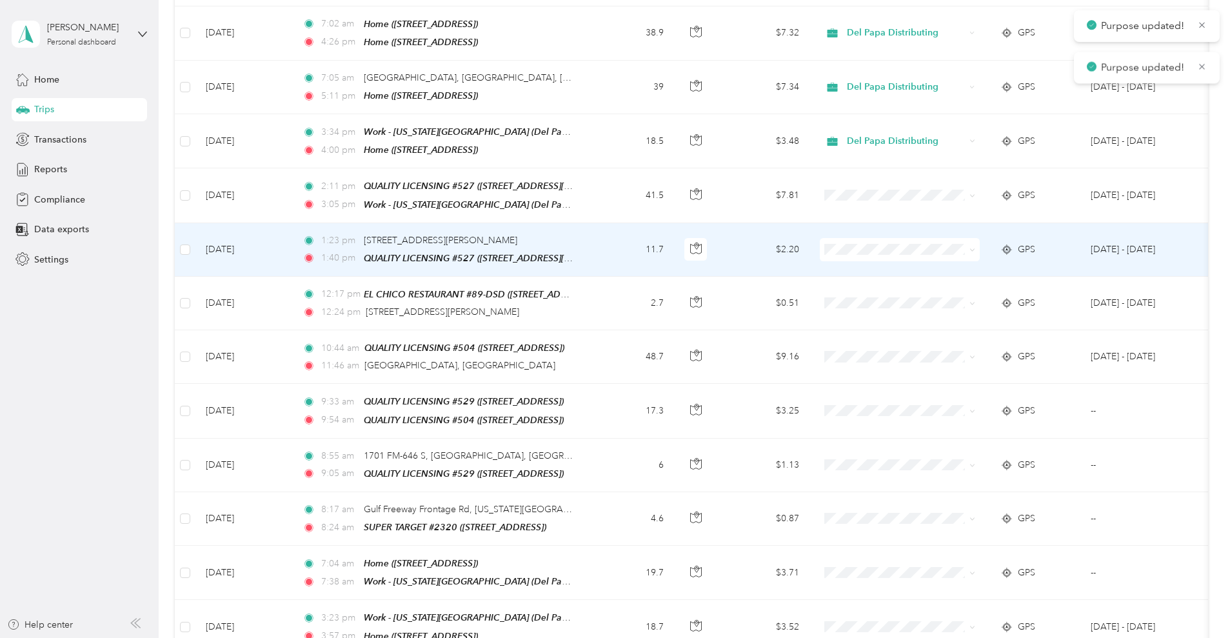
click at [971, 259] on span "Del Papa Distributing" at bounding box center [996, 261] width 119 height 14
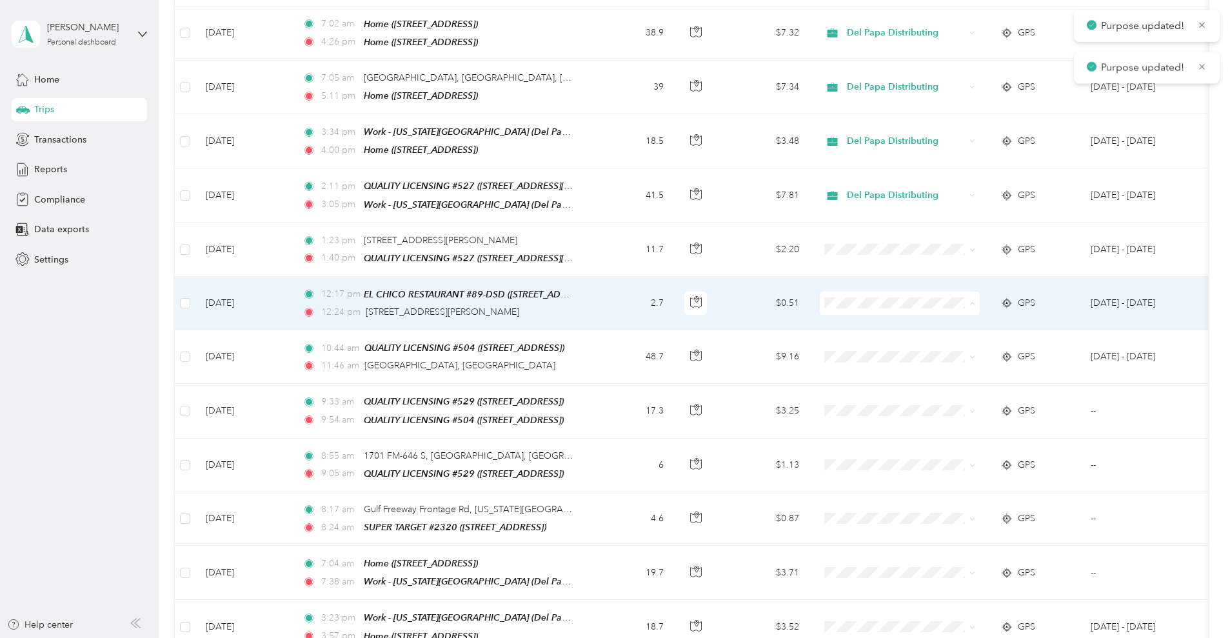
click at [960, 315] on span "Del Papa Distributing" at bounding box center [996, 314] width 119 height 14
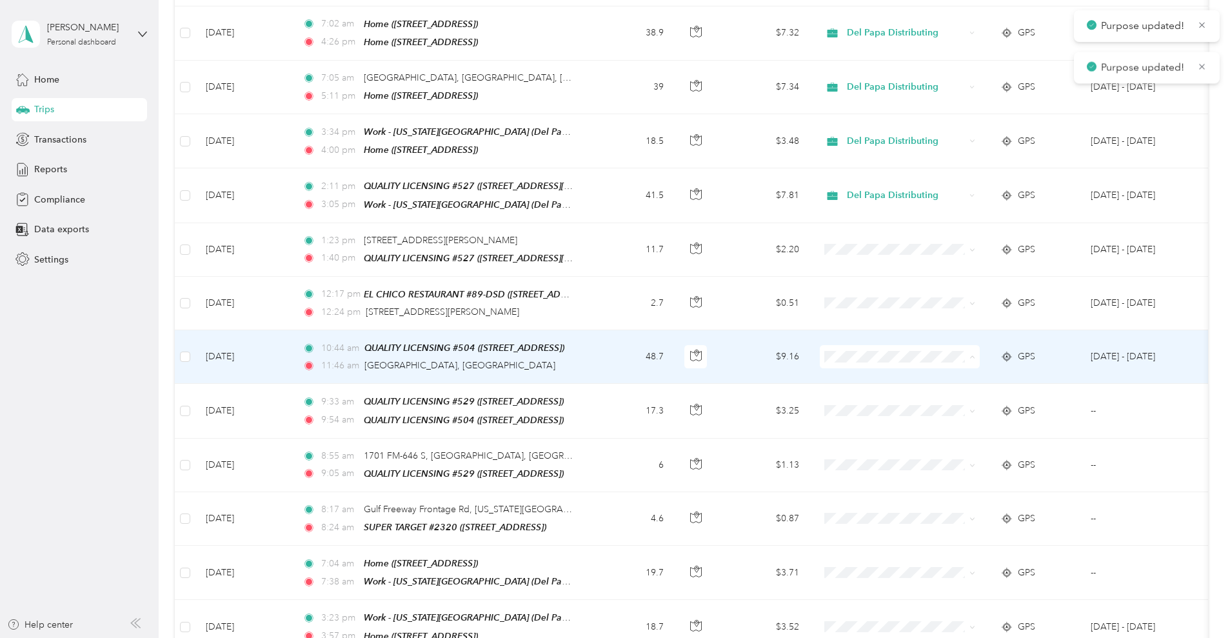
click at [982, 373] on li "Del Papa Distributing" at bounding box center [986, 367] width 160 height 23
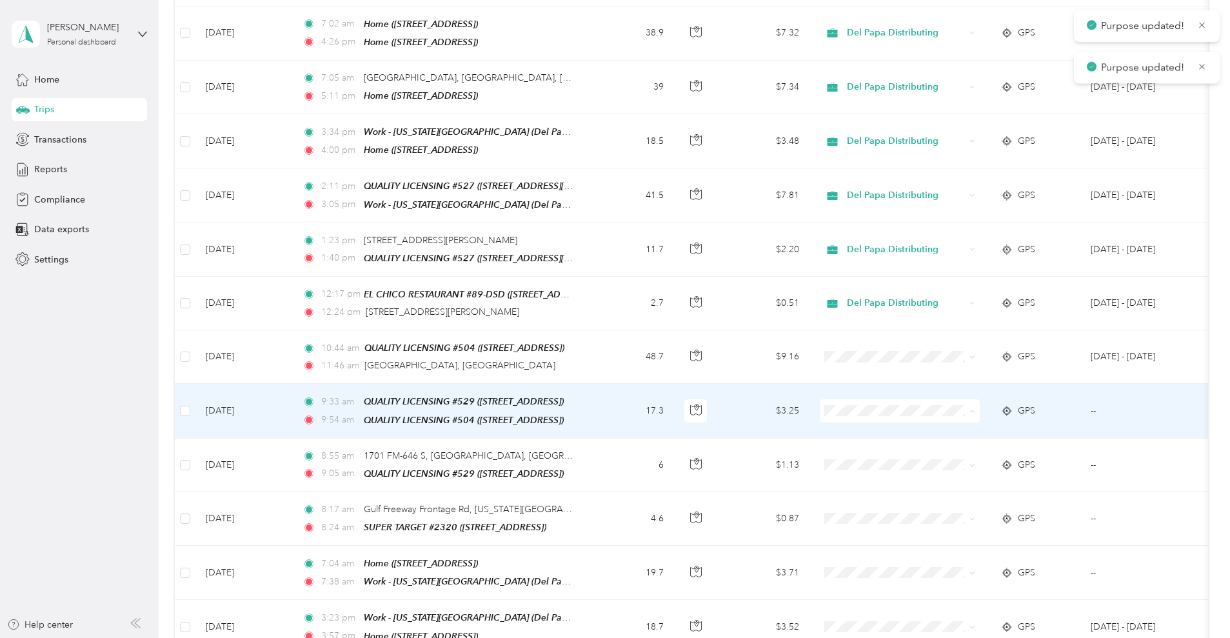
click at [962, 423] on span "Del Papa Distributing" at bounding box center [996, 420] width 119 height 14
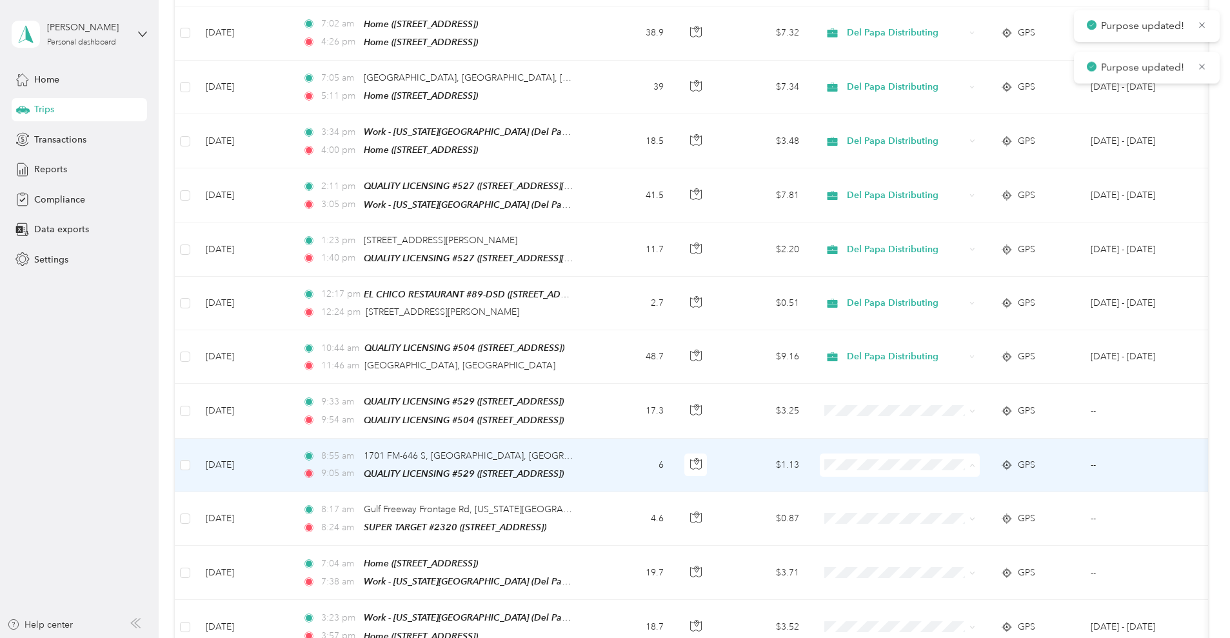
click at [986, 473] on span "Del Papa Distributing" at bounding box center [996, 473] width 119 height 14
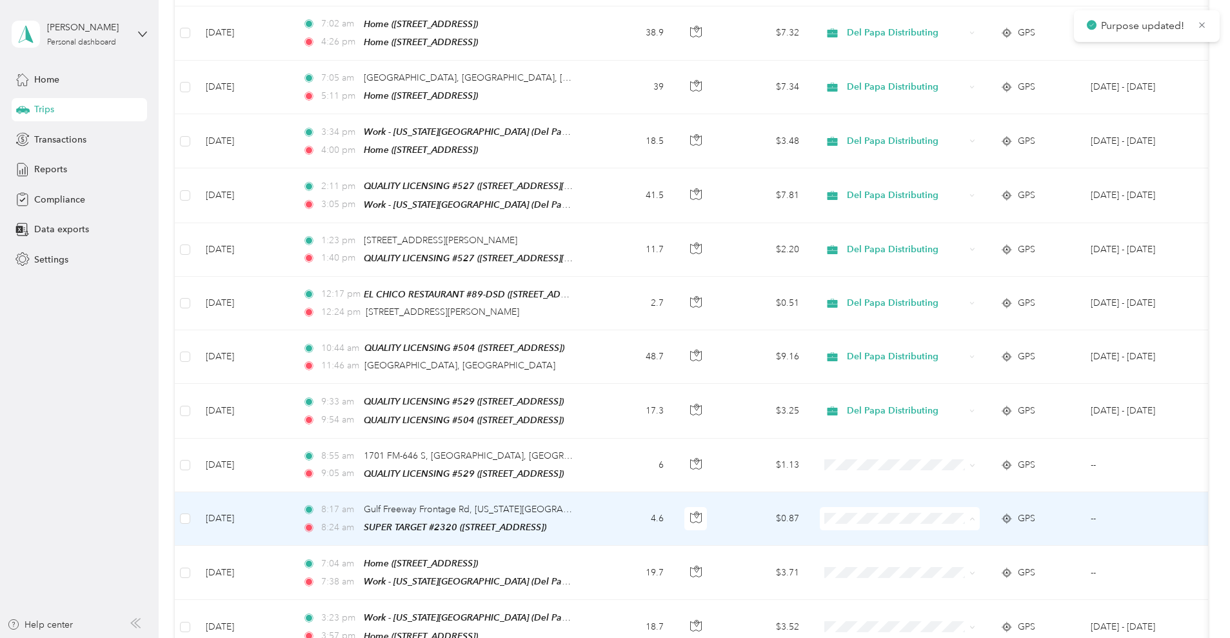
click at [976, 526] on span "Del Papa Distributing" at bounding box center [996, 526] width 119 height 14
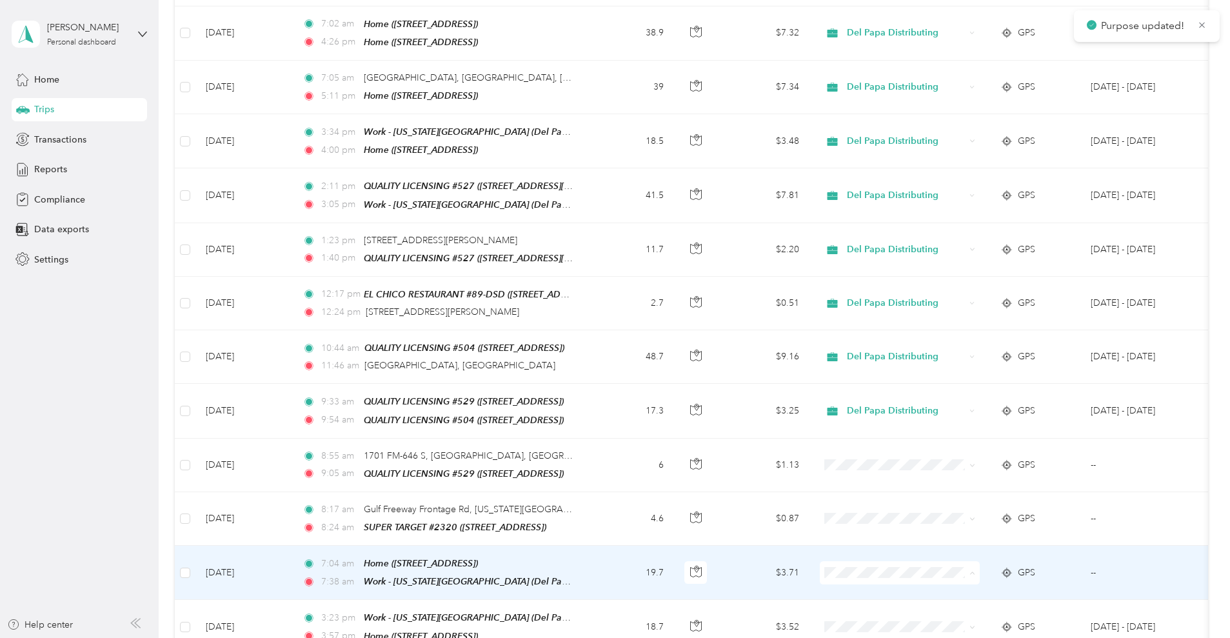
click at [964, 580] on span "Del Papa Distributing" at bounding box center [996, 580] width 119 height 14
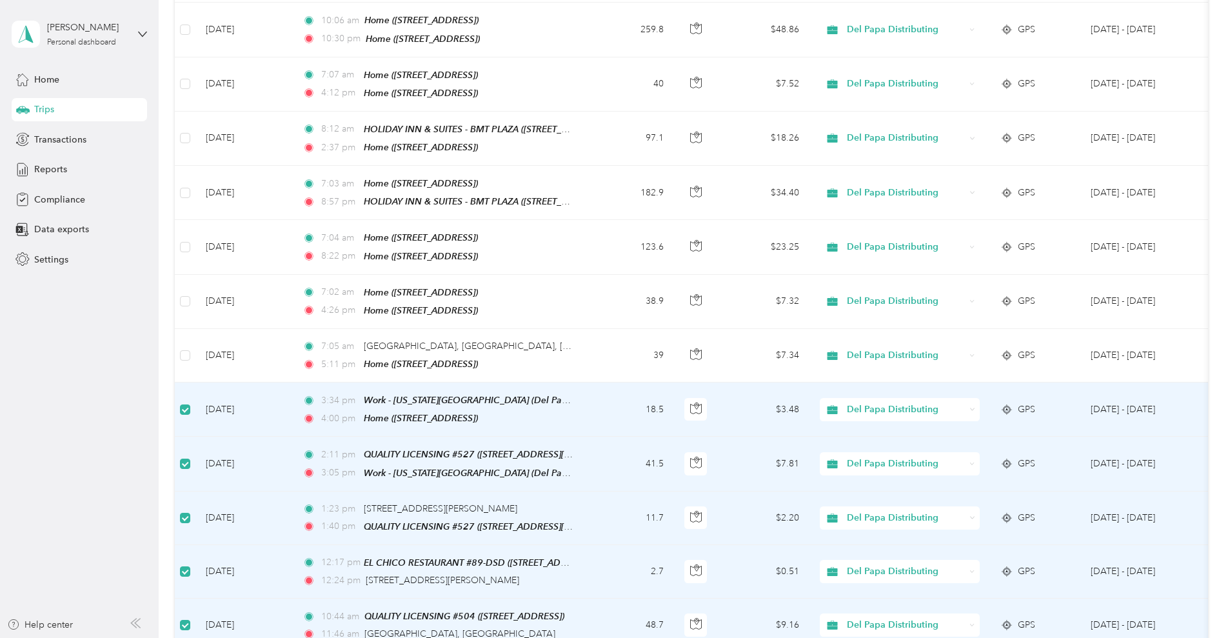
scroll to position [0, 0]
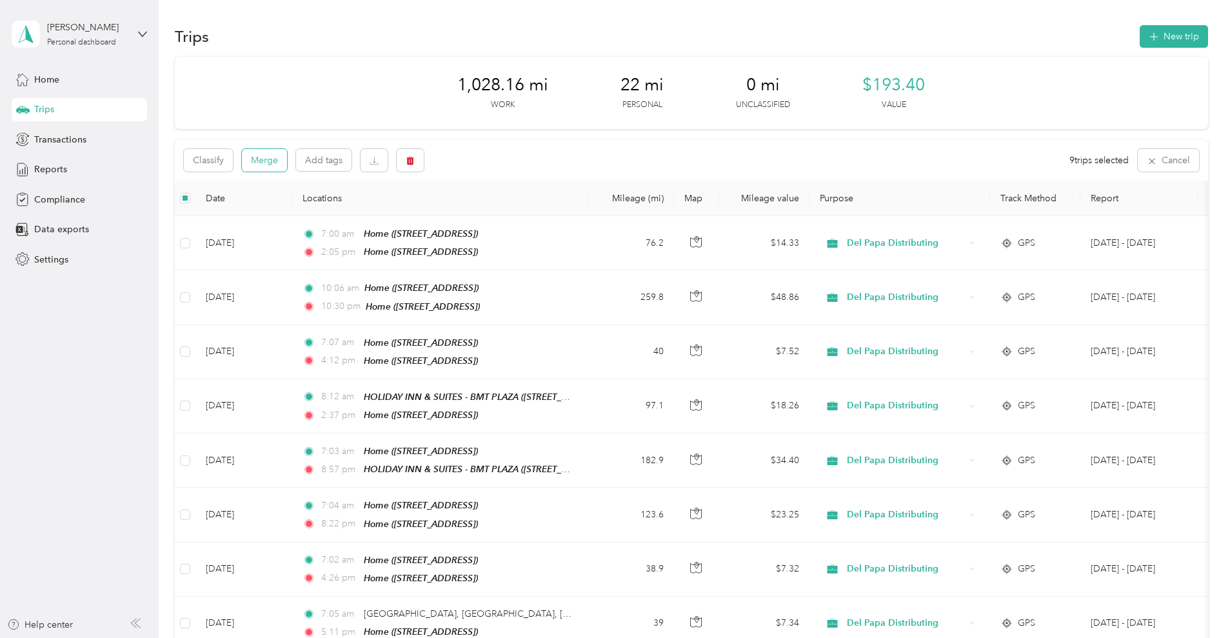
click at [287, 164] on button "Merge" at bounding box center [264, 160] width 45 height 23
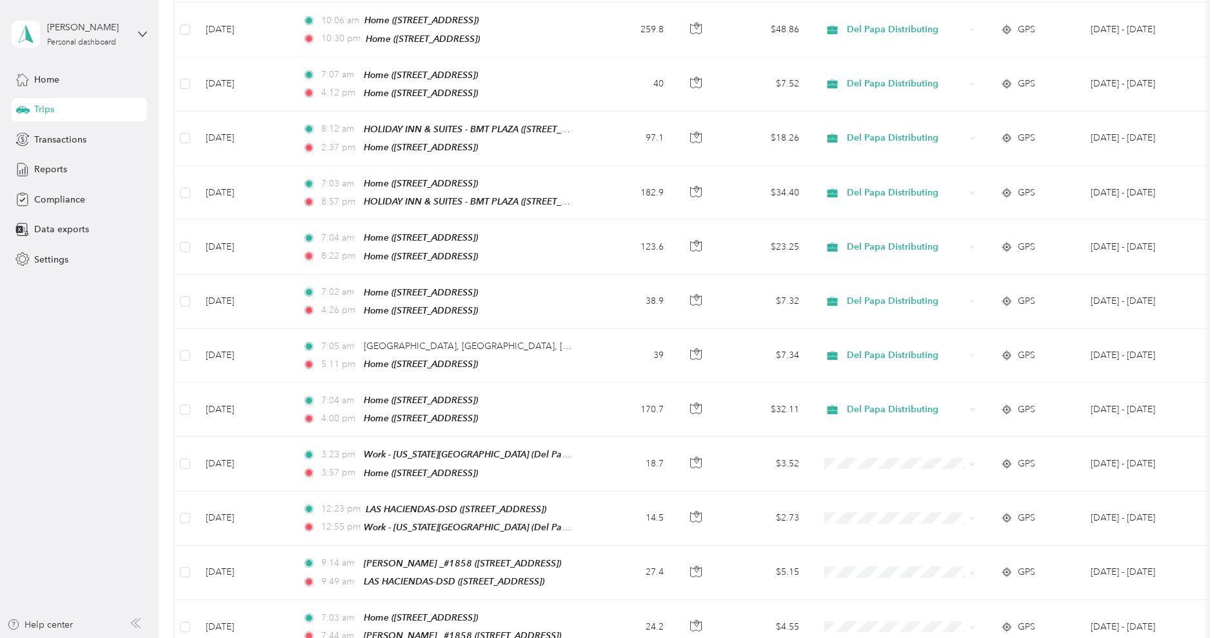
scroll to position [537, 0]
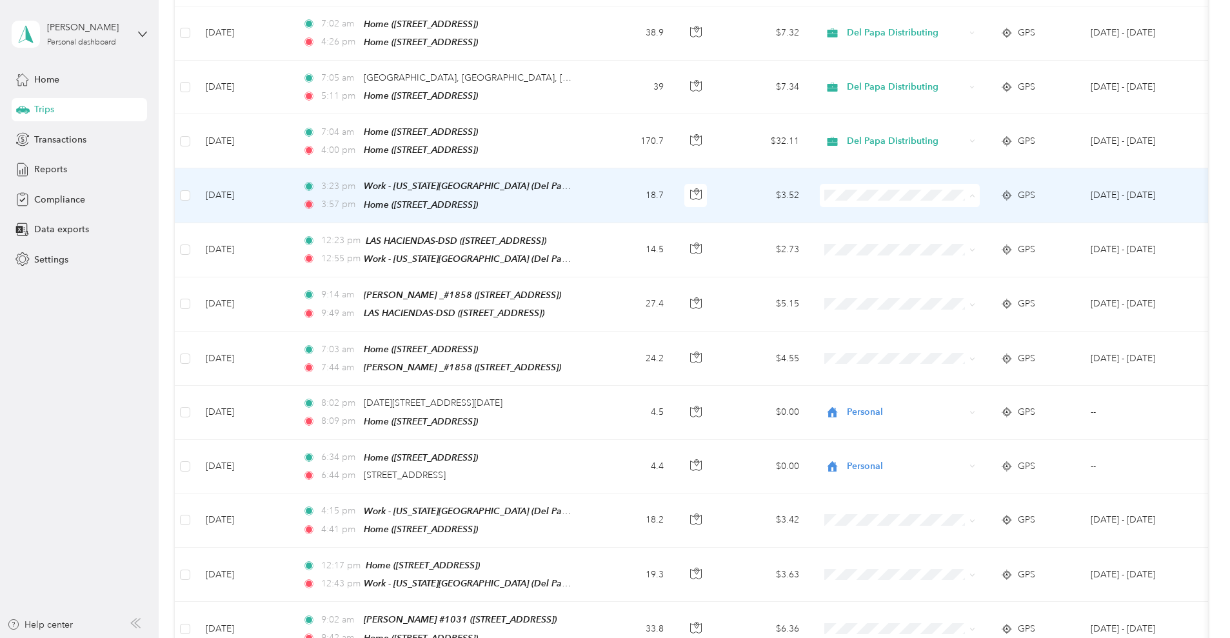
click at [979, 208] on span "Del Papa Distributing" at bounding box center [996, 208] width 119 height 14
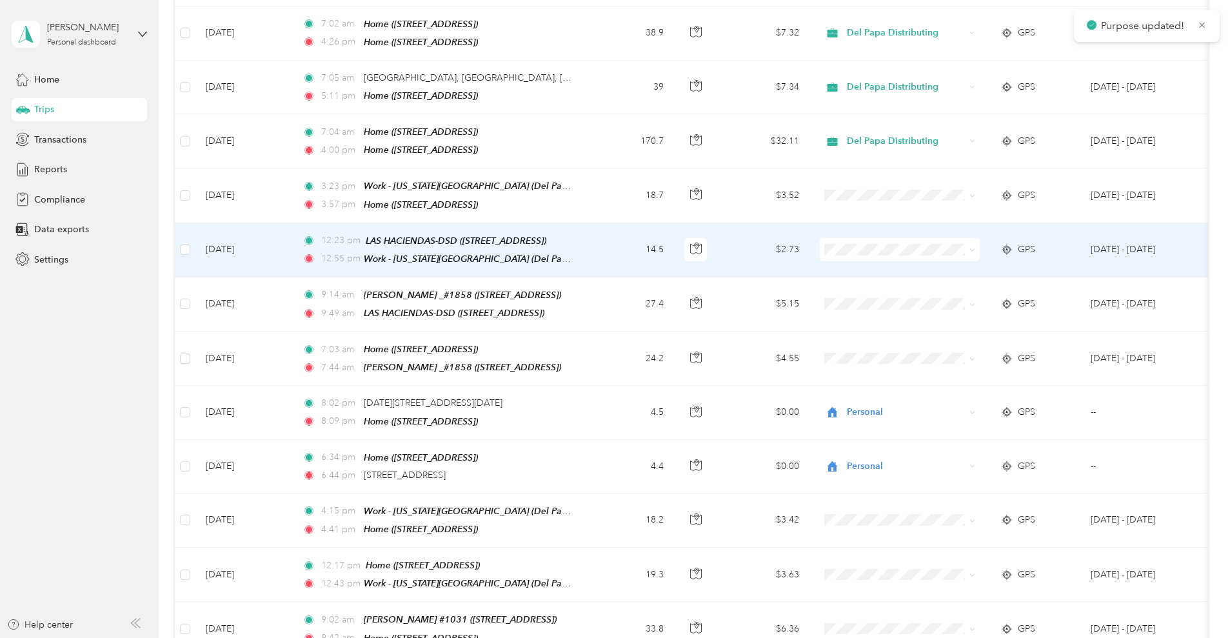
click at [968, 257] on span "Del Papa Distributing" at bounding box center [996, 261] width 119 height 14
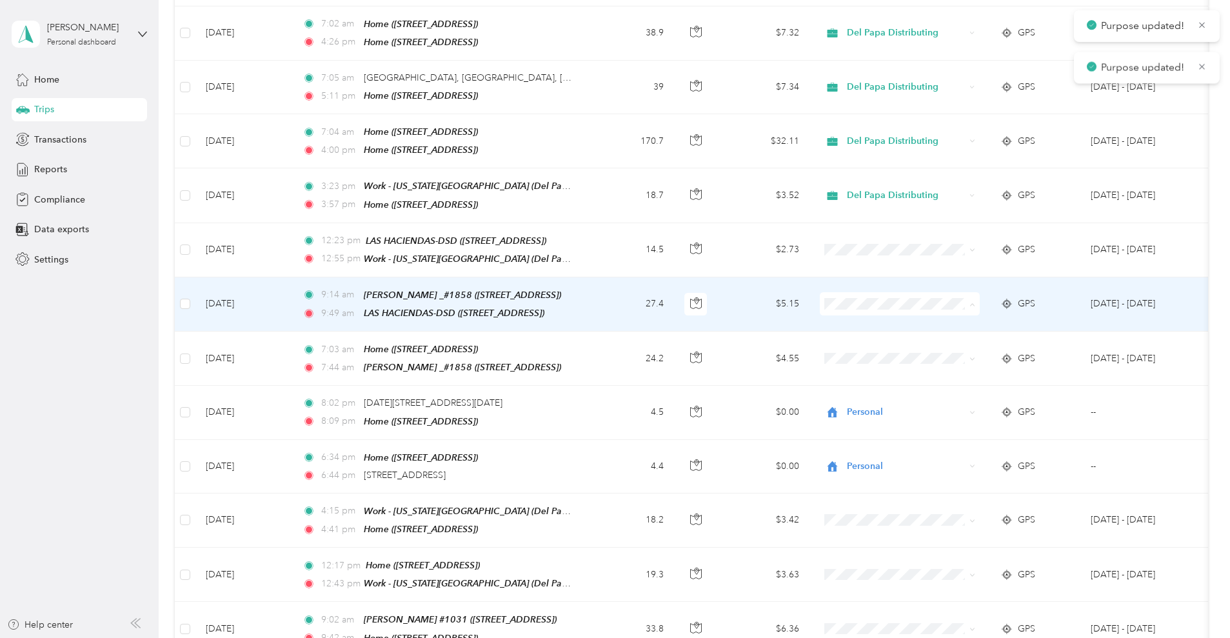
click at [966, 313] on span "Del Papa Distributing" at bounding box center [996, 314] width 119 height 14
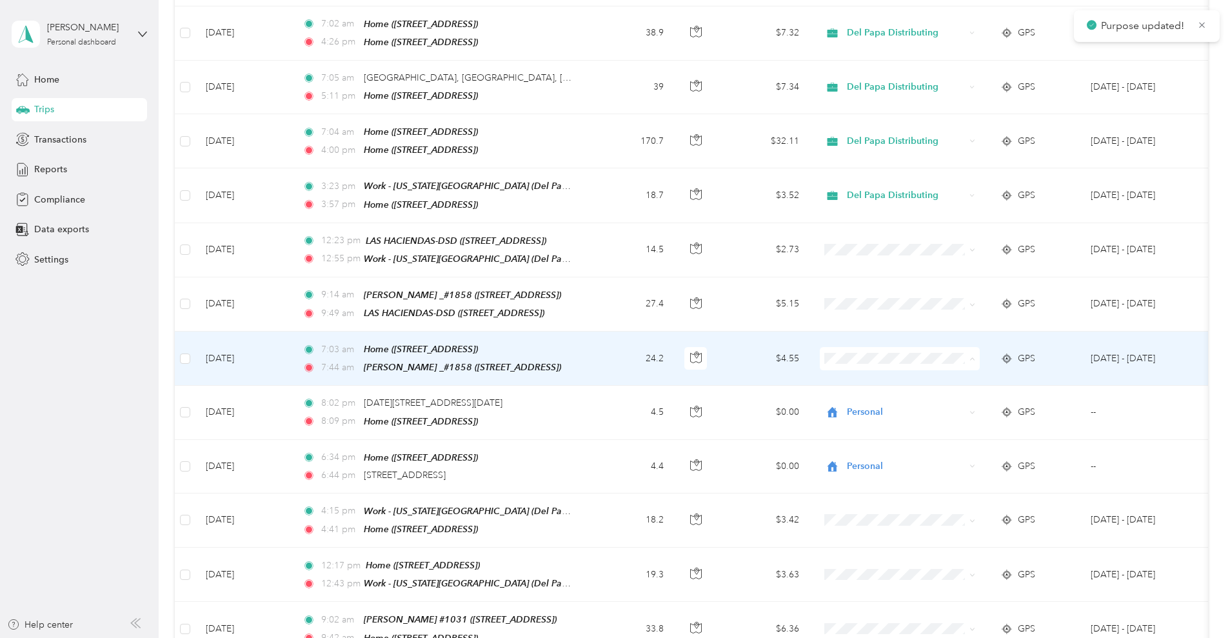
click at [964, 363] on span "Del Papa Distributing" at bounding box center [996, 368] width 119 height 14
click at [190, 352] on label at bounding box center [185, 359] width 10 height 14
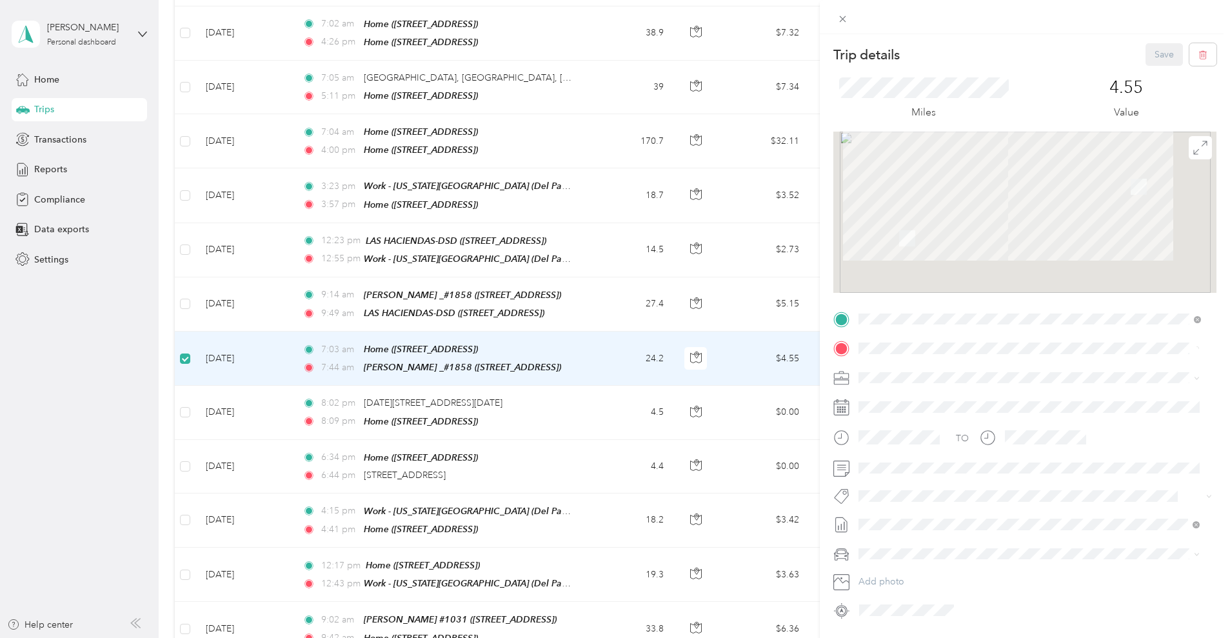
click at [267, 284] on div "Trip details Save This trip cannot be edited because it is either under review,…" at bounding box center [615, 319] width 1230 height 638
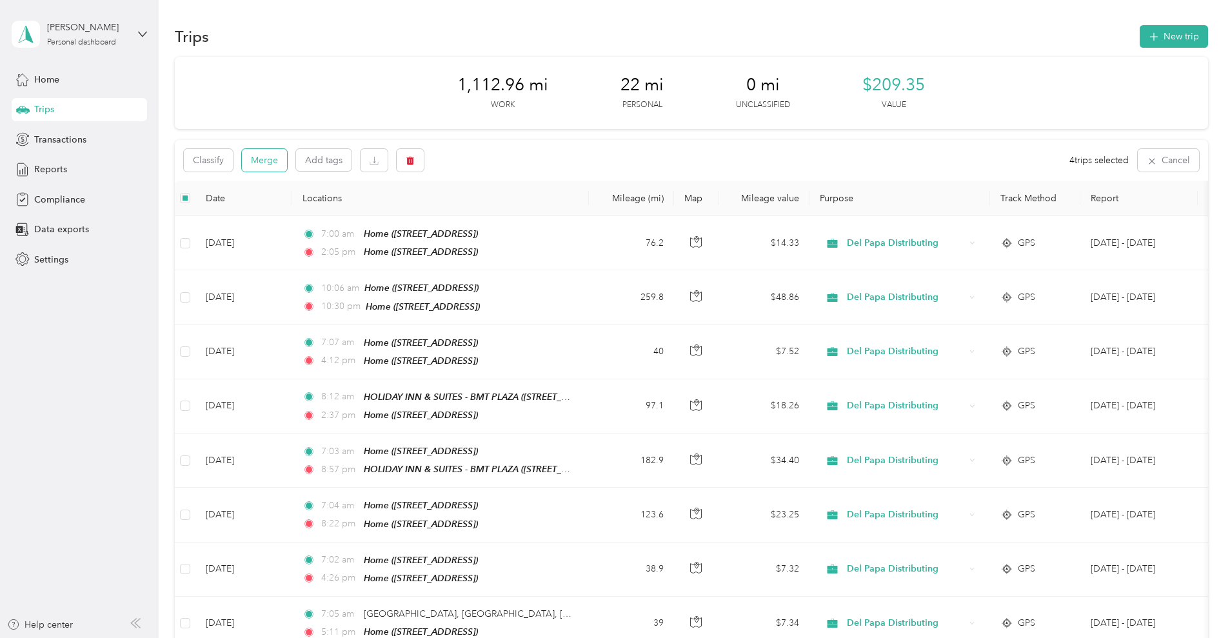
click at [287, 161] on button "Merge" at bounding box center [264, 160] width 45 height 23
click at [414, 161] on icon "button" at bounding box center [410, 161] width 8 height 8
click at [586, 214] on button "Yes" at bounding box center [591, 214] width 25 height 21
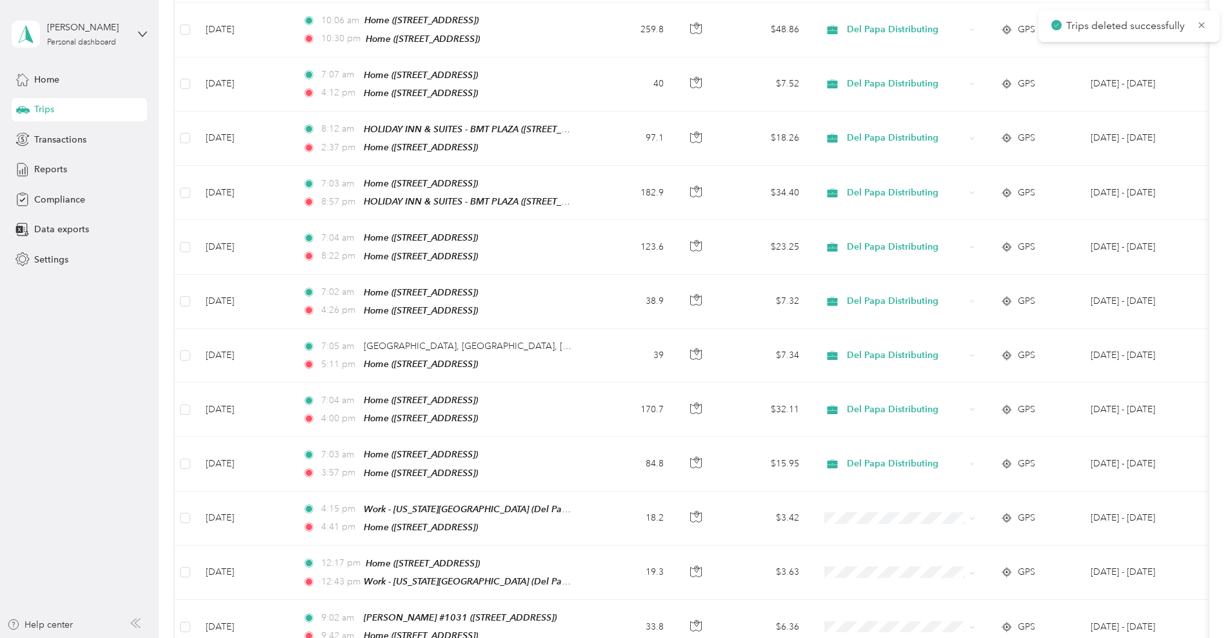
scroll to position [537, 0]
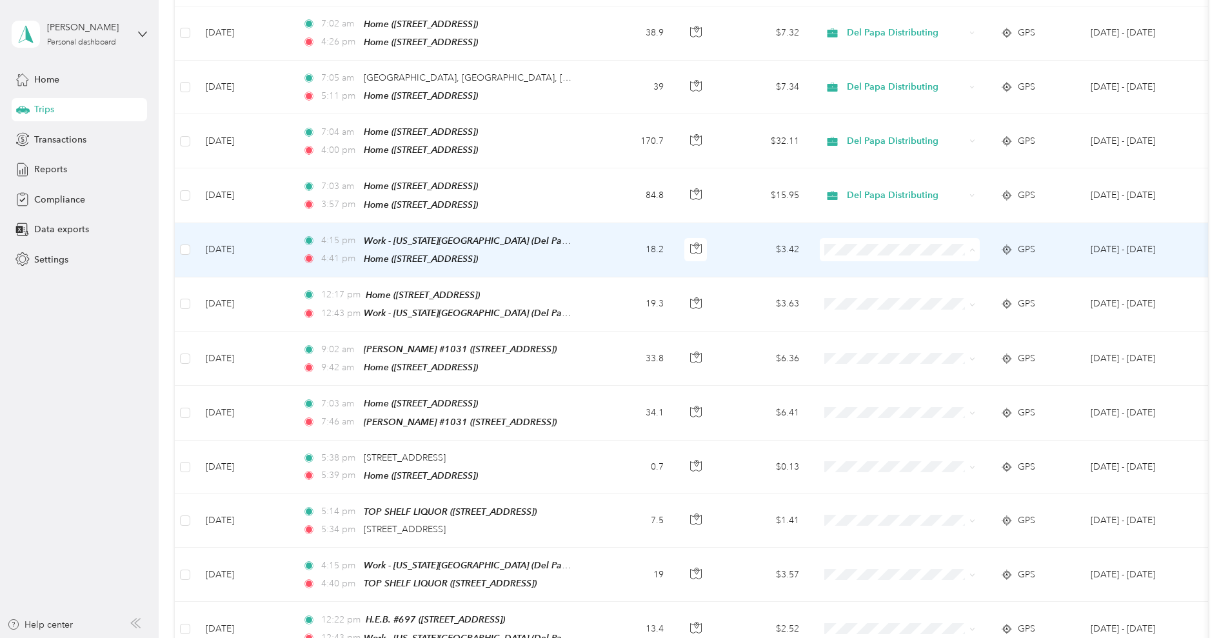
click at [957, 255] on span "Del Papa Distributing" at bounding box center [996, 261] width 119 height 14
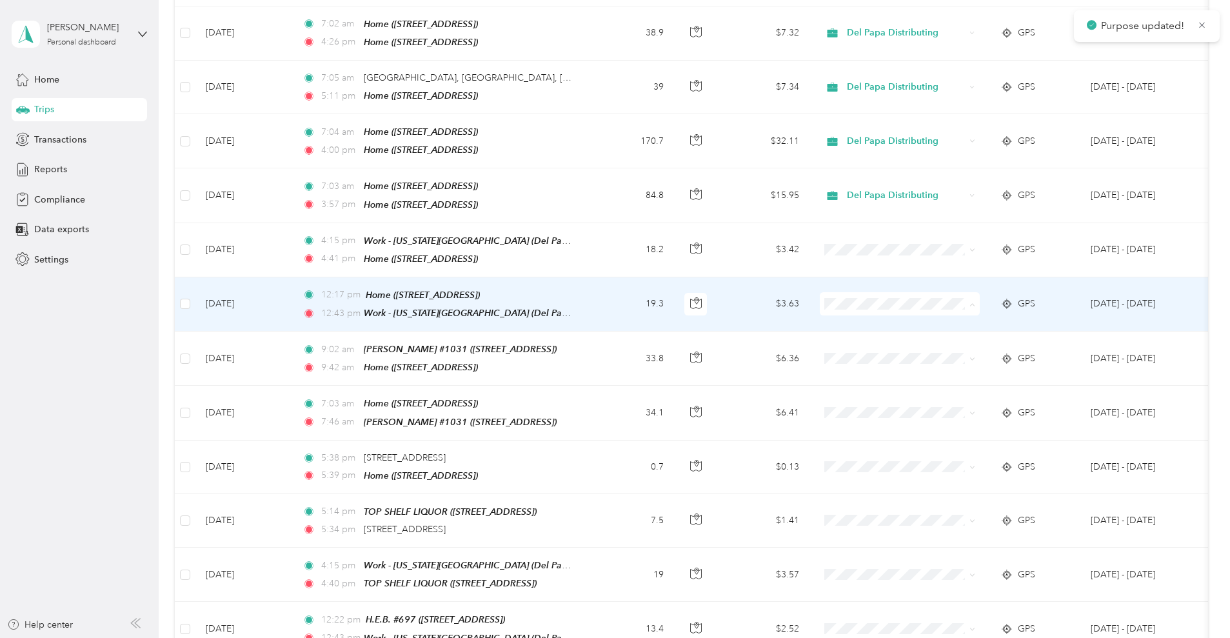
click at [950, 313] on span "Del Papa Distributing" at bounding box center [996, 314] width 119 height 14
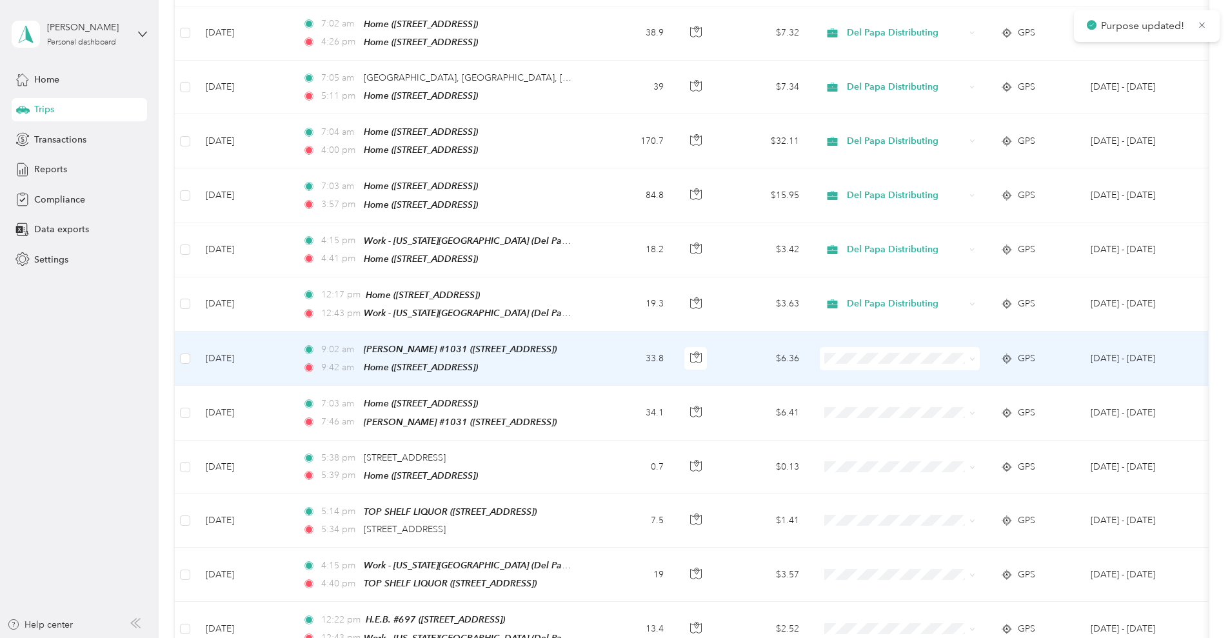
click at [951, 362] on span "Del Papa Distributing" at bounding box center [996, 366] width 119 height 14
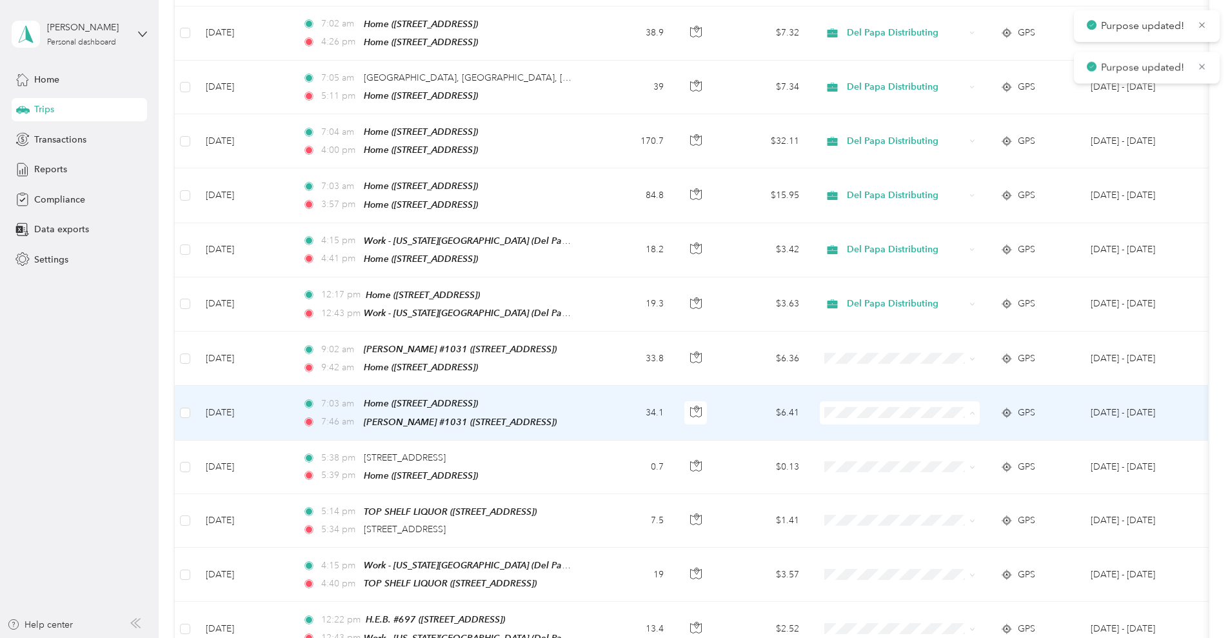
click at [970, 419] on span "Del Papa Distributing" at bounding box center [996, 420] width 119 height 14
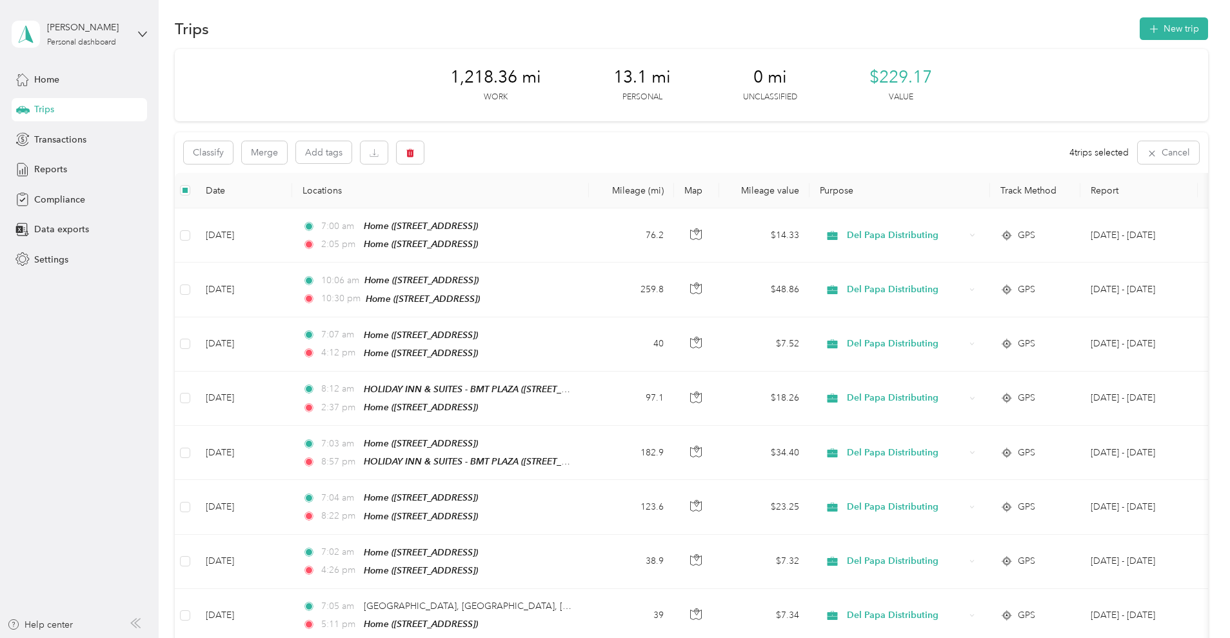
scroll to position [0, 0]
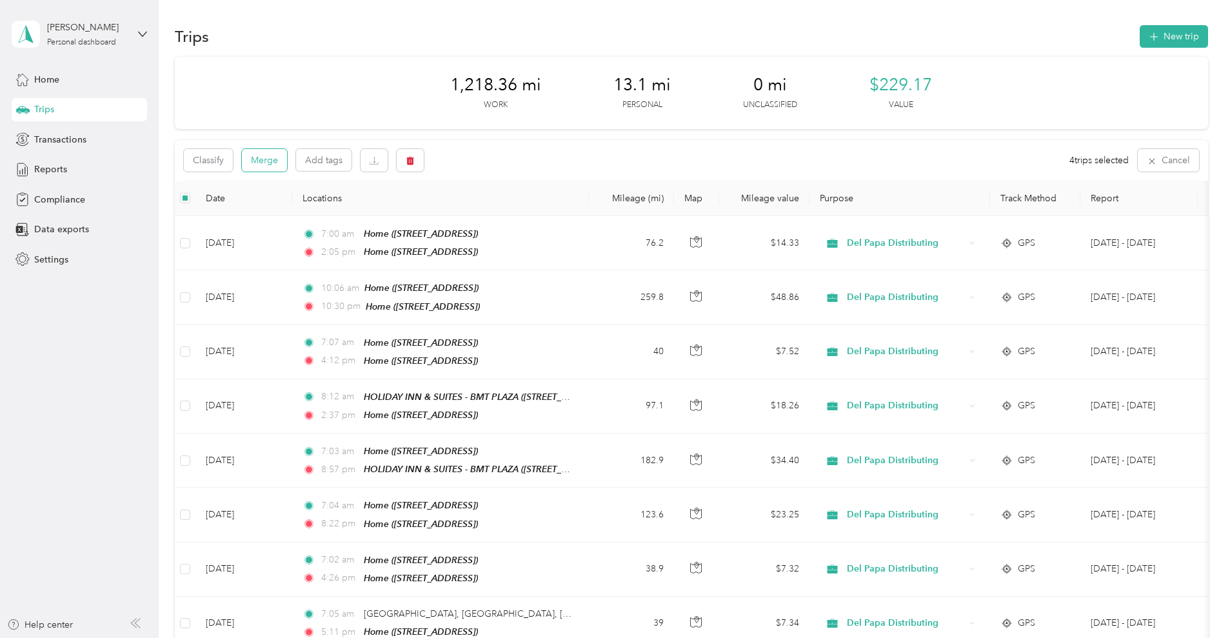
click at [287, 159] on button "Merge" at bounding box center [264, 160] width 45 height 23
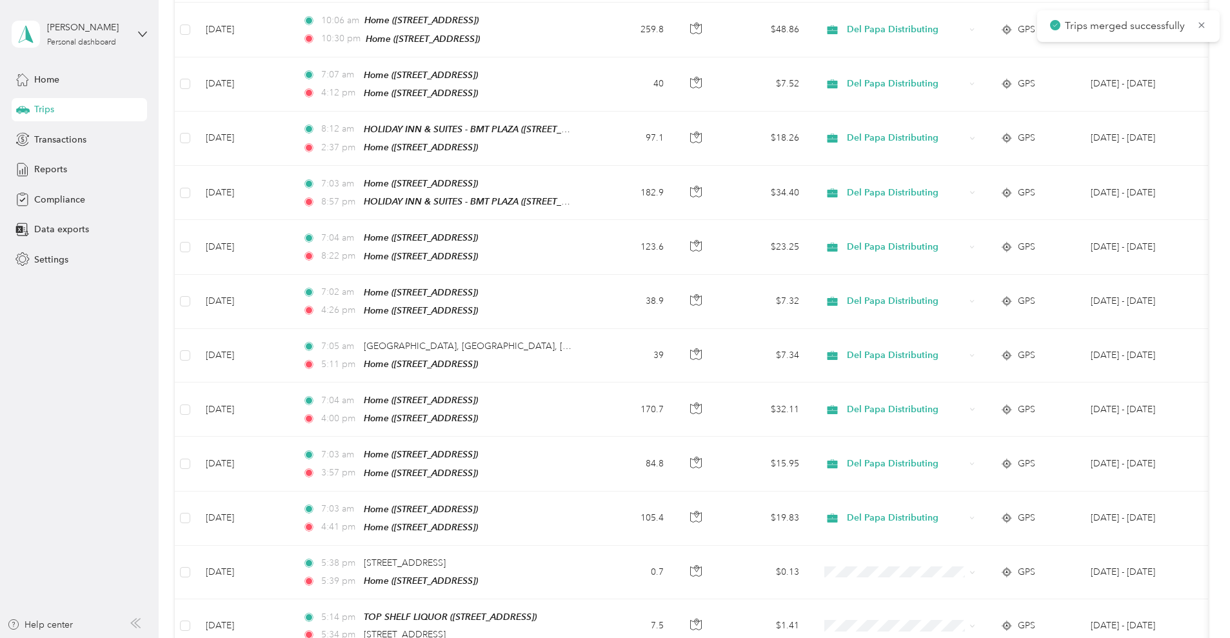
scroll to position [537, 0]
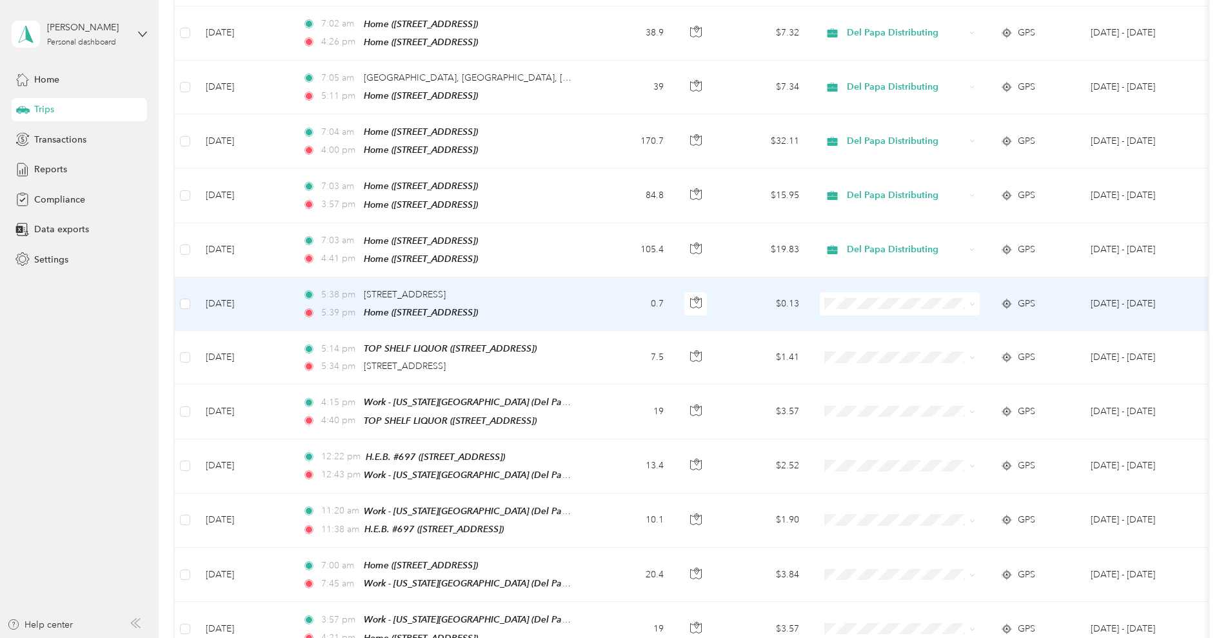
click at [948, 315] on li "Del Papa Distributing" at bounding box center [986, 314] width 160 height 23
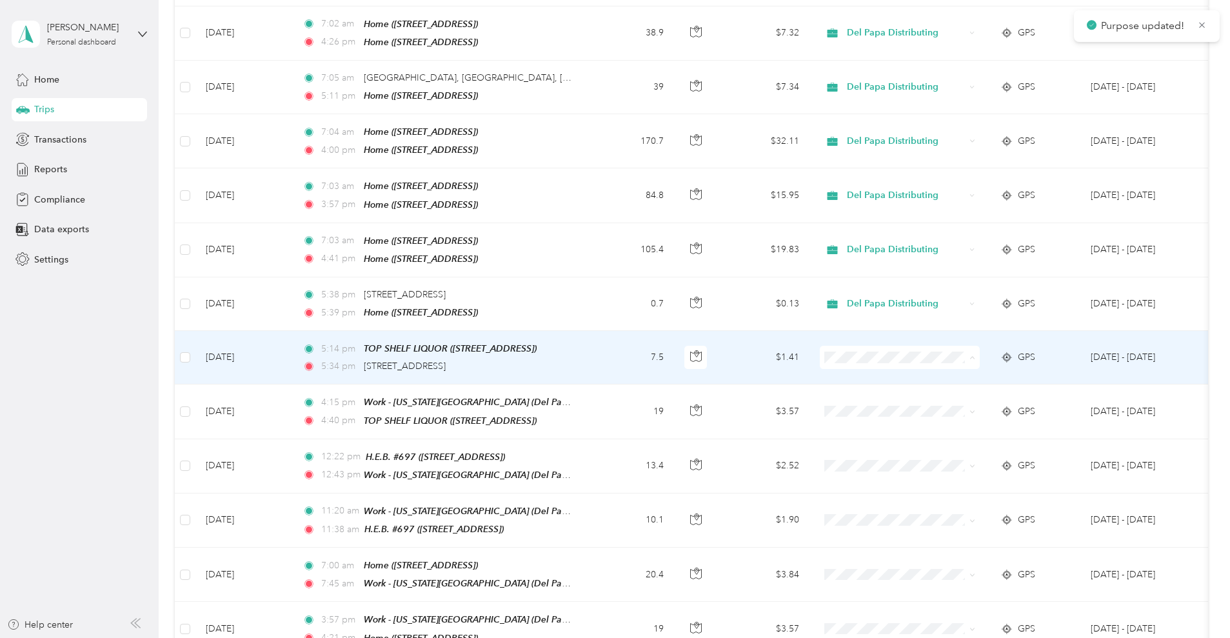
click at [957, 366] on span "Del Papa Distributing" at bounding box center [996, 368] width 119 height 14
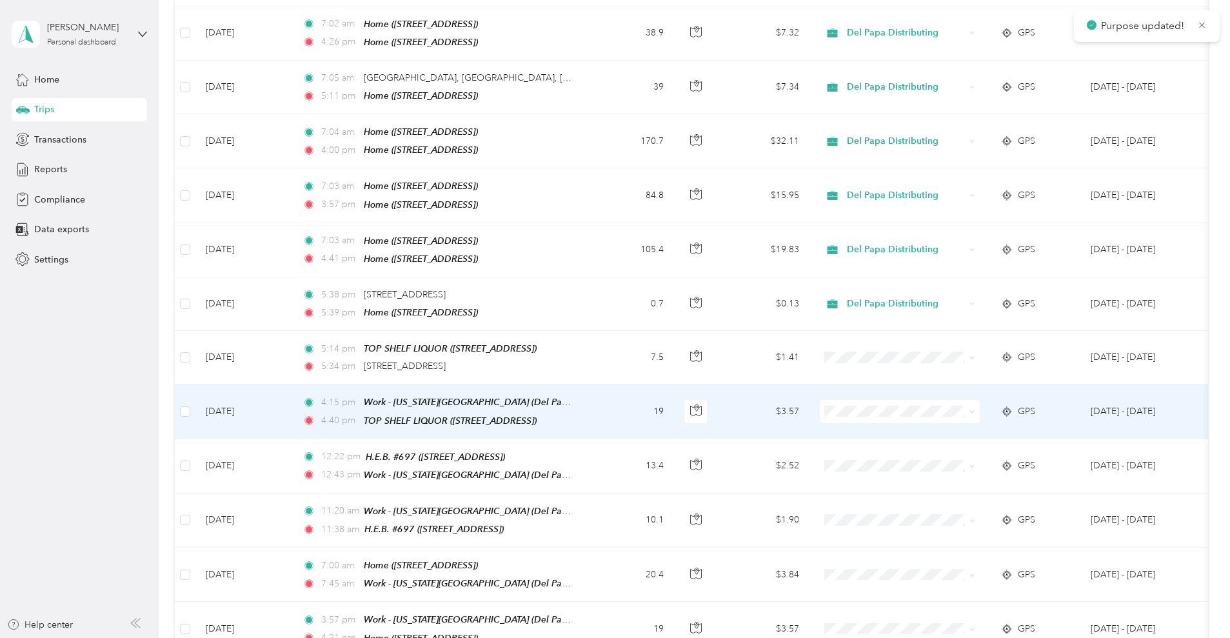
click at [963, 419] on span "Del Papa Distributing" at bounding box center [996, 419] width 119 height 14
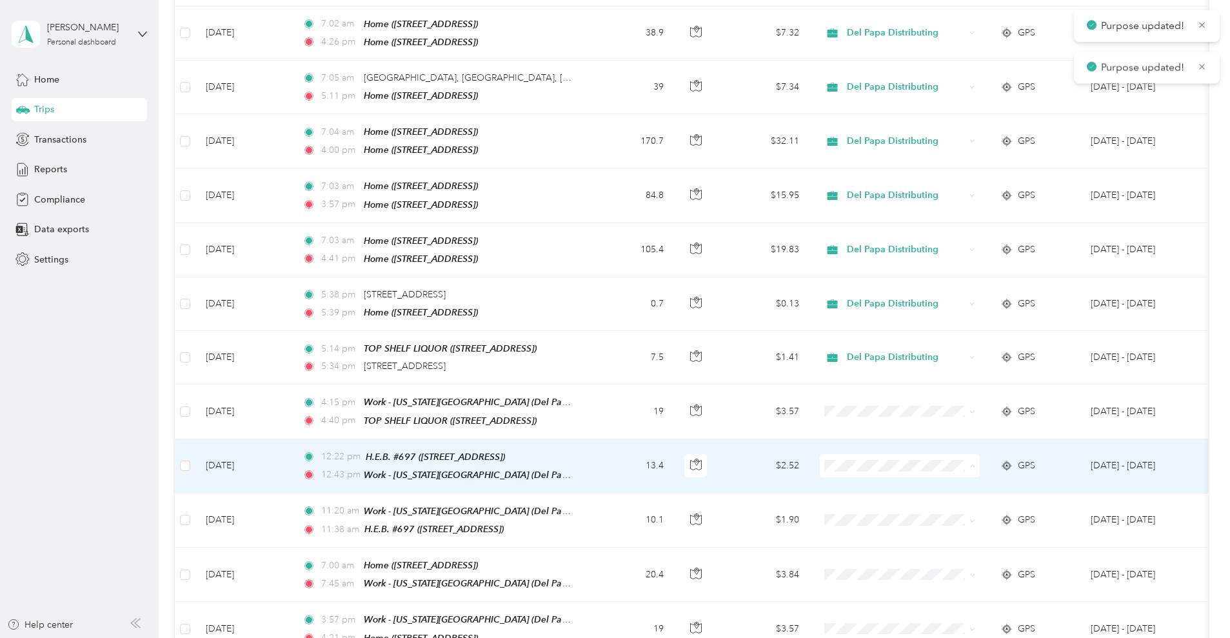
click at [964, 470] on span "Del Papa Distributing" at bounding box center [996, 473] width 119 height 14
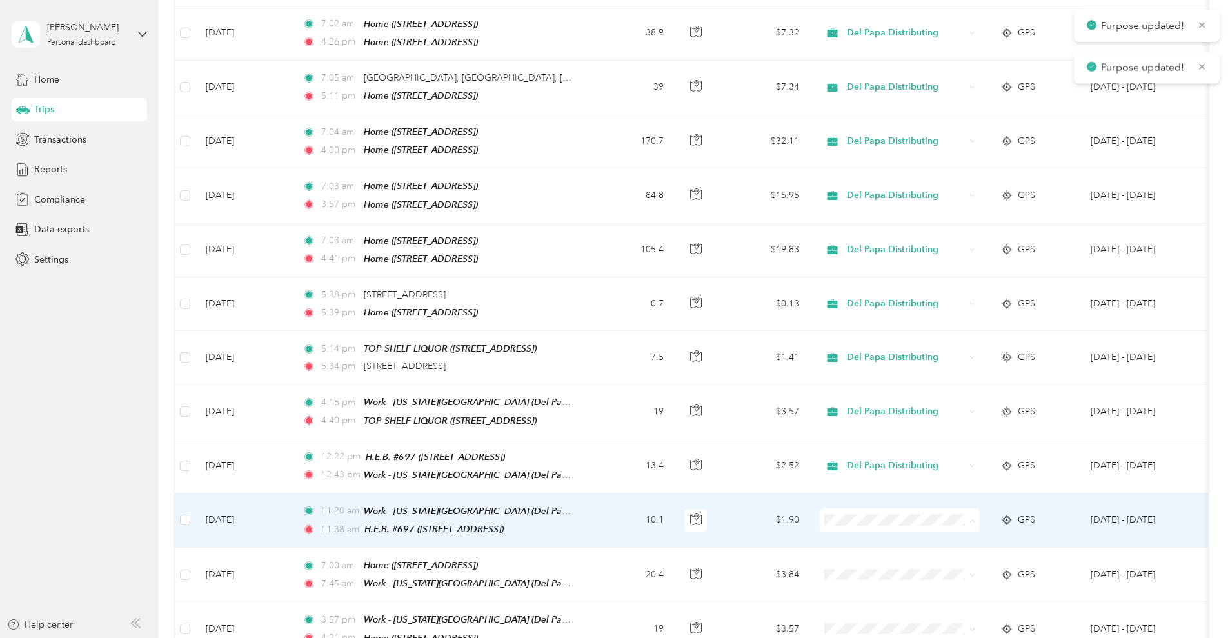
click at [959, 526] on span "Del Papa Distributing" at bounding box center [996, 526] width 119 height 14
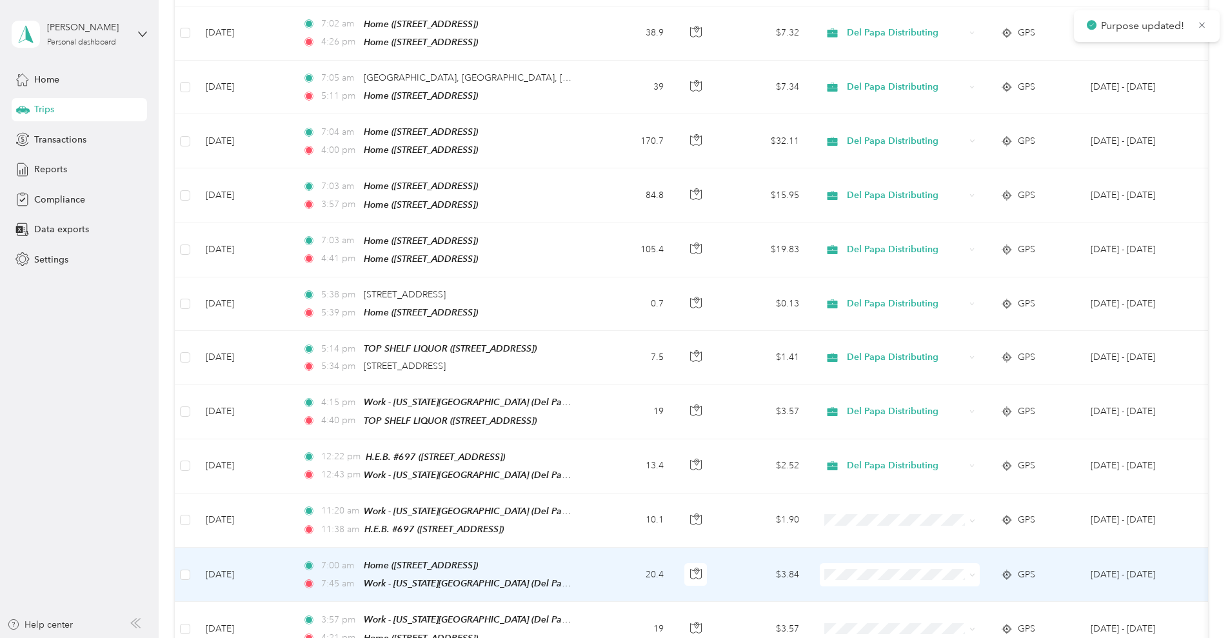
click at [962, 579] on span "Del Papa Distributing" at bounding box center [996, 579] width 119 height 14
click at [190, 568] on label at bounding box center [185, 575] width 10 height 14
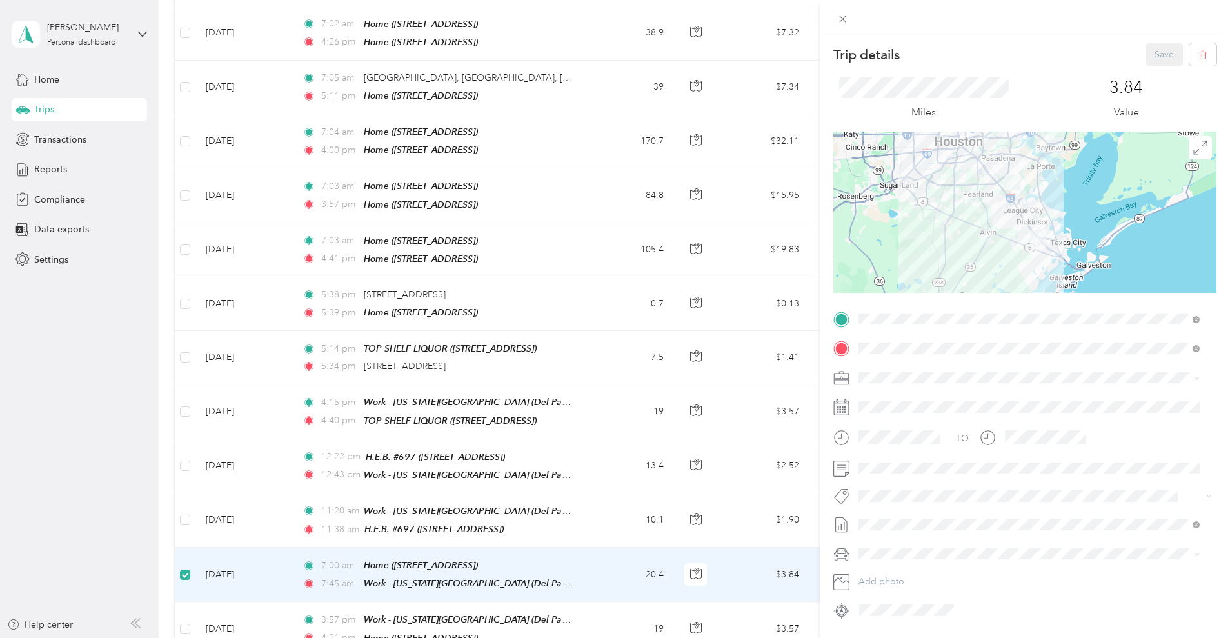
click at [269, 502] on div "Trip details Save This trip cannot be edited because it is either under review,…" at bounding box center [615, 319] width 1230 height 638
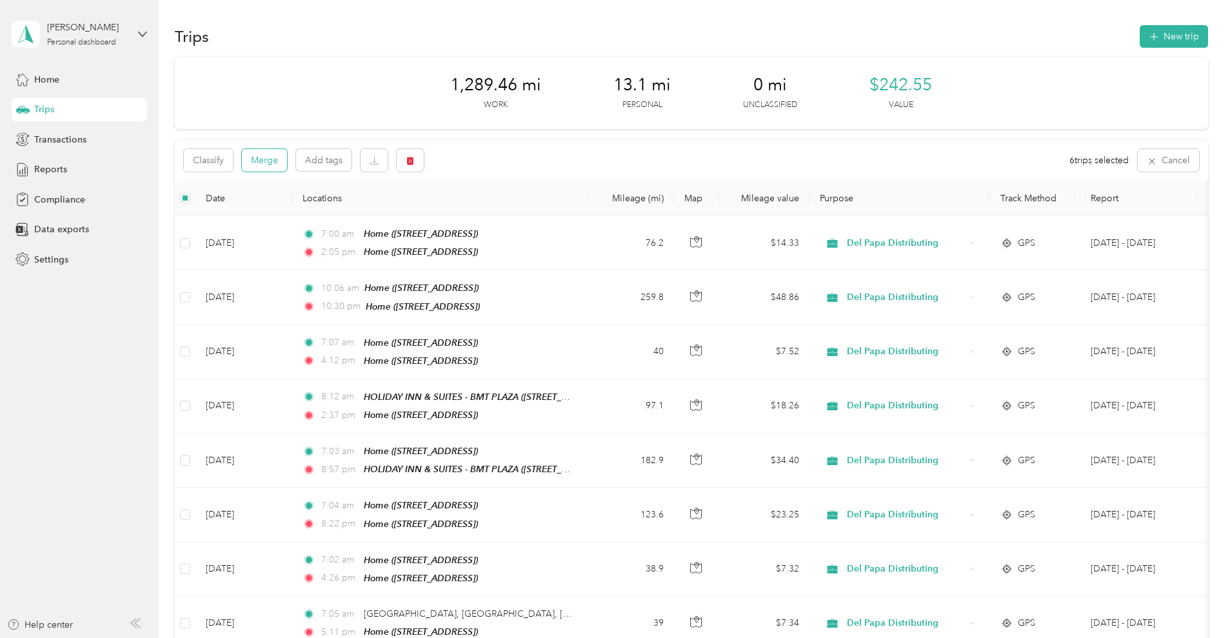
click at [287, 162] on button "Merge" at bounding box center [264, 160] width 45 height 23
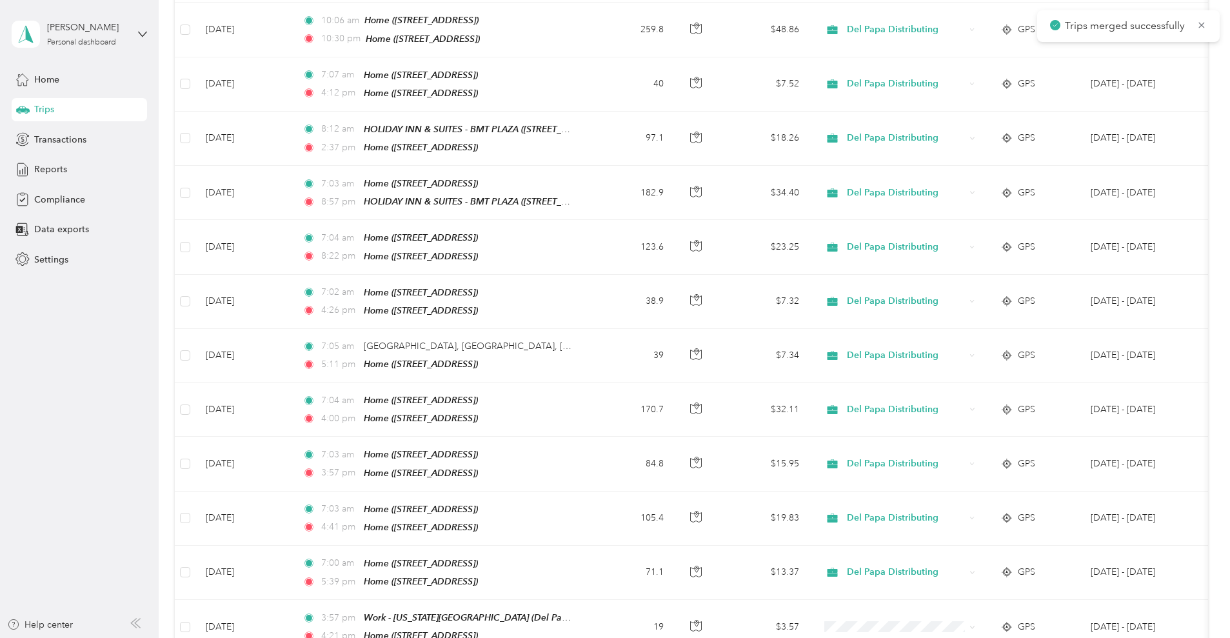
scroll to position [537, 0]
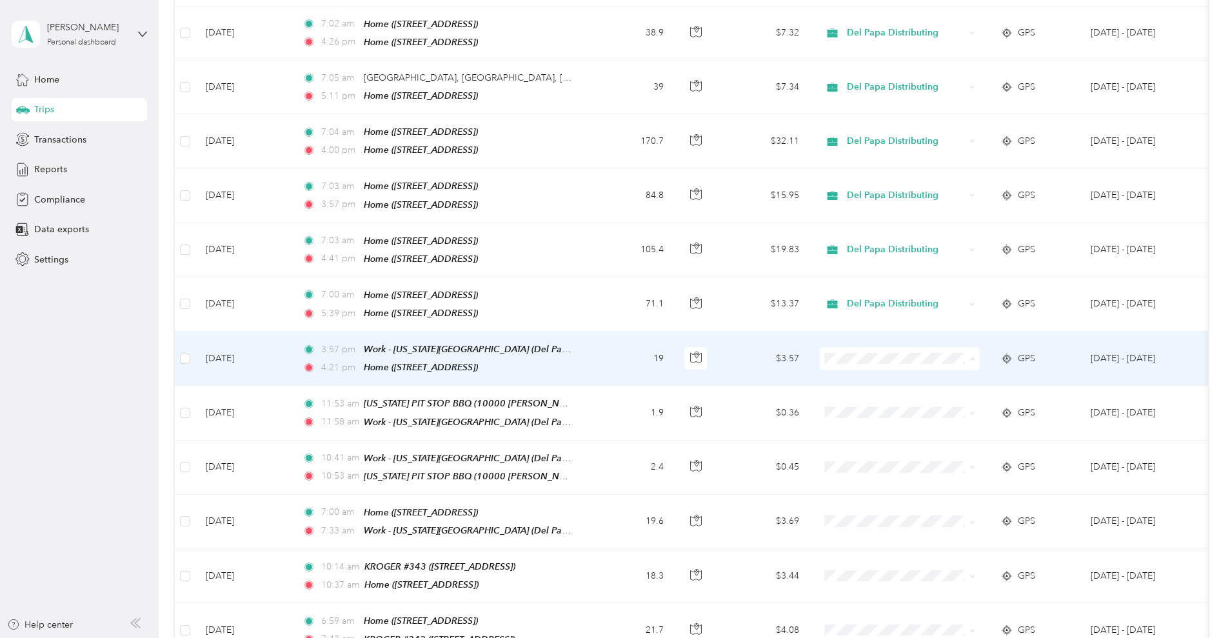
click at [946, 364] on span "Del Papa Distributing" at bounding box center [996, 368] width 119 height 14
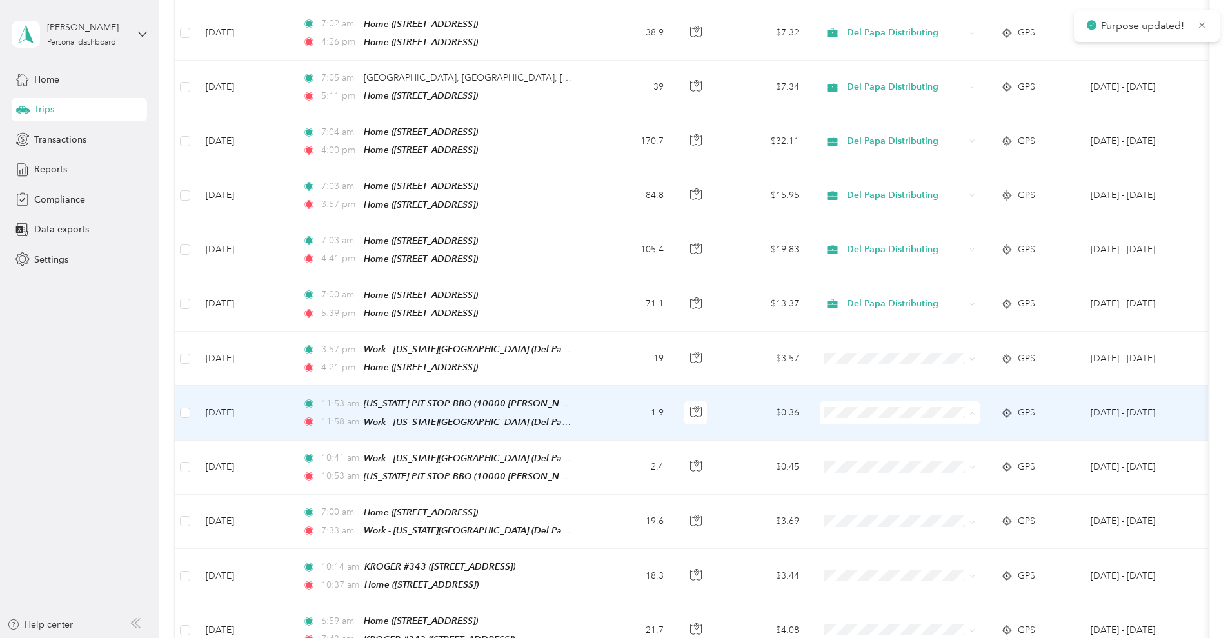
click at [962, 417] on span "Del Papa Distributing" at bounding box center [996, 420] width 119 height 14
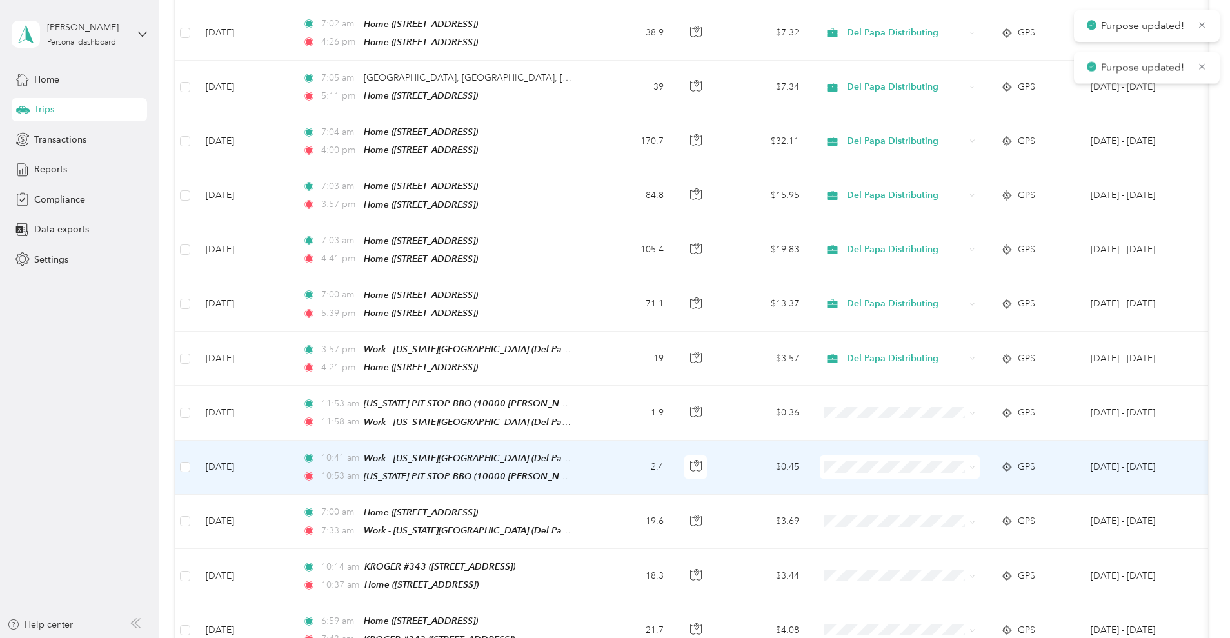
click at [954, 470] on span "Del Papa Distributing" at bounding box center [996, 473] width 119 height 14
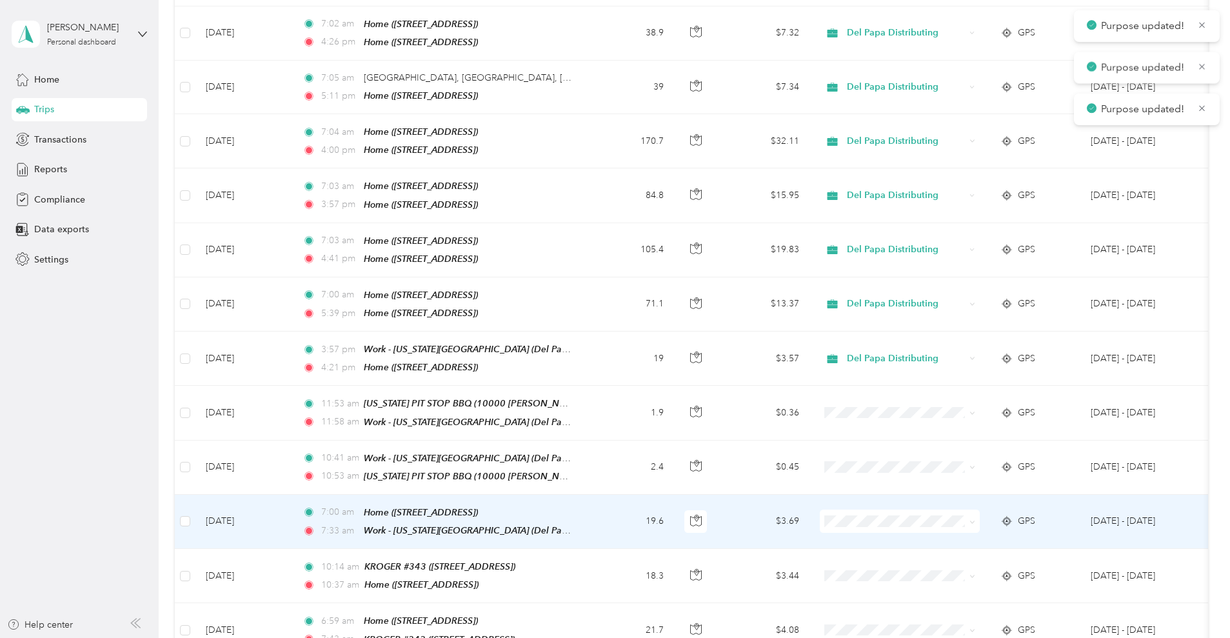
click at [957, 510] on span at bounding box center [900, 521] width 160 height 23
click at [965, 525] on span "Del Papa Distributing" at bounding box center [996, 526] width 119 height 14
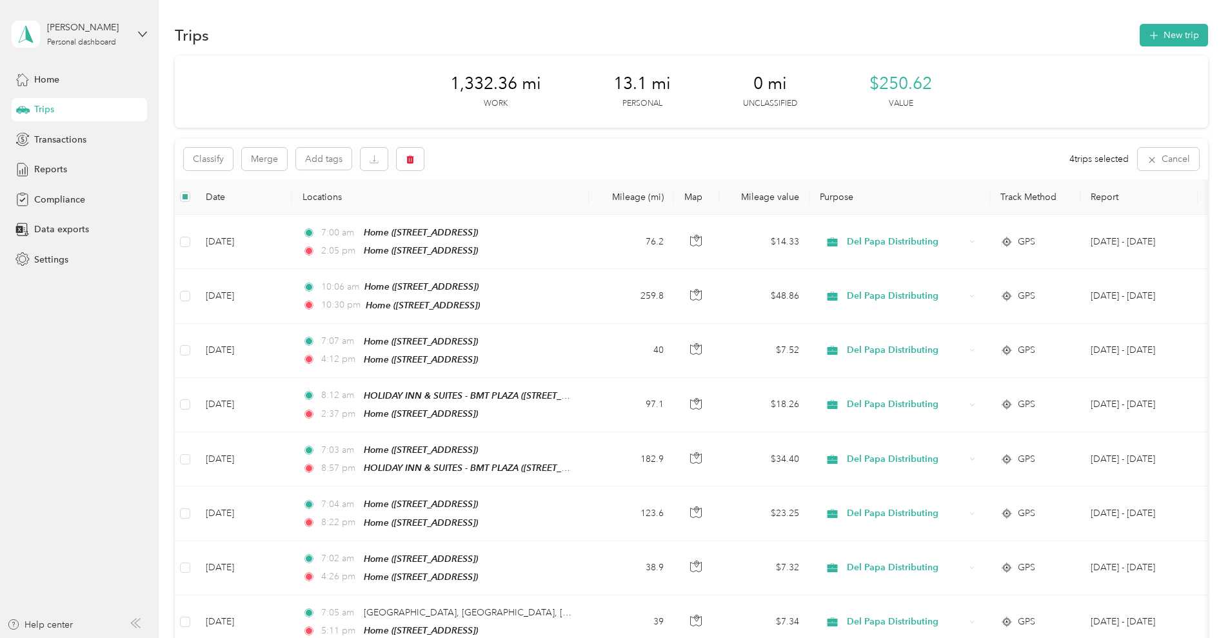
scroll to position [0, 0]
click at [287, 161] on button "Merge" at bounding box center [264, 160] width 45 height 23
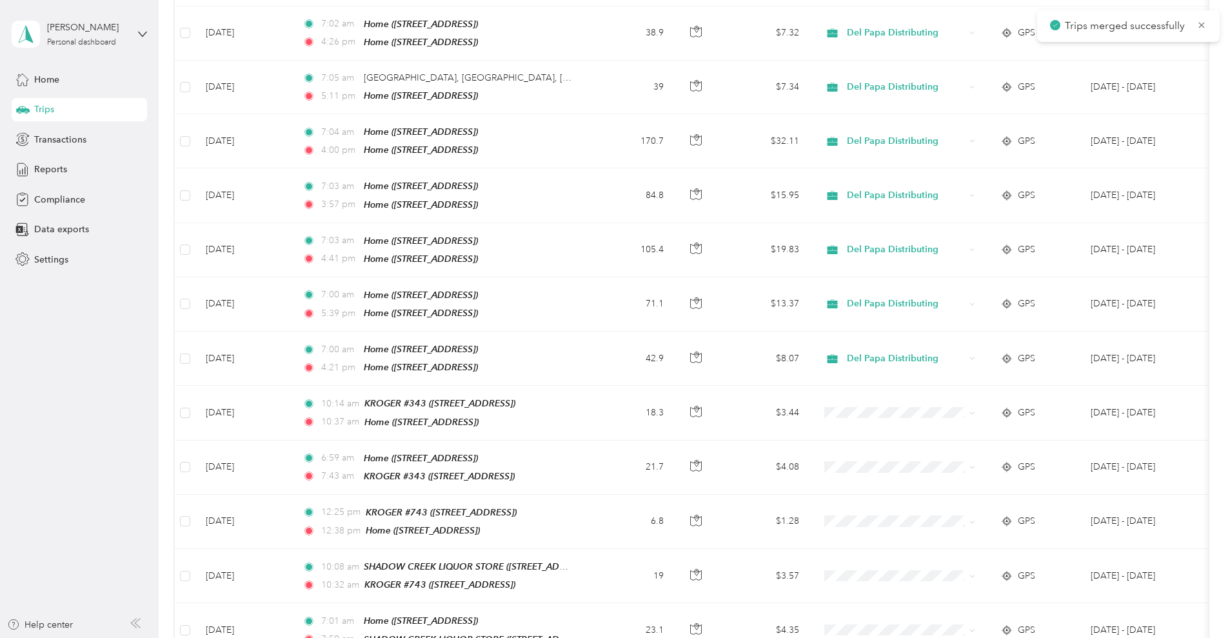
scroll to position [806, 0]
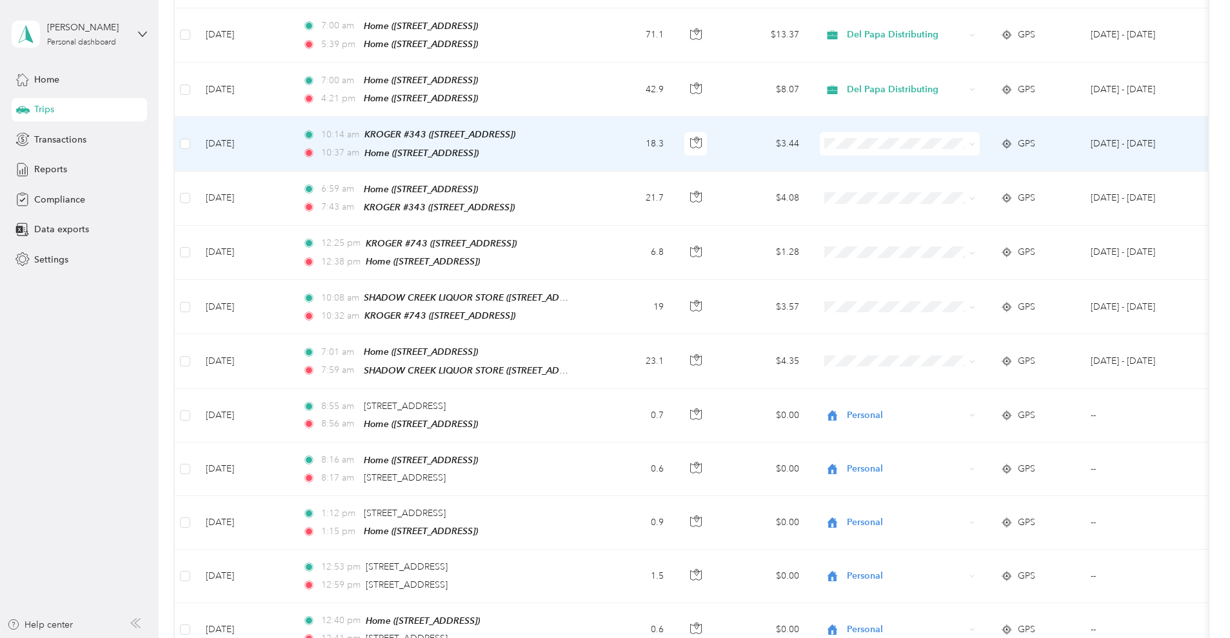
click at [963, 135] on span at bounding box center [900, 143] width 160 height 23
click at [973, 150] on span "Del Papa Distributing" at bounding box center [996, 151] width 119 height 14
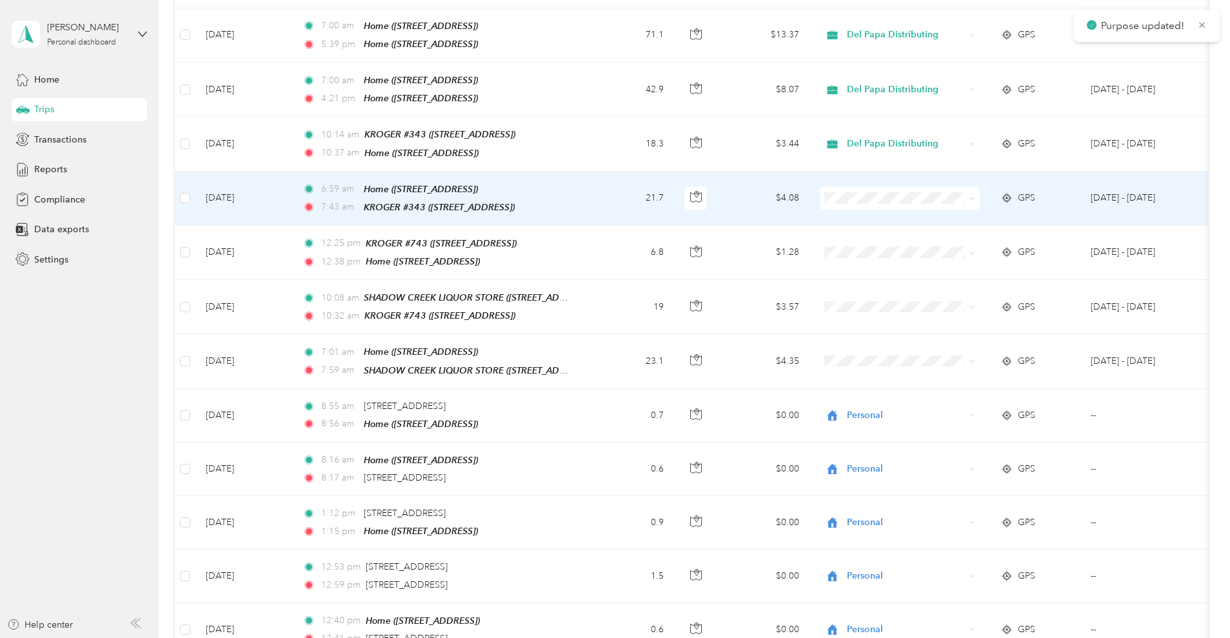
click at [951, 203] on span "Del Papa Distributing" at bounding box center [996, 204] width 119 height 14
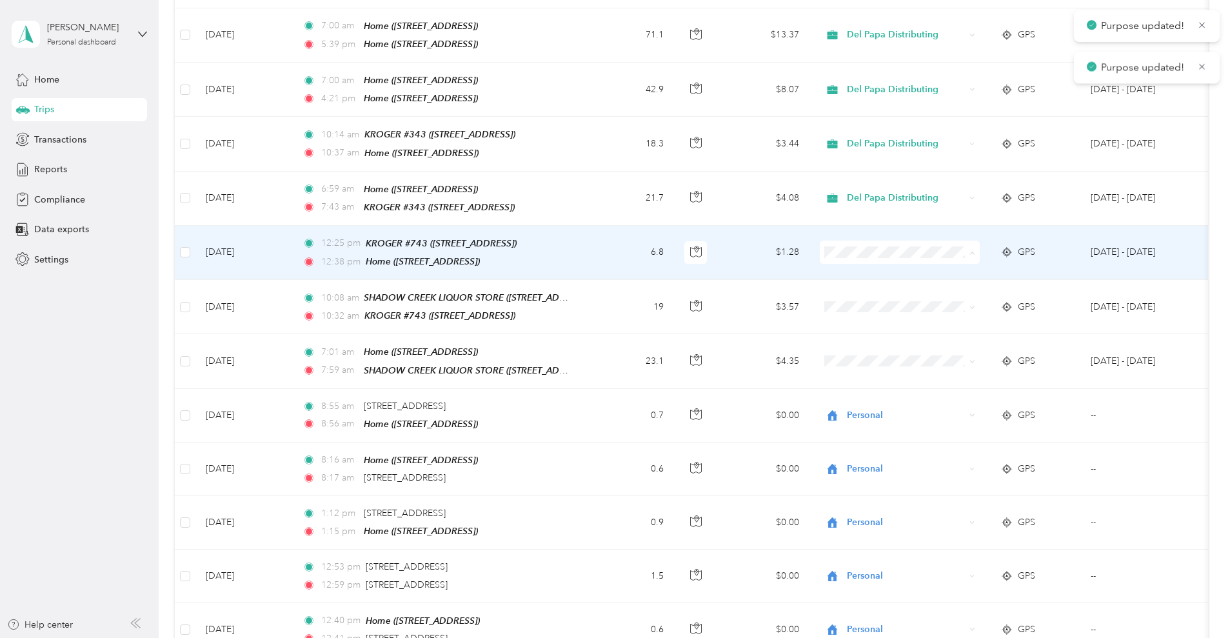
click at [957, 252] on span "Del Papa Distributing" at bounding box center [996, 257] width 119 height 14
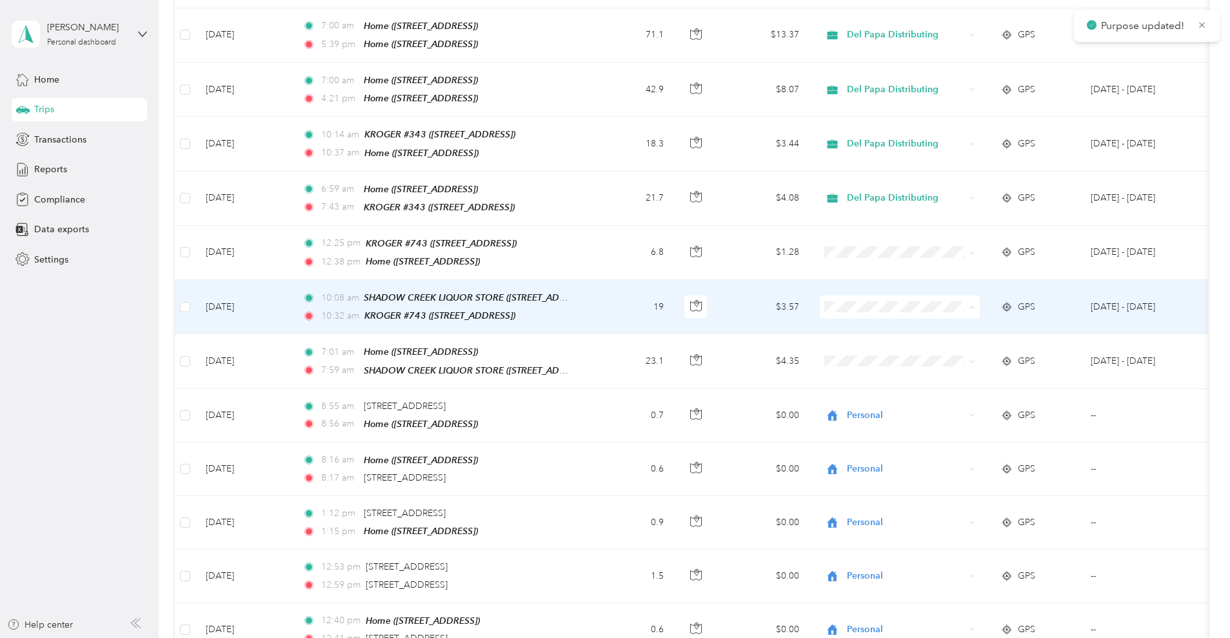
click at [983, 313] on li "Del Papa Distributing" at bounding box center [986, 310] width 160 height 23
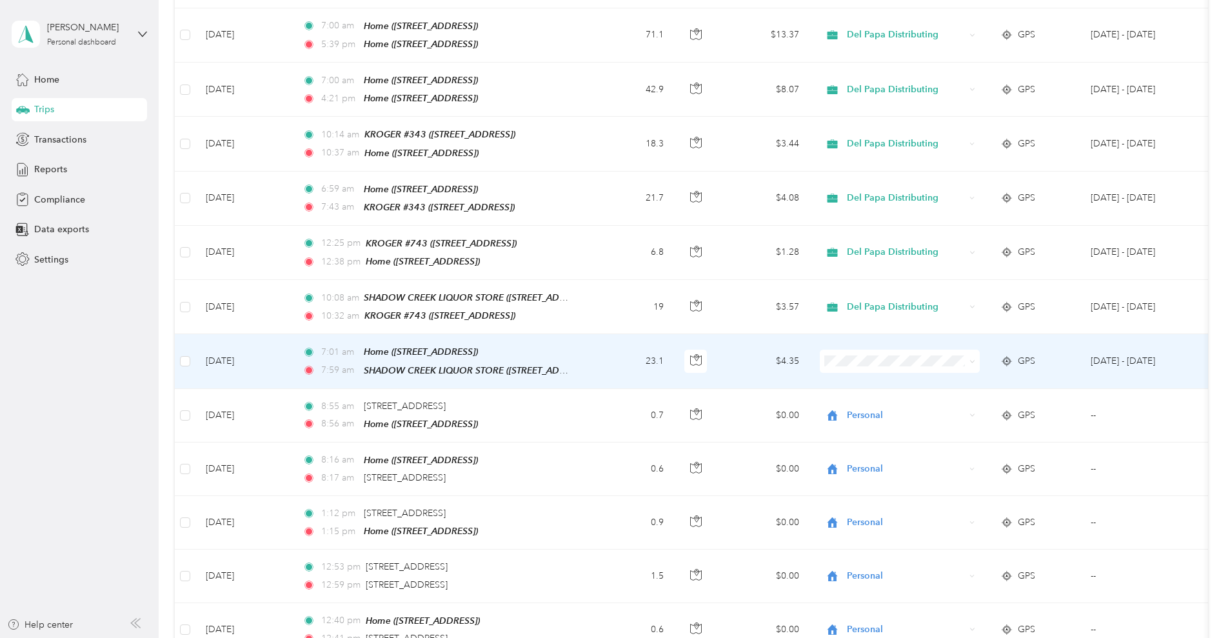
click at [980, 350] on span at bounding box center [900, 361] width 160 height 23
click at [946, 363] on span "Del Papa Distributing" at bounding box center [996, 364] width 119 height 14
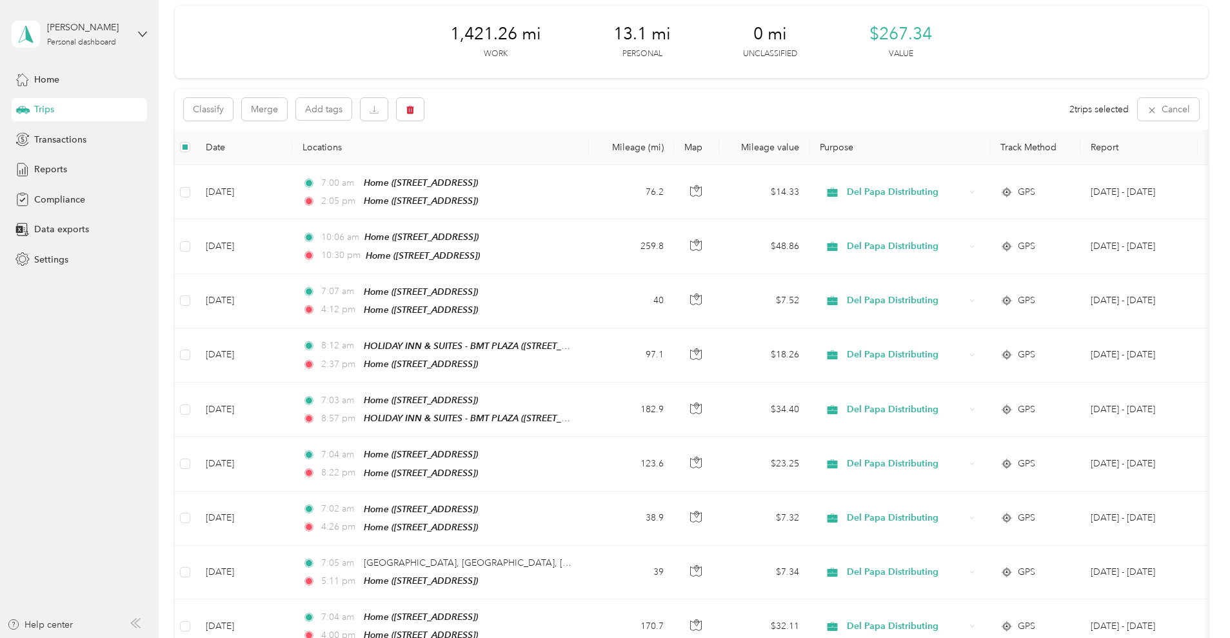
scroll to position [0, 0]
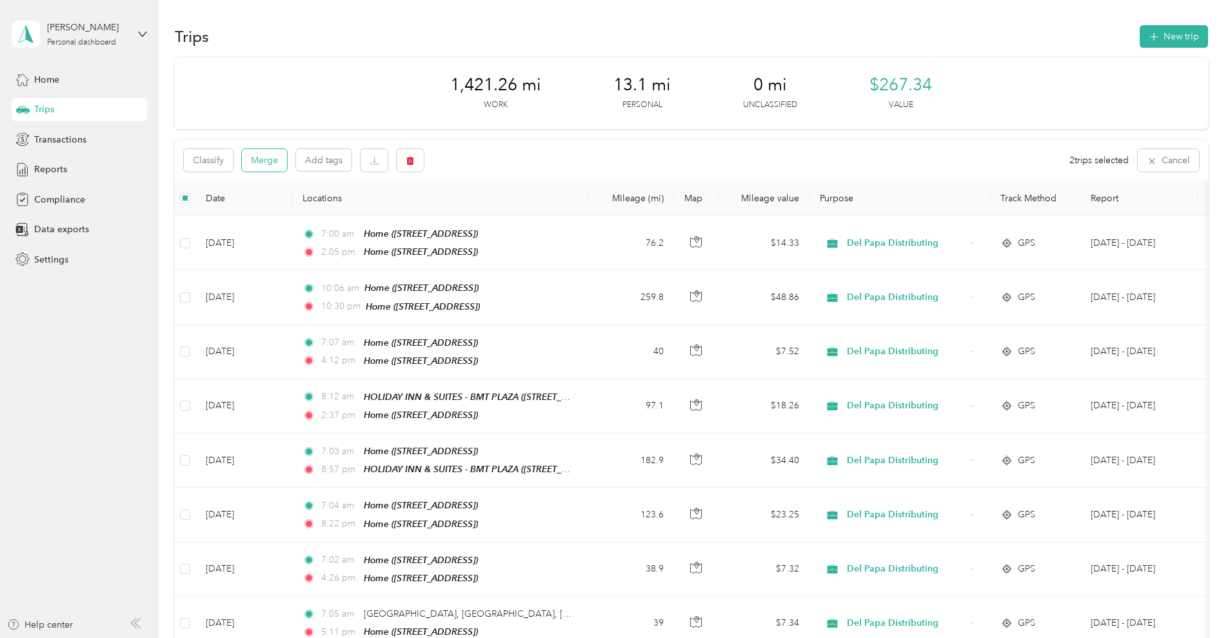
click at [287, 159] on button "Merge" at bounding box center [264, 160] width 45 height 23
click at [287, 161] on button "Merge" at bounding box center [264, 160] width 45 height 23
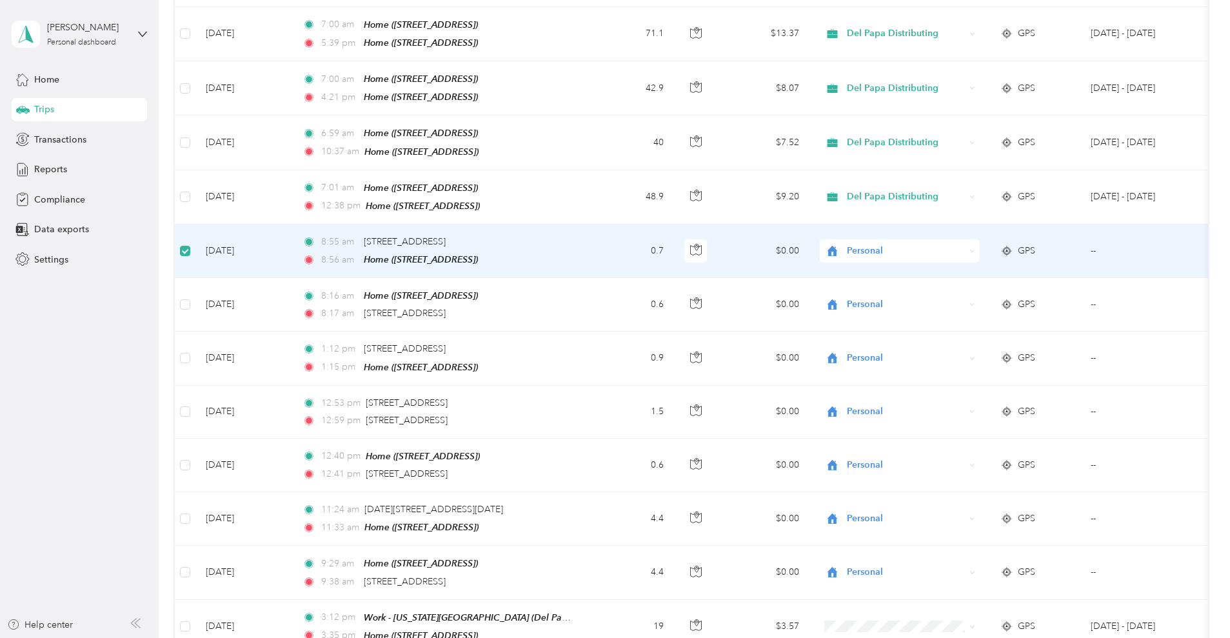
scroll to position [805, 0]
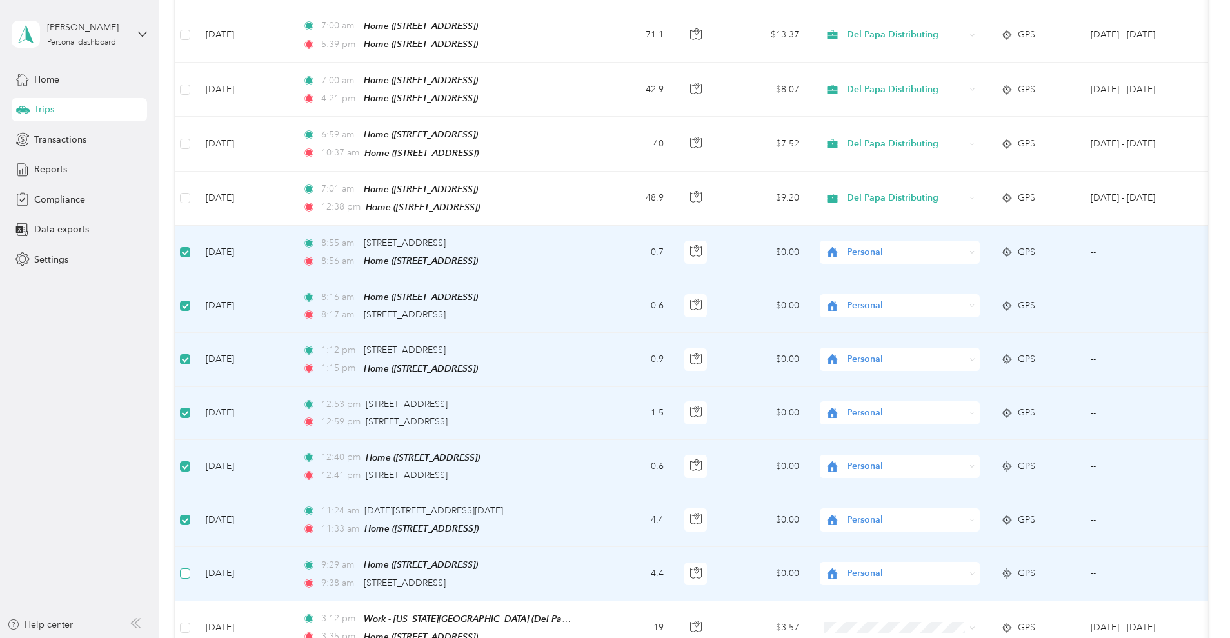
click at [190, 566] on label at bounding box center [185, 573] width 10 height 14
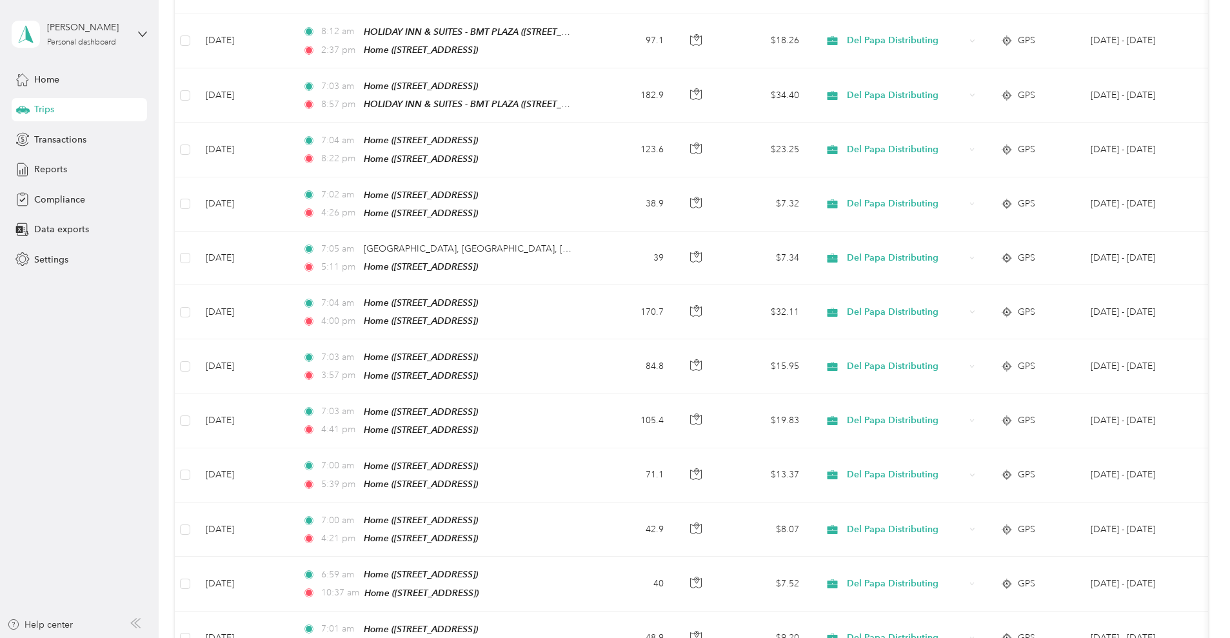
scroll to position [0, 0]
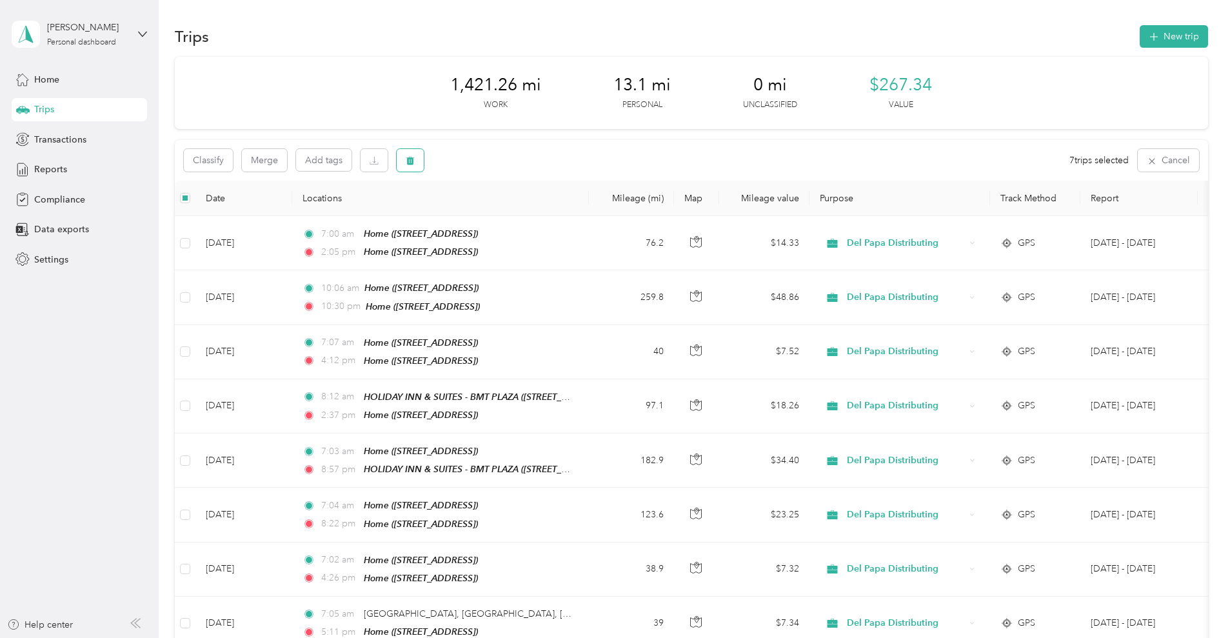
click at [414, 163] on icon "button" at bounding box center [410, 161] width 8 height 8
click at [586, 211] on button "Yes" at bounding box center [591, 214] width 25 height 21
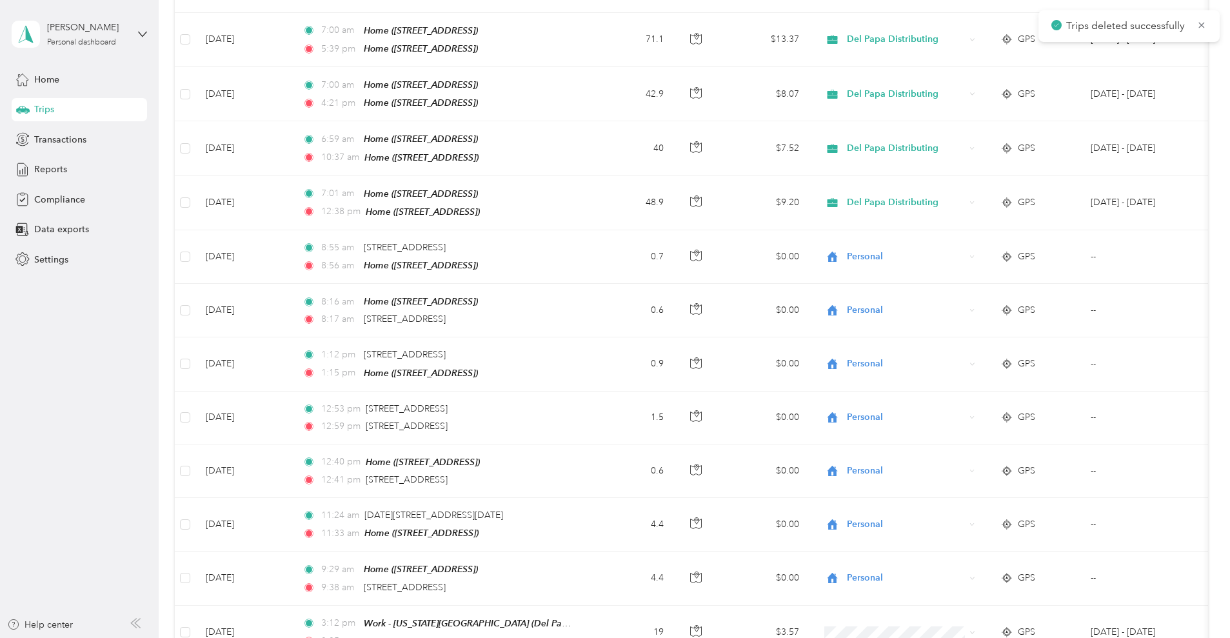
scroll to position [806, 0]
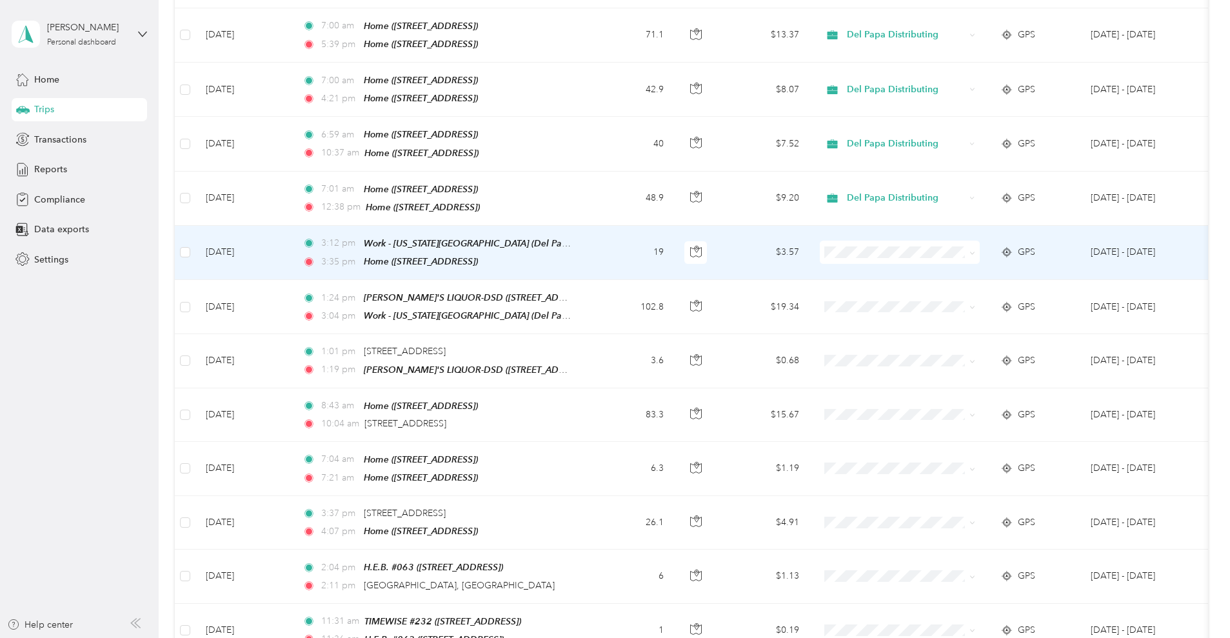
click at [963, 263] on li "Del Papa Distributing" at bounding box center [986, 257] width 160 height 23
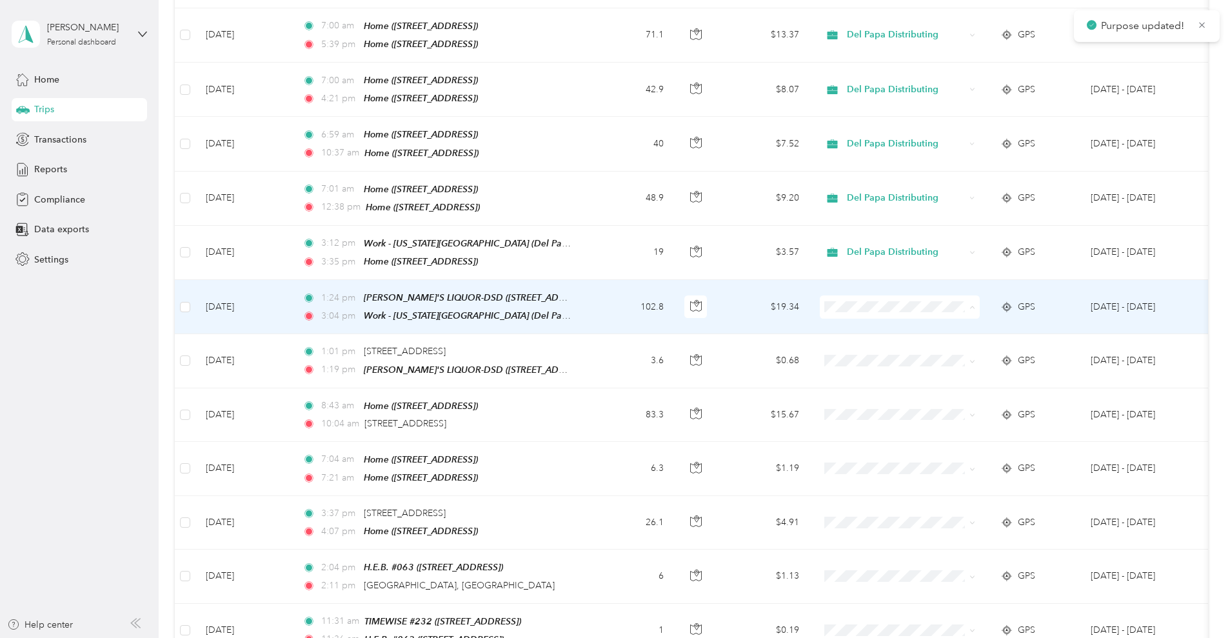
click at [984, 312] on span "Del Papa Distributing" at bounding box center [996, 311] width 119 height 14
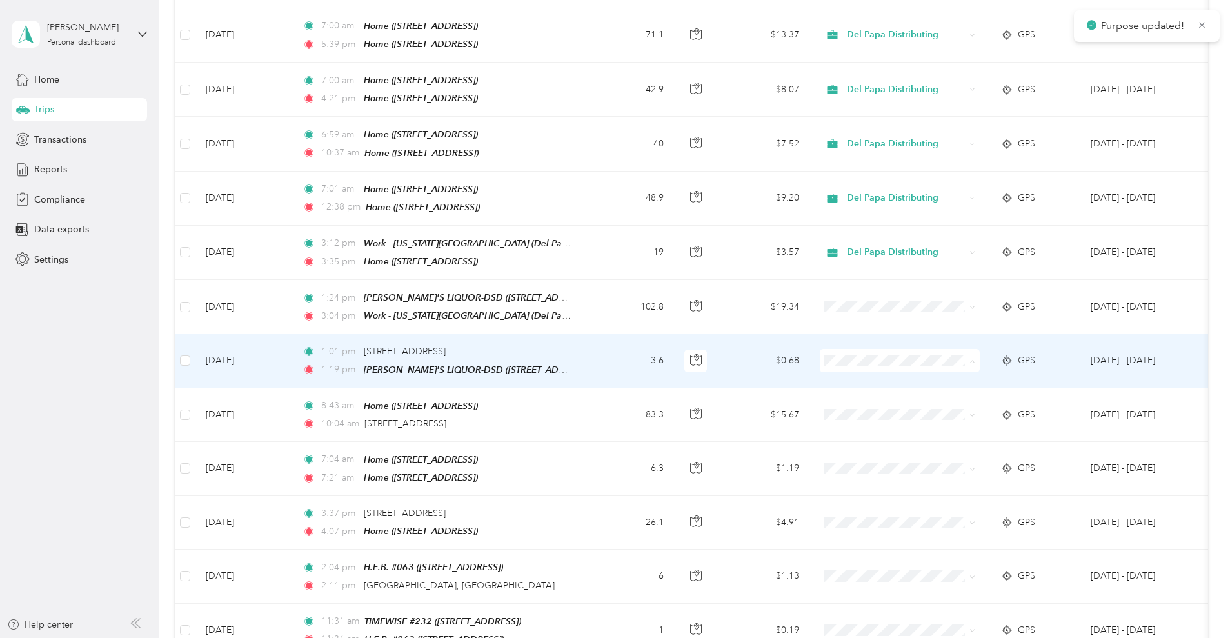
click at [965, 363] on span "Del Papa Distributing" at bounding box center [996, 364] width 119 height 14
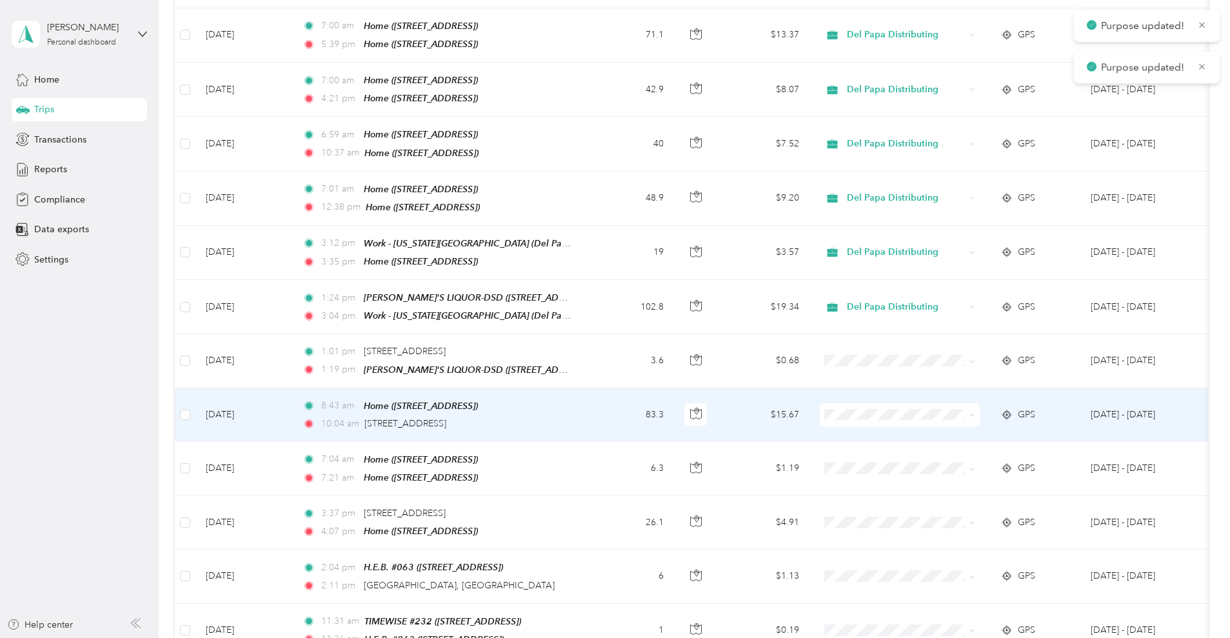
click at [966, 417] on span "Del Papa Distributing" at bounding box center [996, 417] width 119 height 14
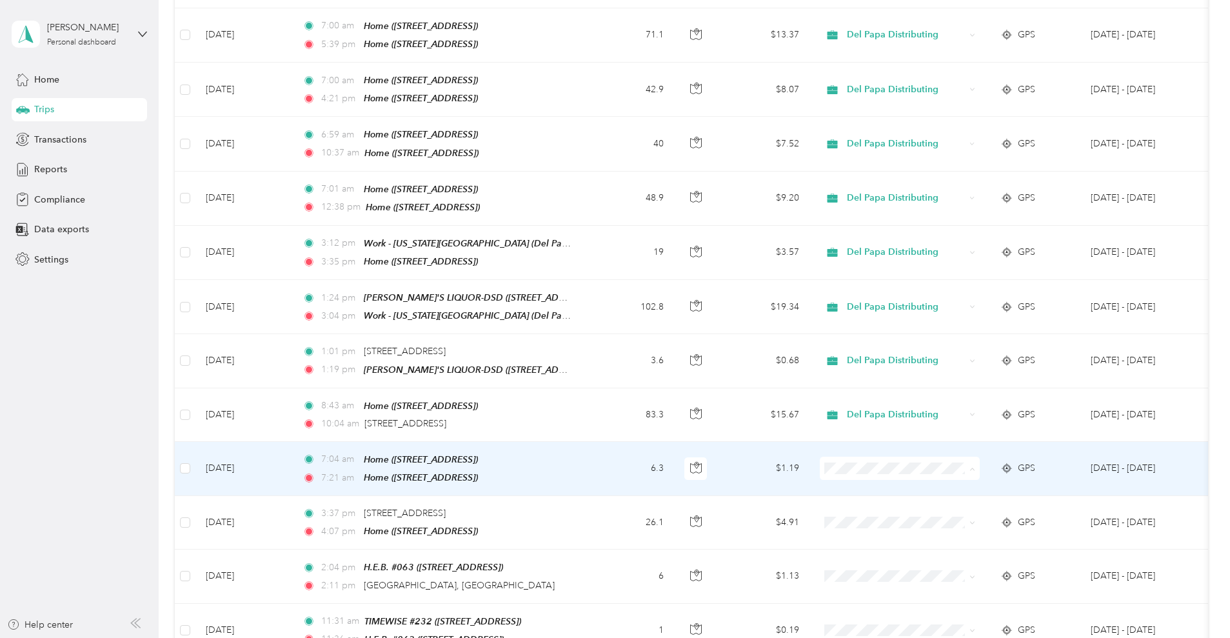
click at [1013, 468] on span "Del Papa Distributing" at bounding box center [996, 469] width 119 height 14
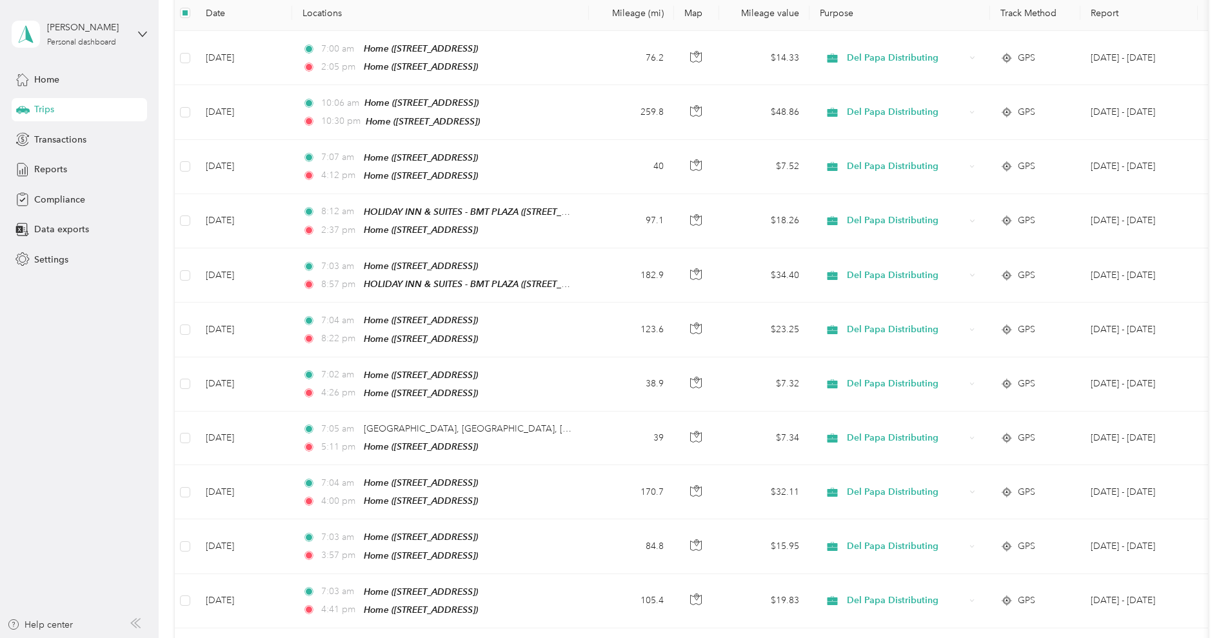
scroll to position [0, 0]
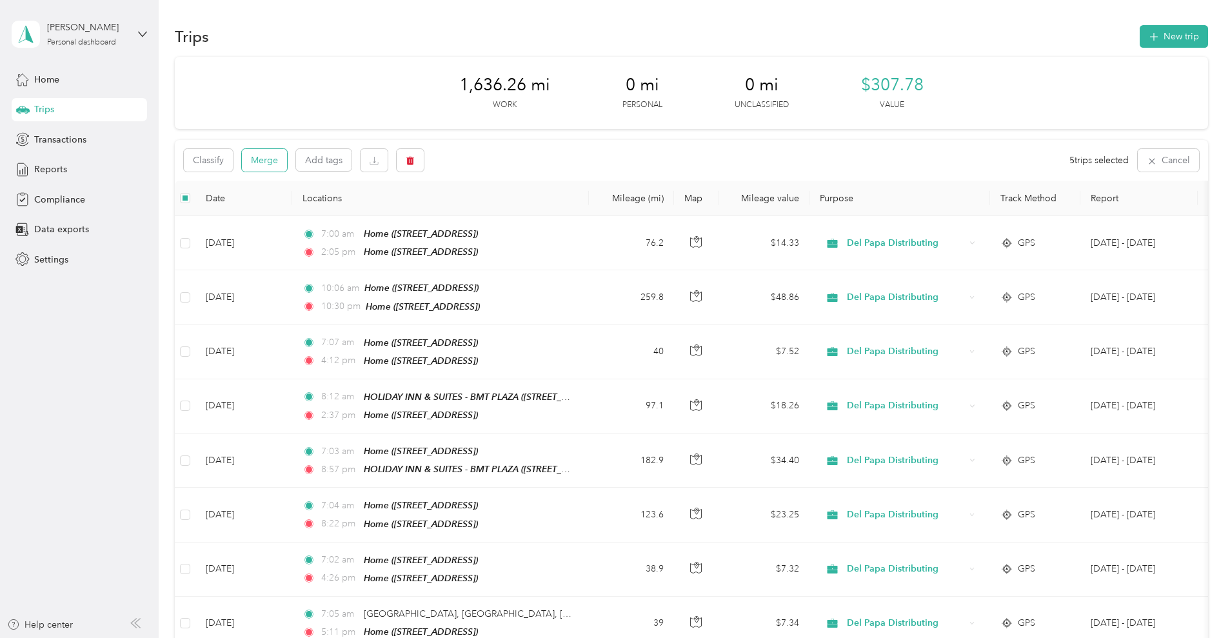
click at [287, 164] on button "Merge" at bounding box center [264, 160] width 45 height 23
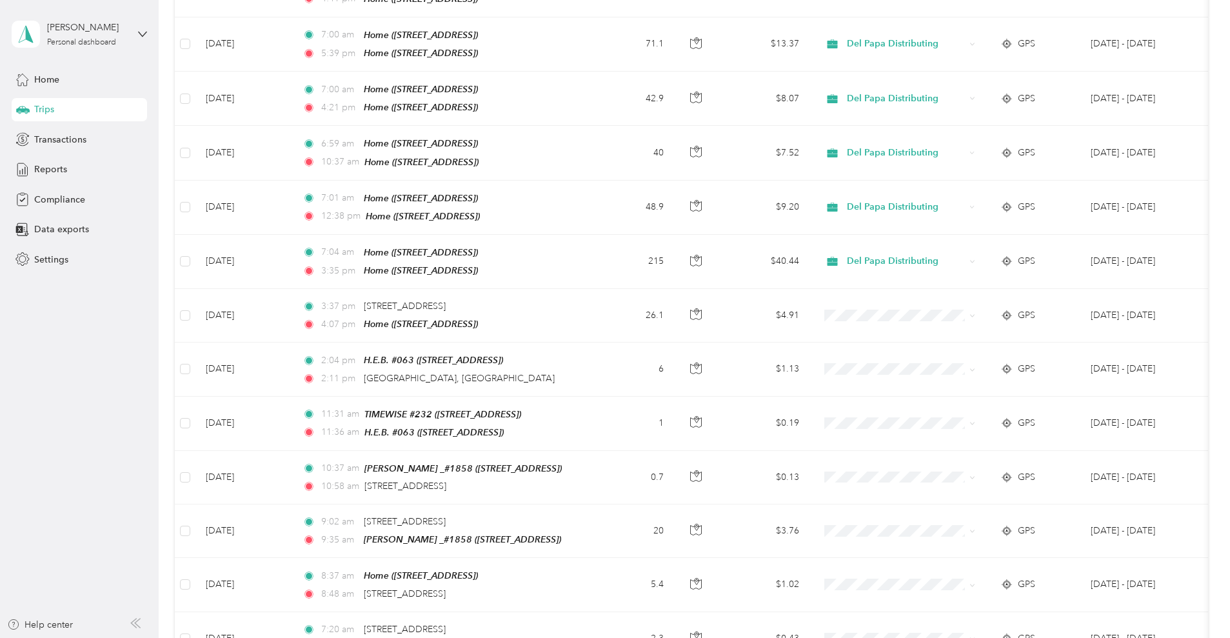
scroll to position [806, 0]
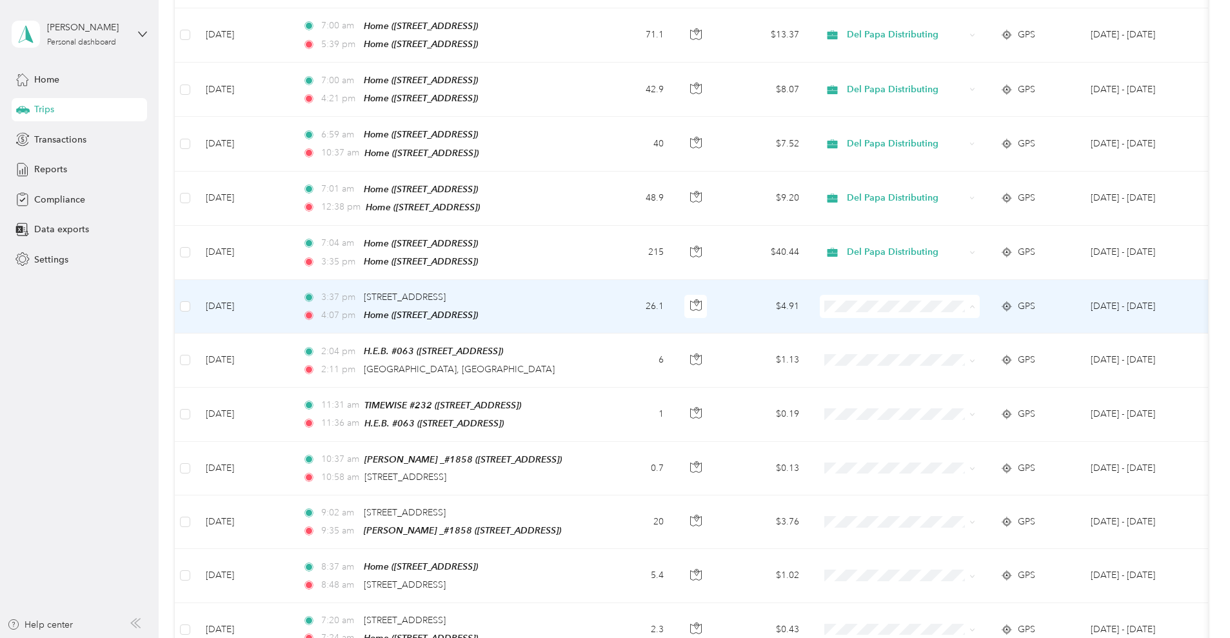
click at [982, 310] on span "Del Papa Distributing" at bounding box center [996, 311] width 119 height 14
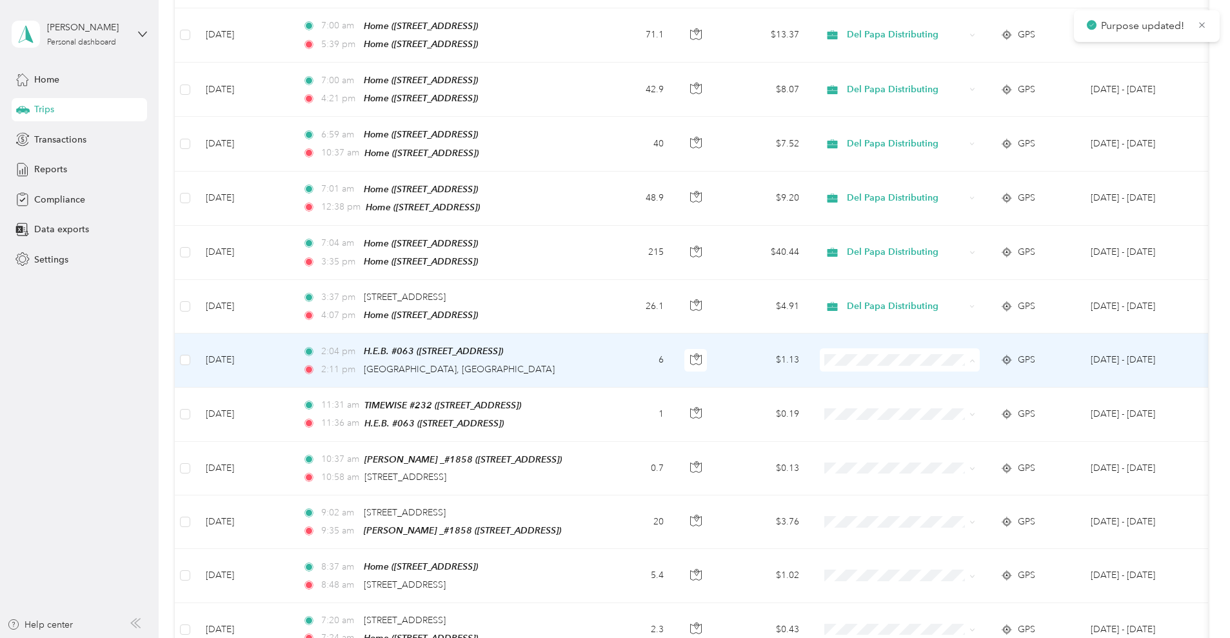
click at [962, 363] on span "Del Papa Distributing" at bounding box center [996, 364] width 119 height 14
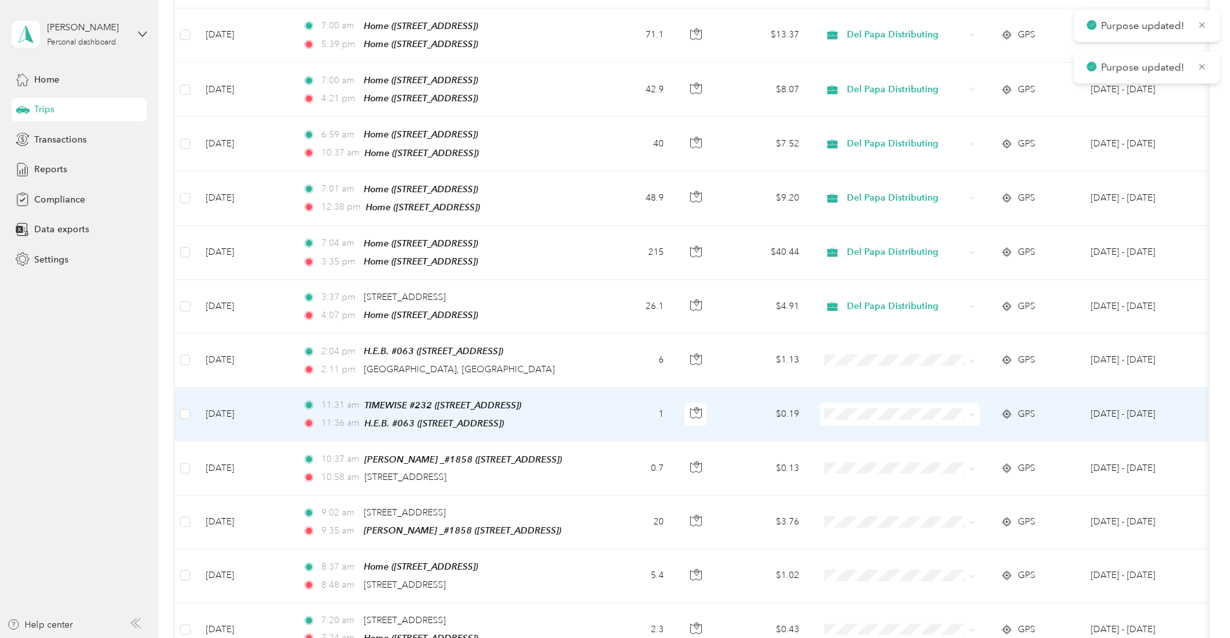
click at [968, 413] on span "Del Papa Distributing" at bounding box center [996, 415] width 119 height 14
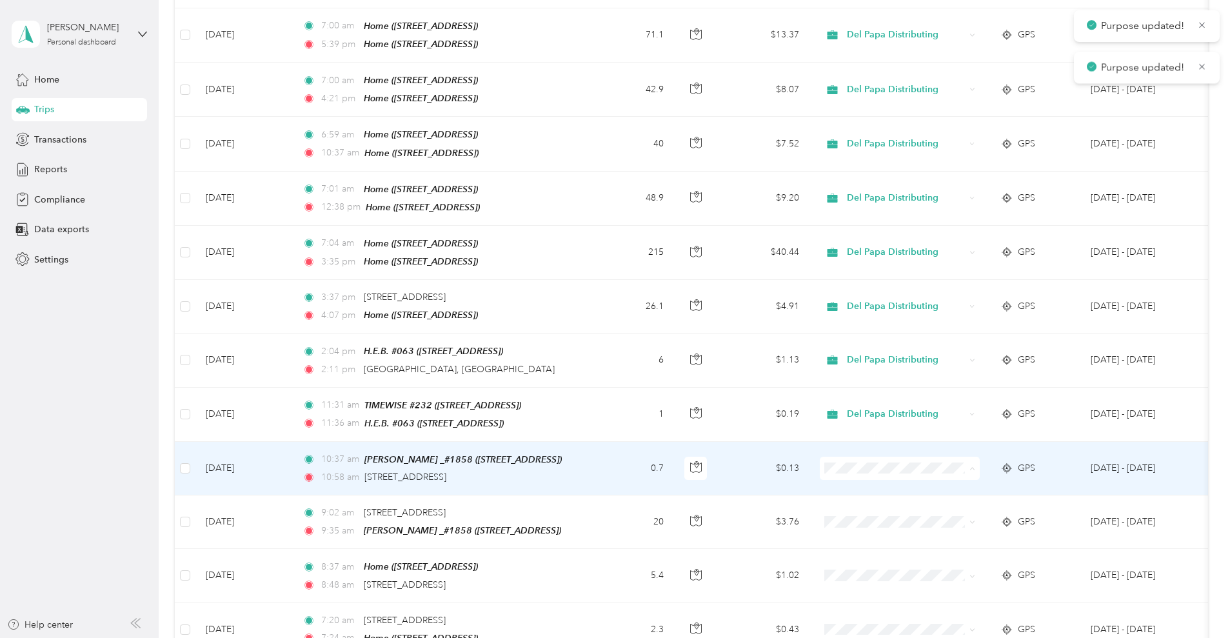
click at [980, 466] on span "Del Papa Distributing" at bounding box center [996, 469] width 119 height 14
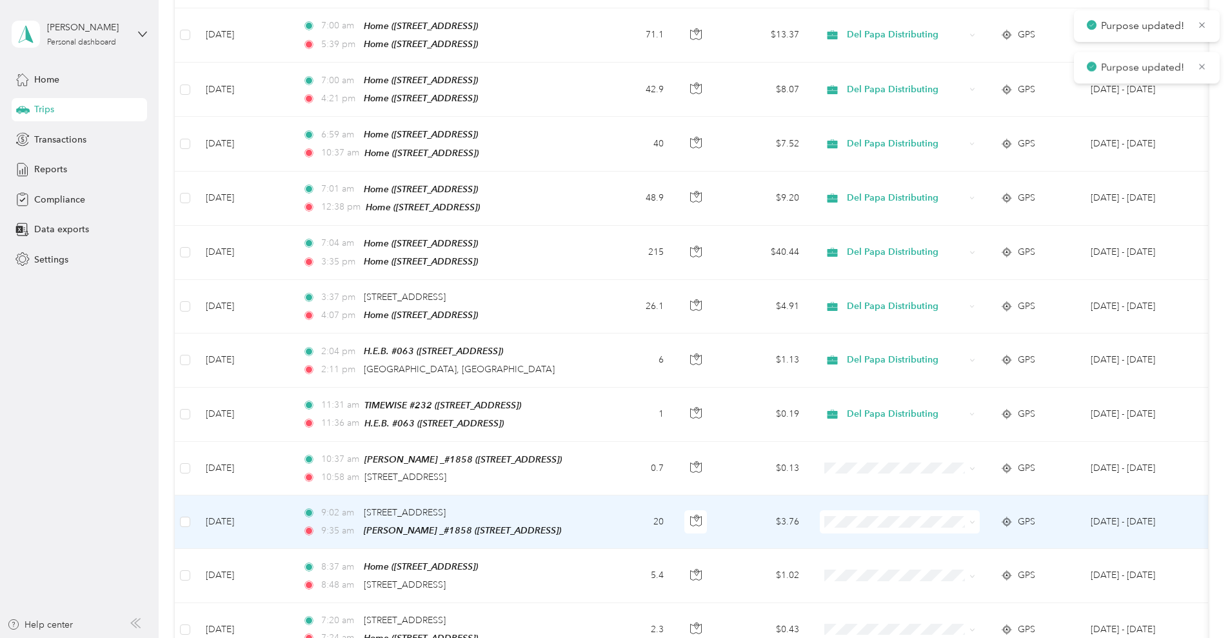
click at [980, 510] on span at bounding box center [900, 521] width 160 height 23
click at [981, 518] on span "Del Papa Distributing" at bounding box center [996, 523] width 119 height 14
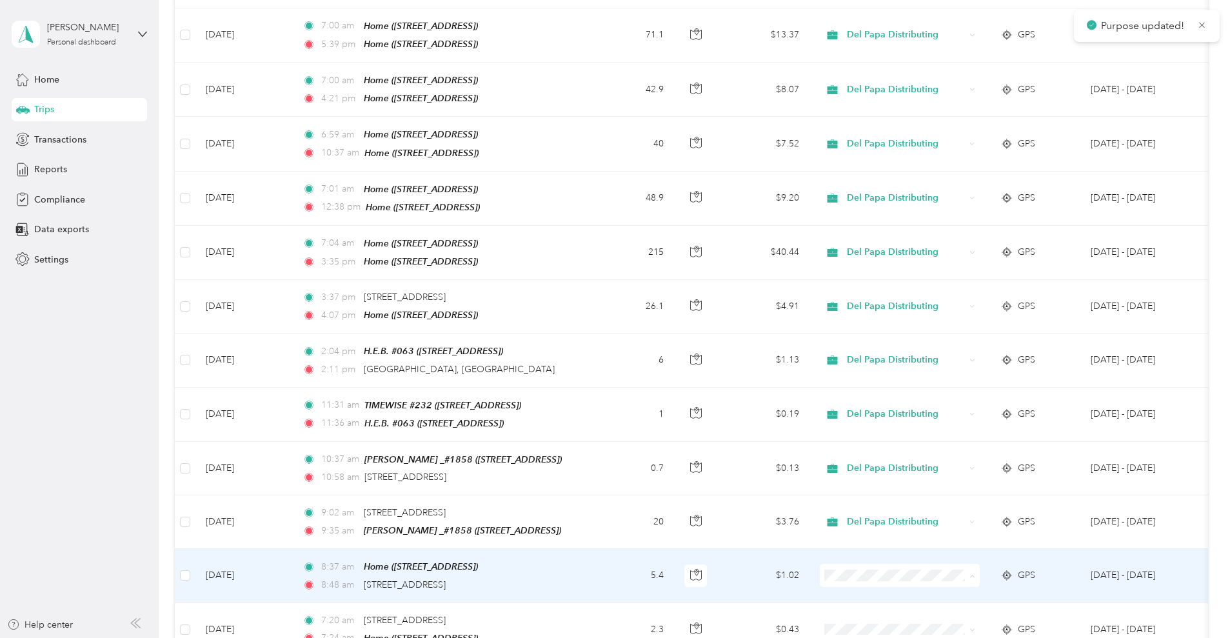
click at [966, 573] on span "Del Papa Distributing" at bounding box center [996, 576] width 119 height 14
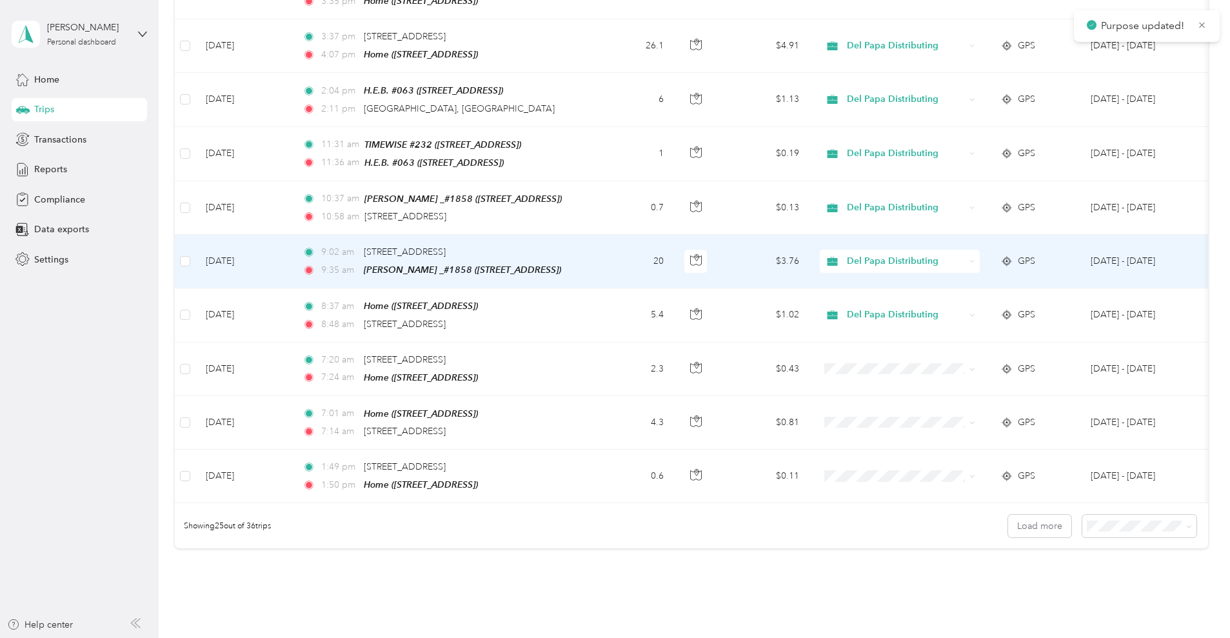
scroll to position [1075, 0]
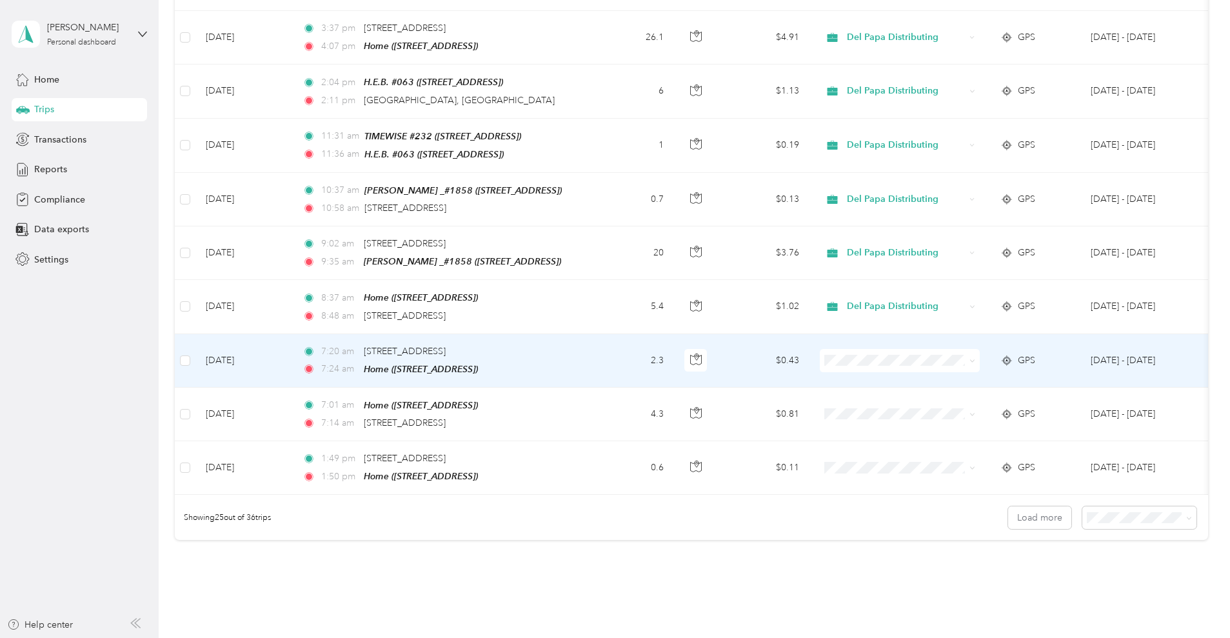
click at [970, 353] on span "Del Papa Distributing" at bounding box center [996, 360] width 119 height 14
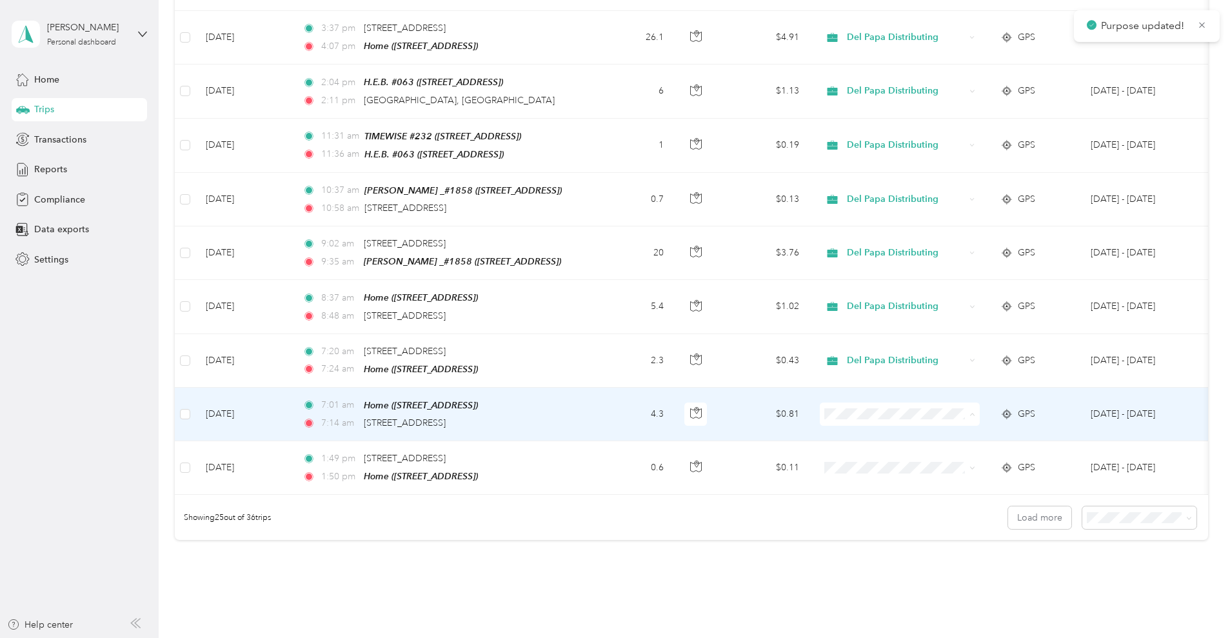
click at [986, 412] on span "Del Papa Distributing" at bounding box center [996, 413] width 119 height 14
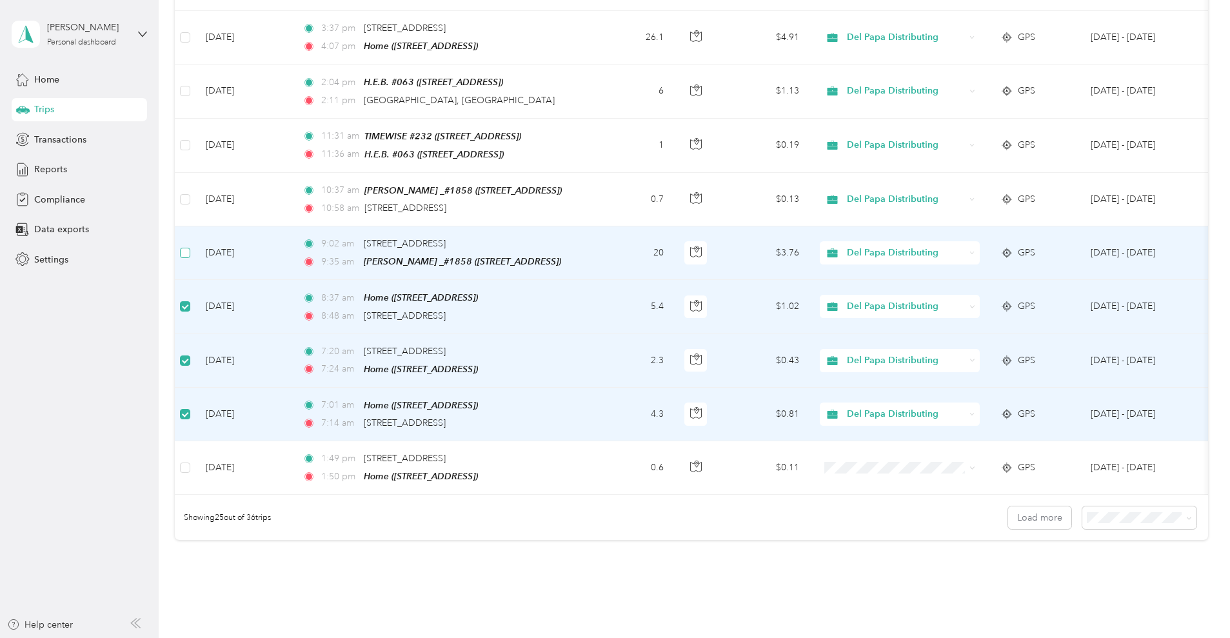
click at [190, 246] on label at bounding box center [185, 253] width 10 height 14
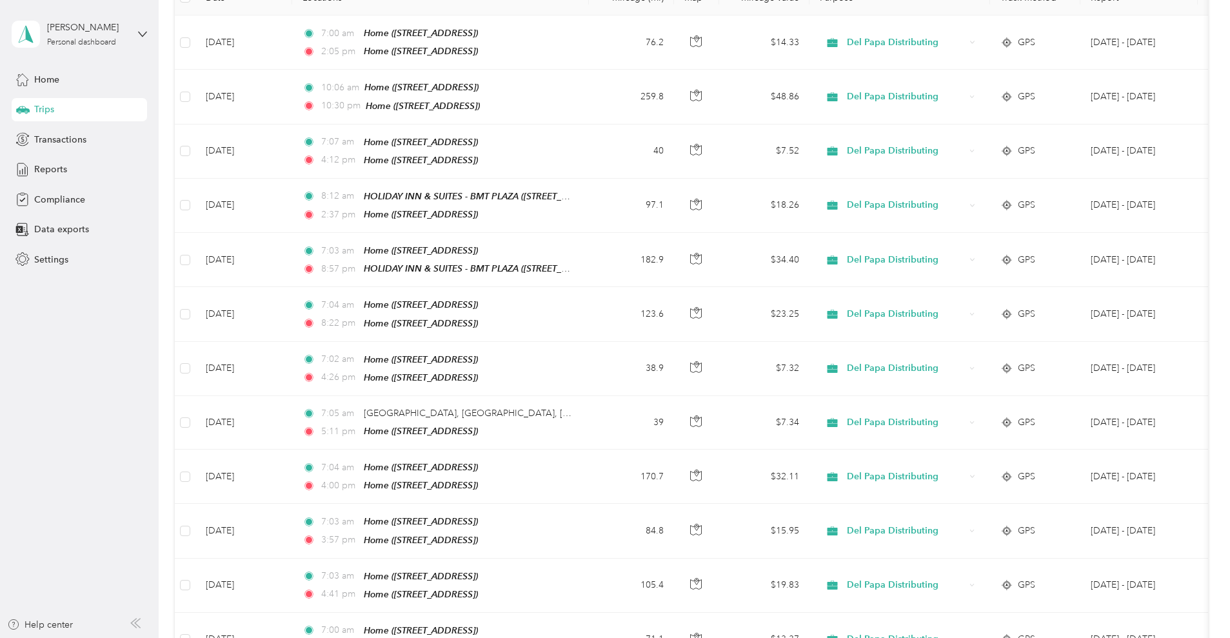
scroll to position [0, 0]
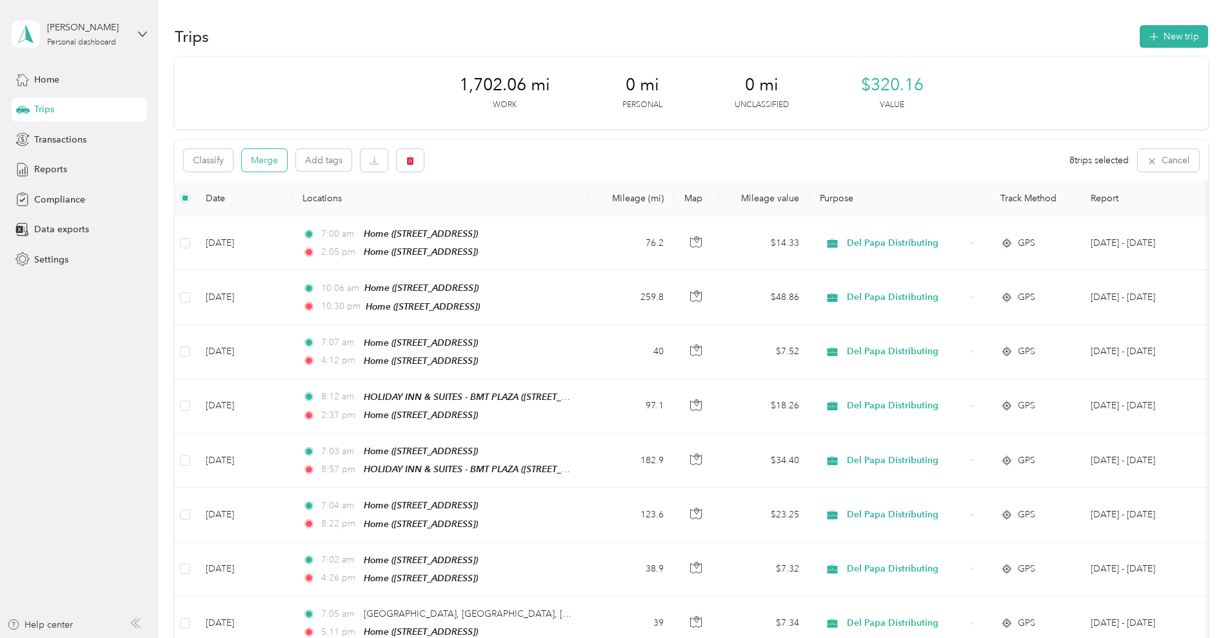
click at [287, 161] on button "Merge" at bounding box center [264, 160] width 45 height 23
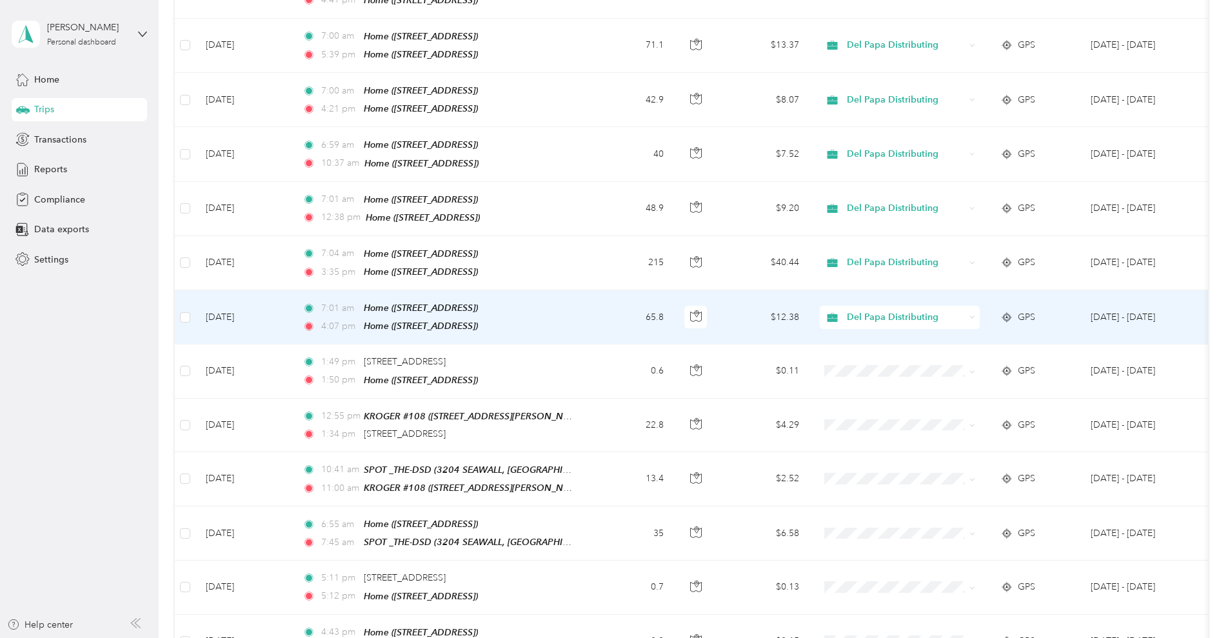
scroll to position [1075, 0]
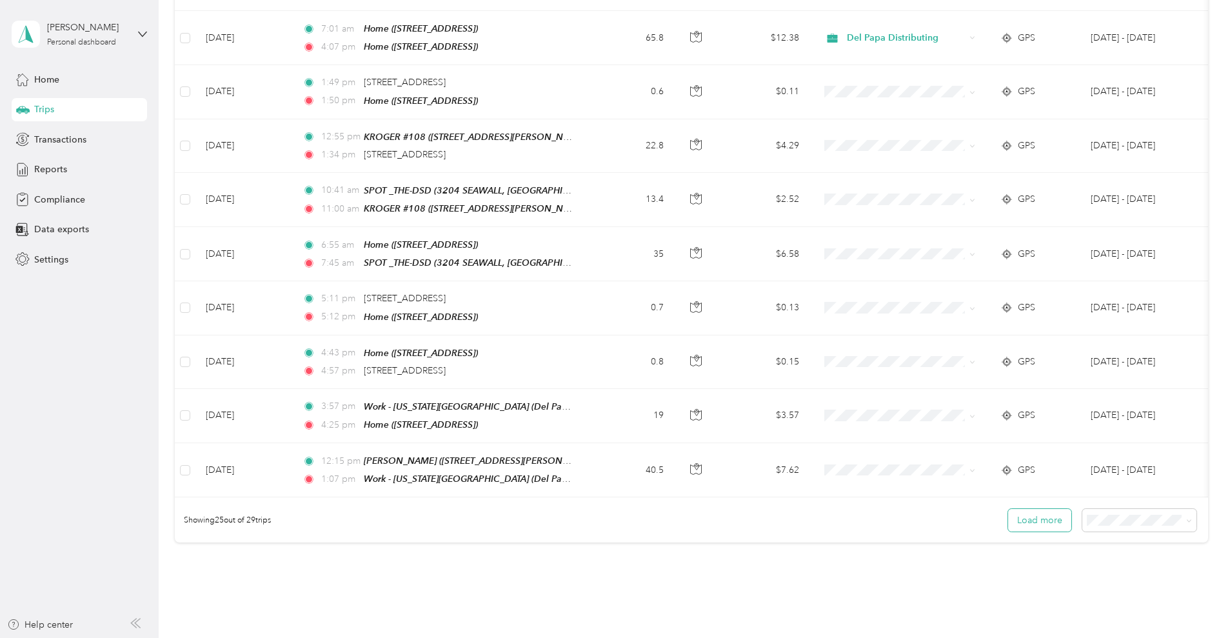
click at [1008, 509] on button "Load more" at bounding box center [1039, 520] width 63 height 23
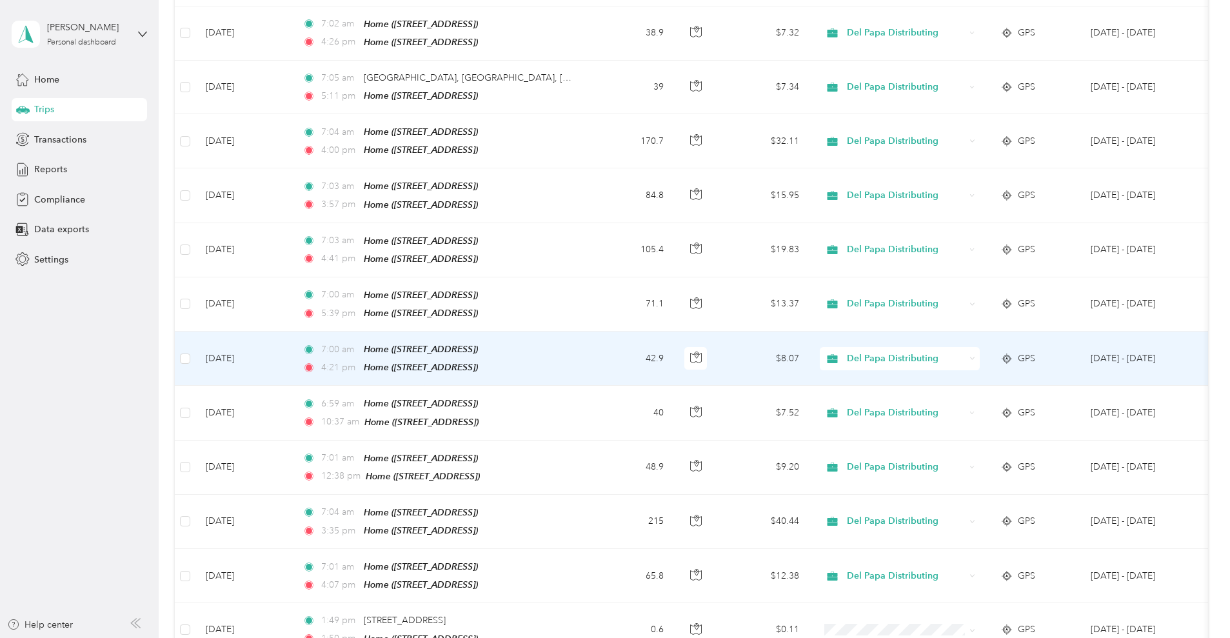
scroll to position [806, 0]
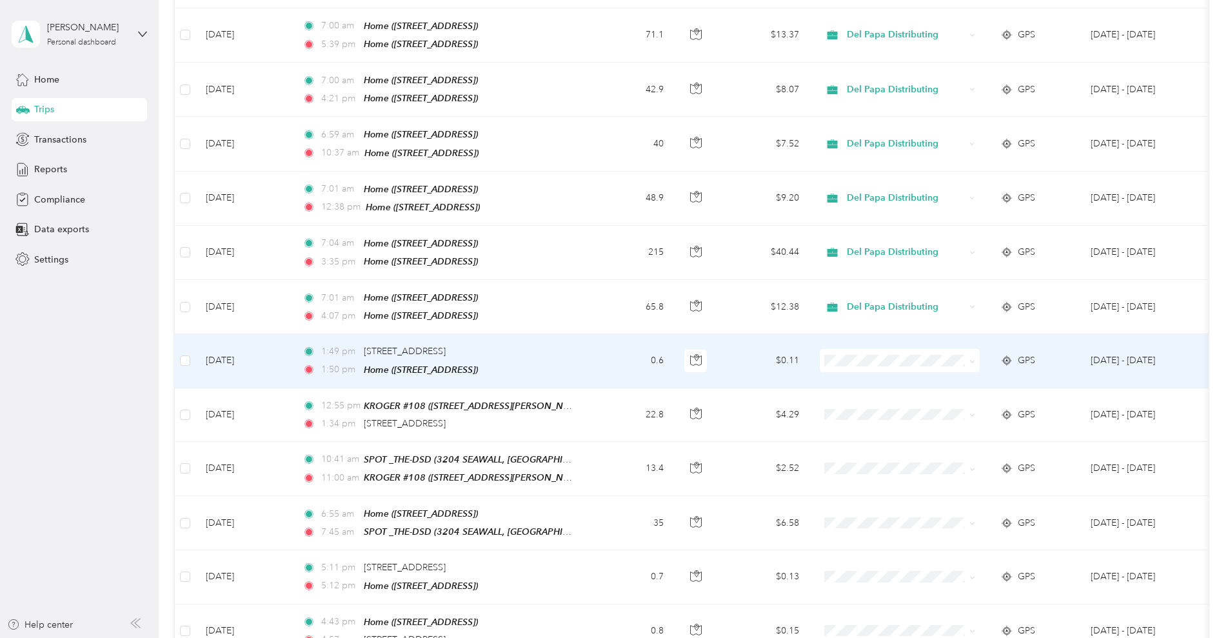
click at [980, 363] on span "Del Papa Distributing" at bounding box center [996, 361] width 119 height 14
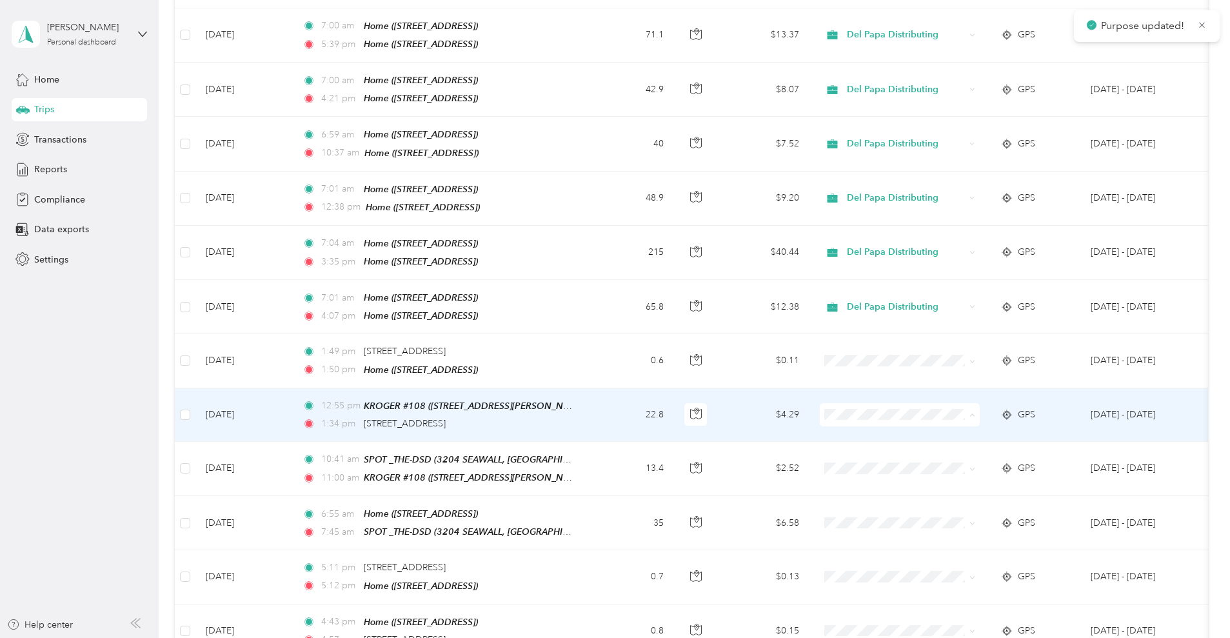
click at [988, 413] on span "Del Papa Distributing" at bounding box center [996, 417] width 119 height 14
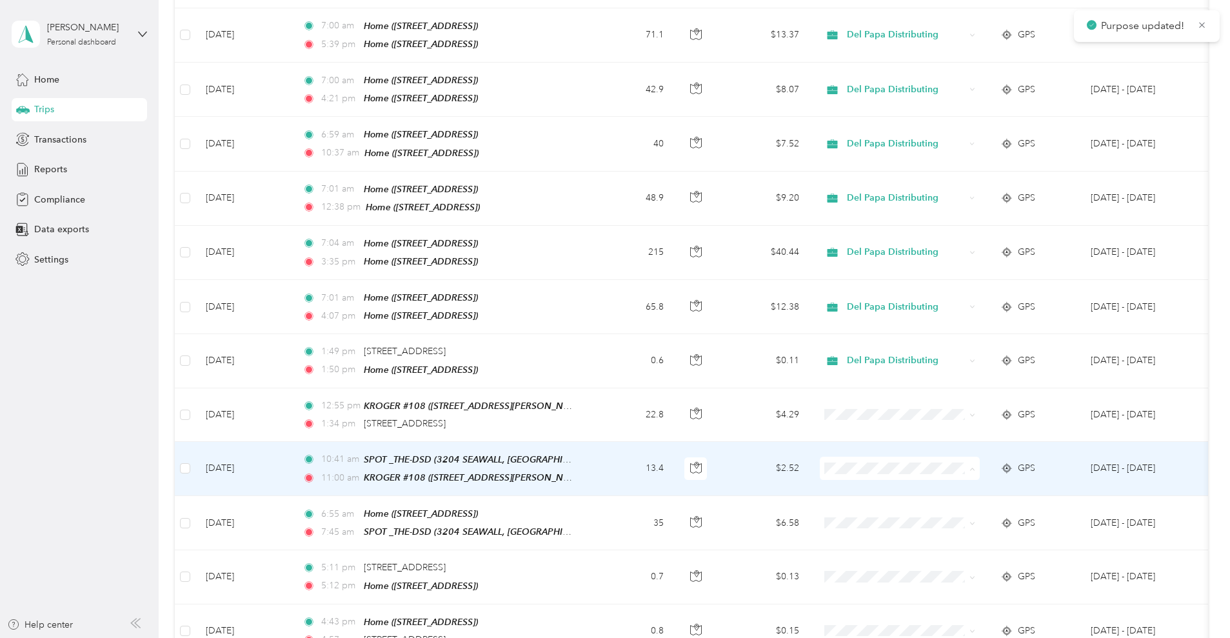
click at [984, 473] on li "Del Papa Distributing" at bounding box center [986, 469] width 160 height 23
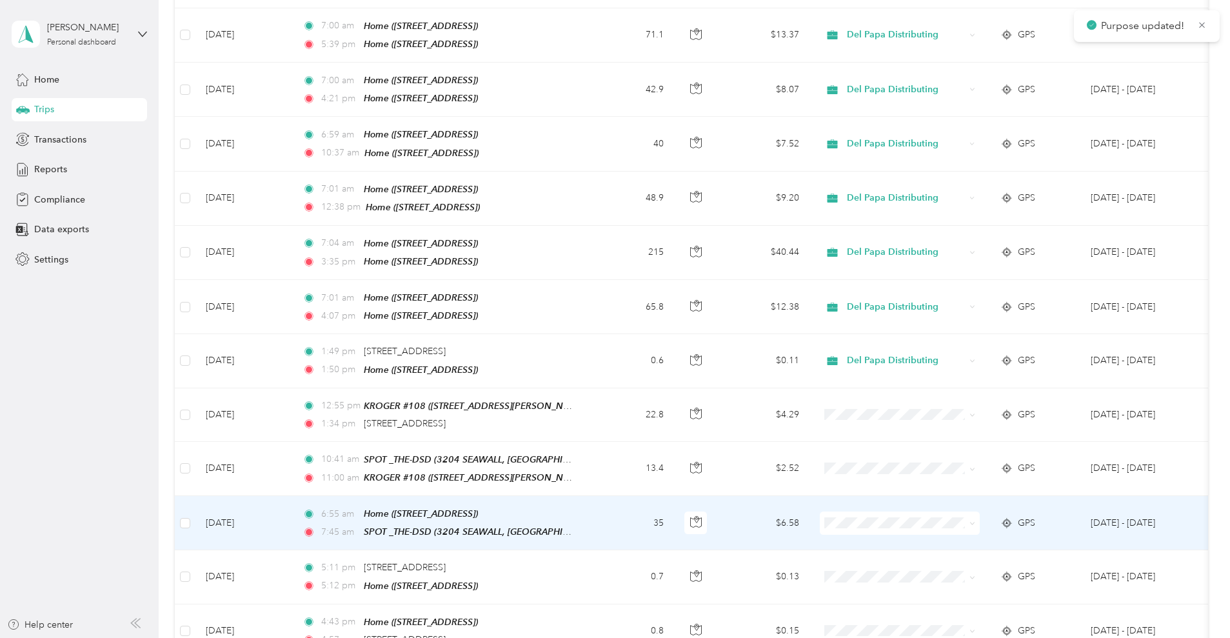
click at [964, 519] on span "Del Papa Distributing" at bounding box center [996, 522] width 119 height 14
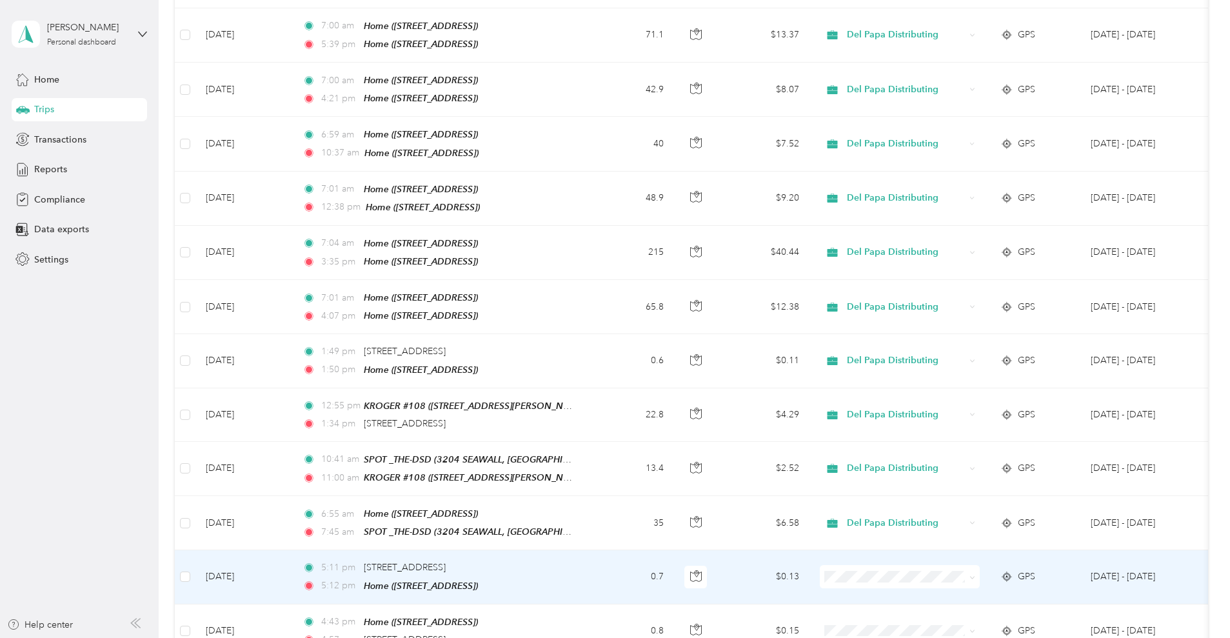
click at [955, 577] on span "Del Papa Distributing" at bounding box center [996, 575] width 119 height 14
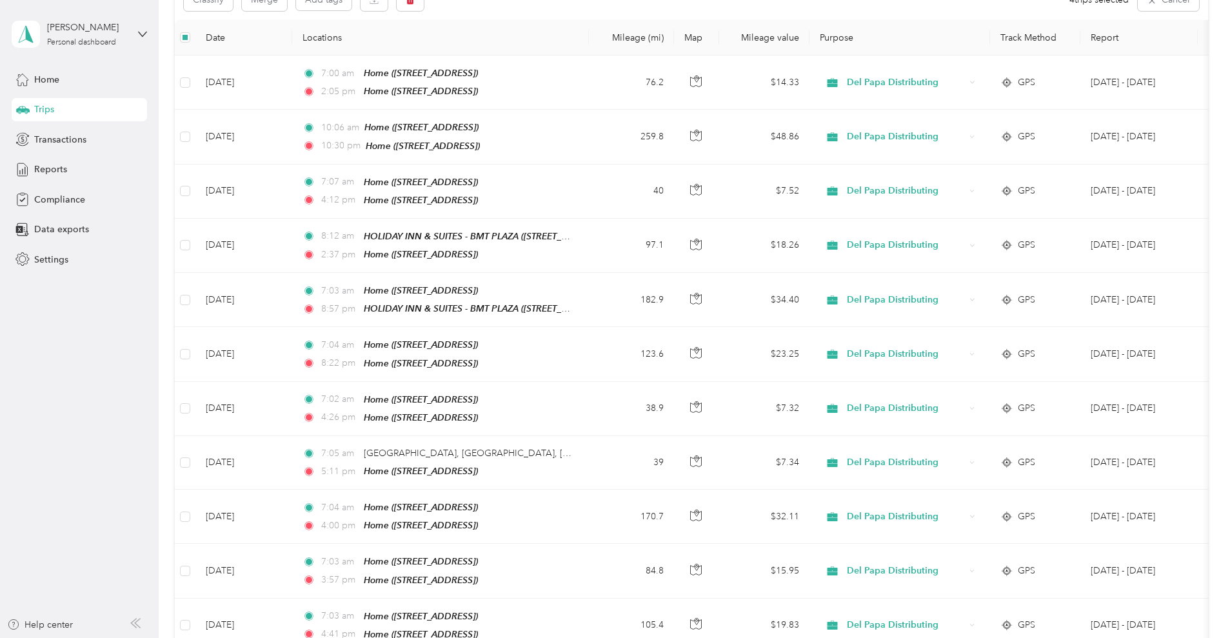
scroll to position [0, 0]
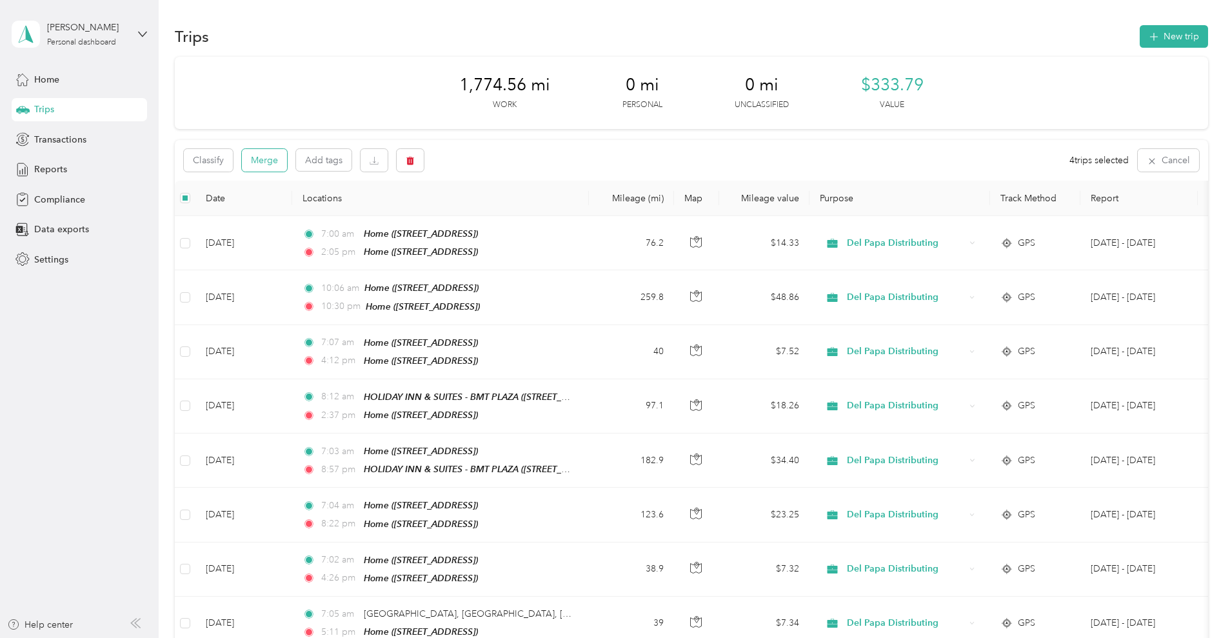
click at [287, 161] on button "Merge" at bounding box center [264, 160] width 45 height 23
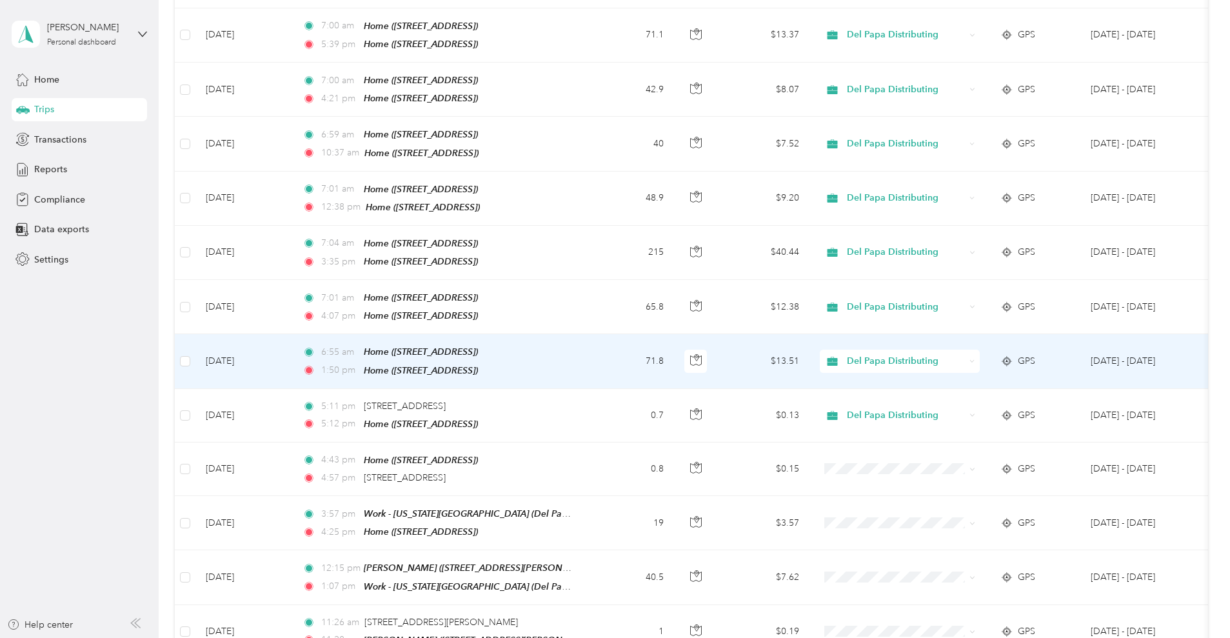
scroll to position [1075, 0]
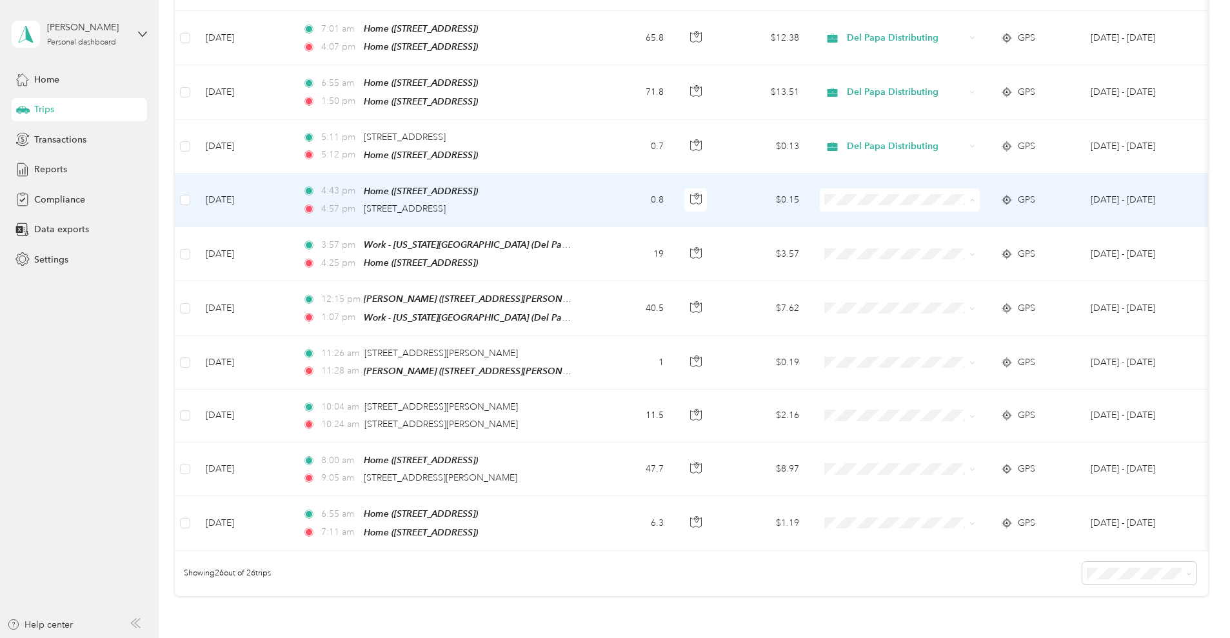
click at [972, 204] on span "Del Papa Distributing" at bounding box center [996, 201] width 119 height 14
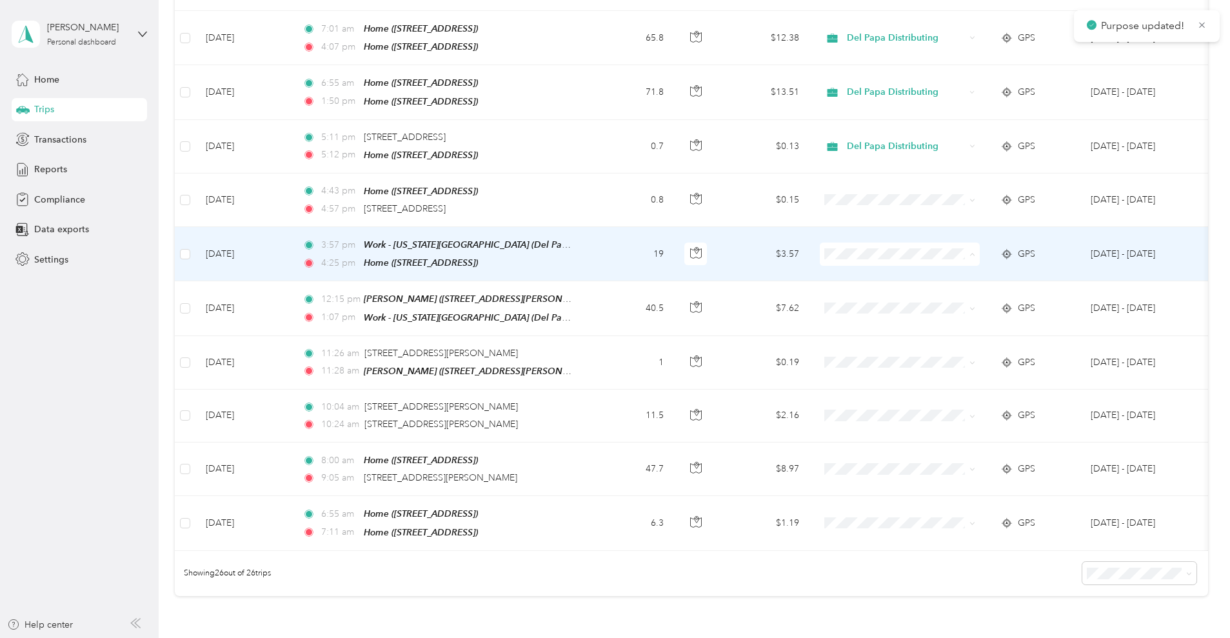
click at [959, 256] on span "Del Papa Distributing" at bounding box center [996, 254] width 119 height 14
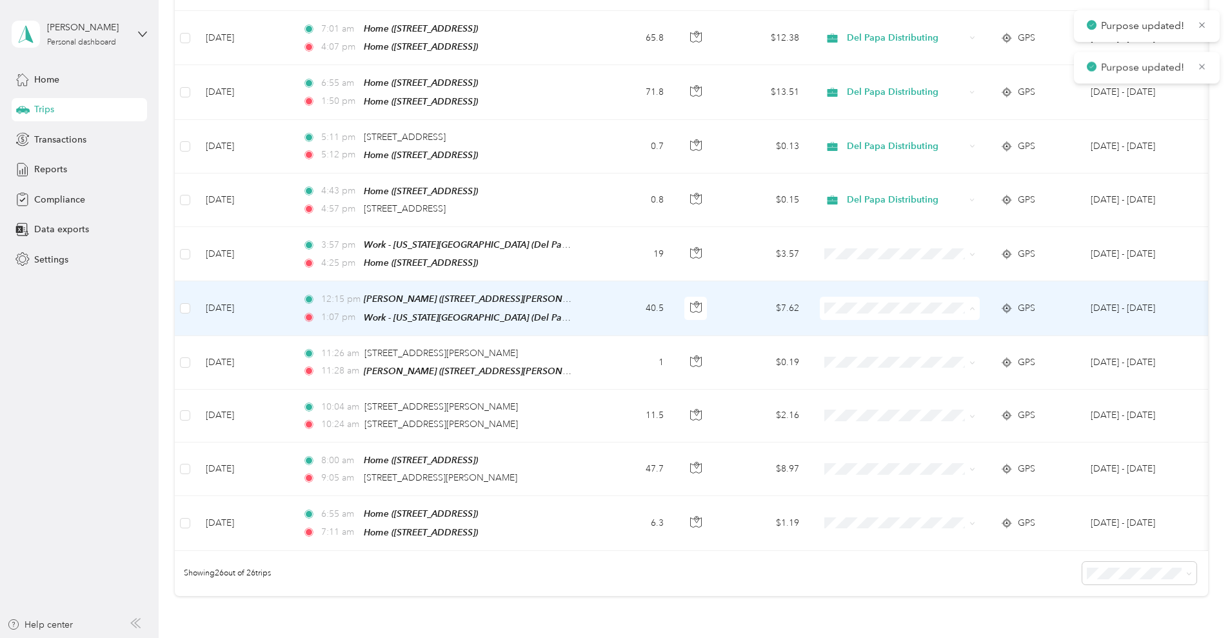
click at [961, 306] on span "Del Papa Distributing" at bounding box center [996, 307] width 119 height 14
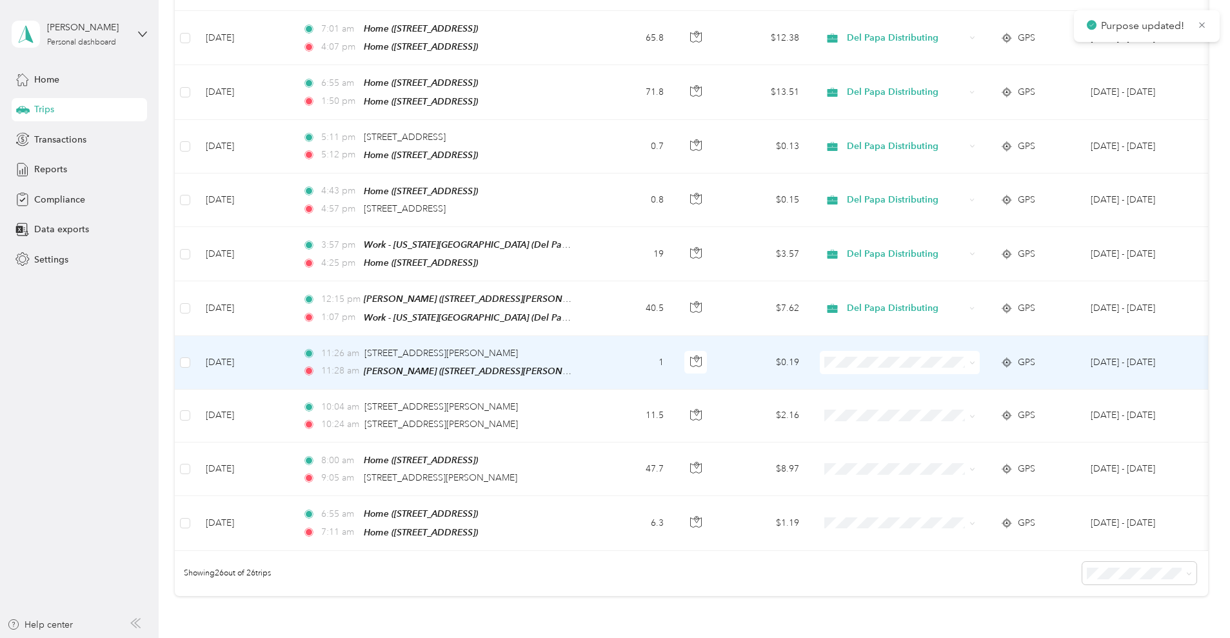
click at [955, 360] on span "Del Papa Distributing" at bounding box center [996, 356] width 119 height 14
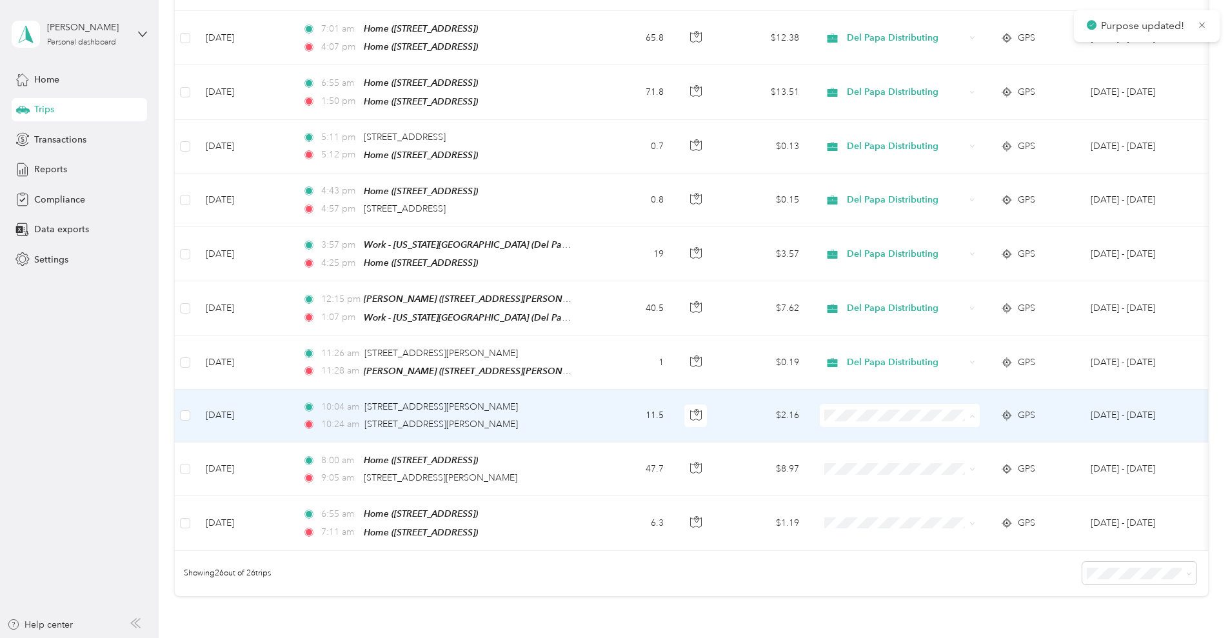
click at [957, 415] on span "Del Papa Distributing" at bounding box center [996, 413] width 119 height 14
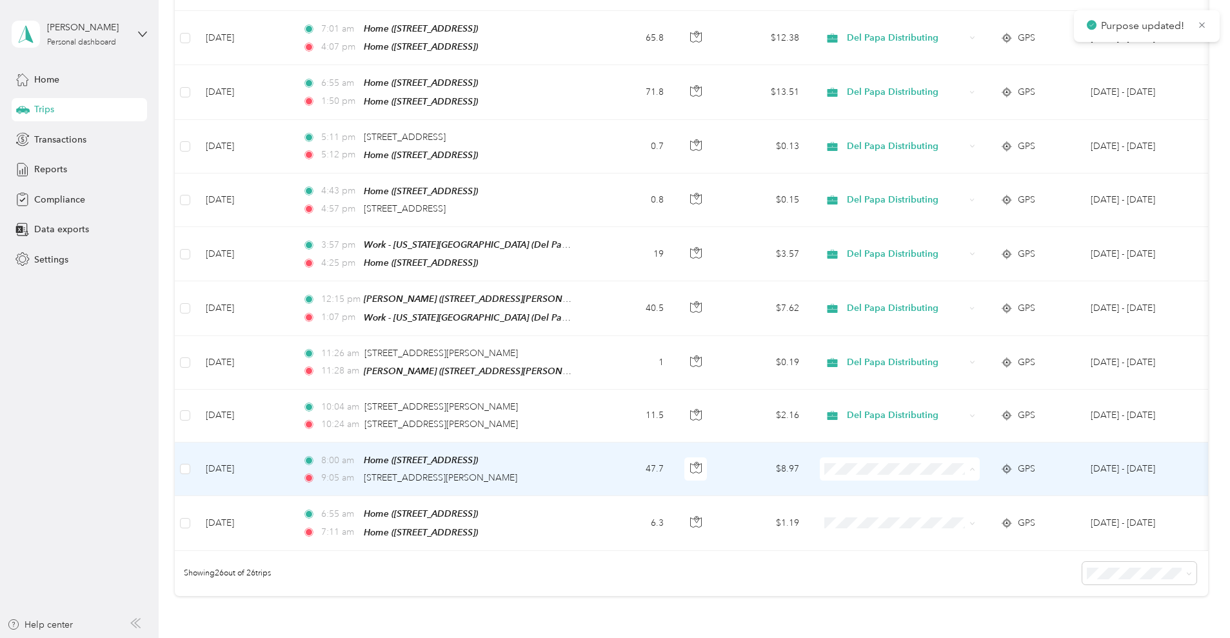
click at [963, 464] on span "Del Papa Distributing" at bounding box center [996, 466] width 119 height 14
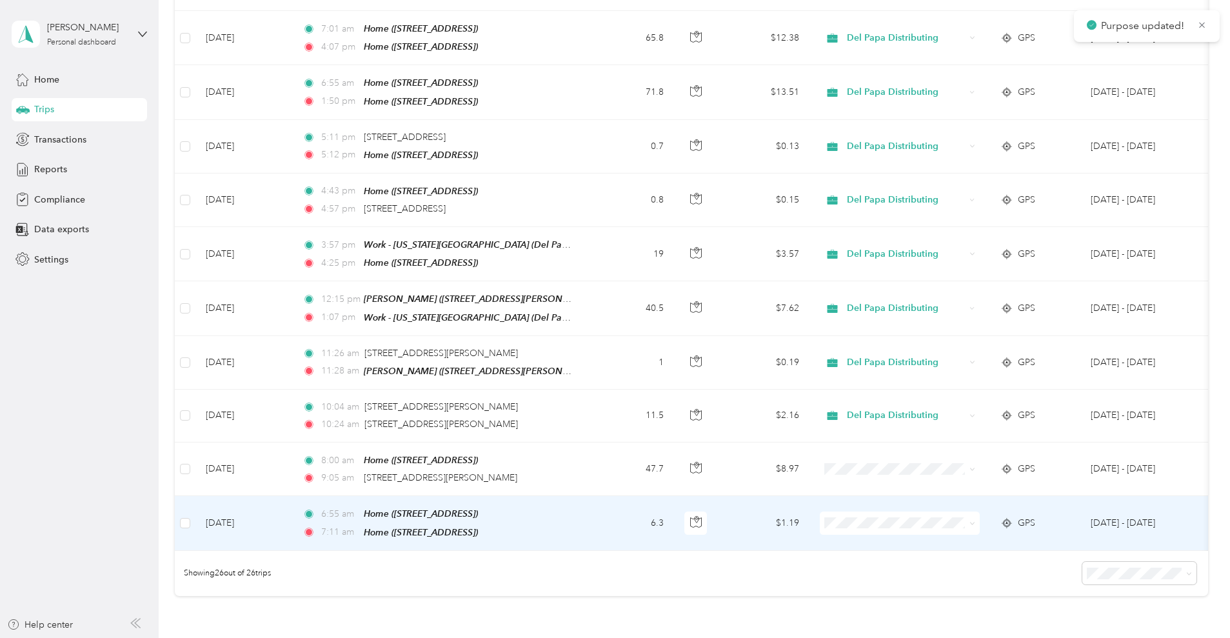
click at [1001, 514] on span "Del Papa Distributing" at bounding box center [996, 519] width 119 height 14
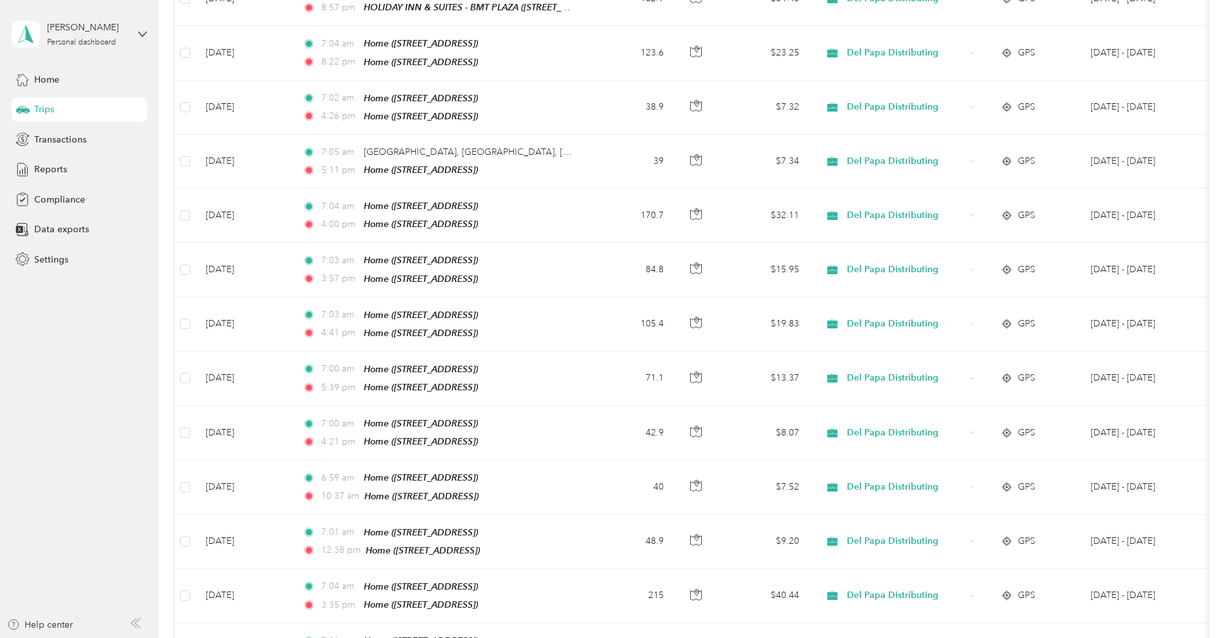
scroll to position [0, 0]
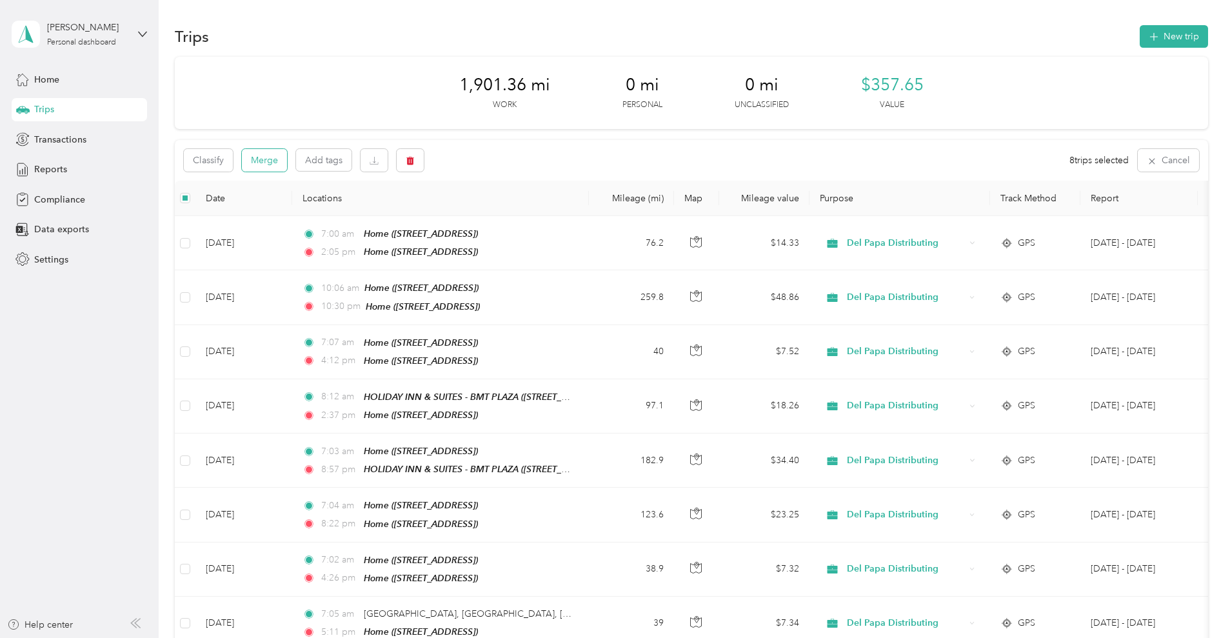
click at [287, 158] on button "Merge" at bounding box center [264, 160] width 45 height 23
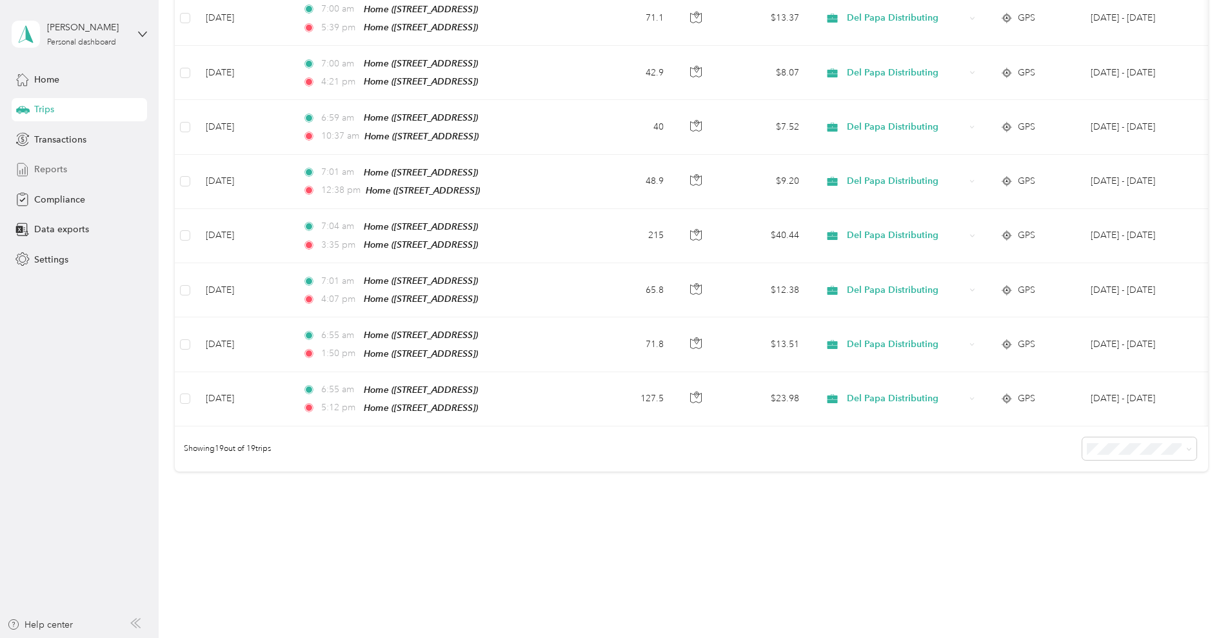
click at [70, 170] on div "Reports" at bounding box center [79, 169] width 135 height 23
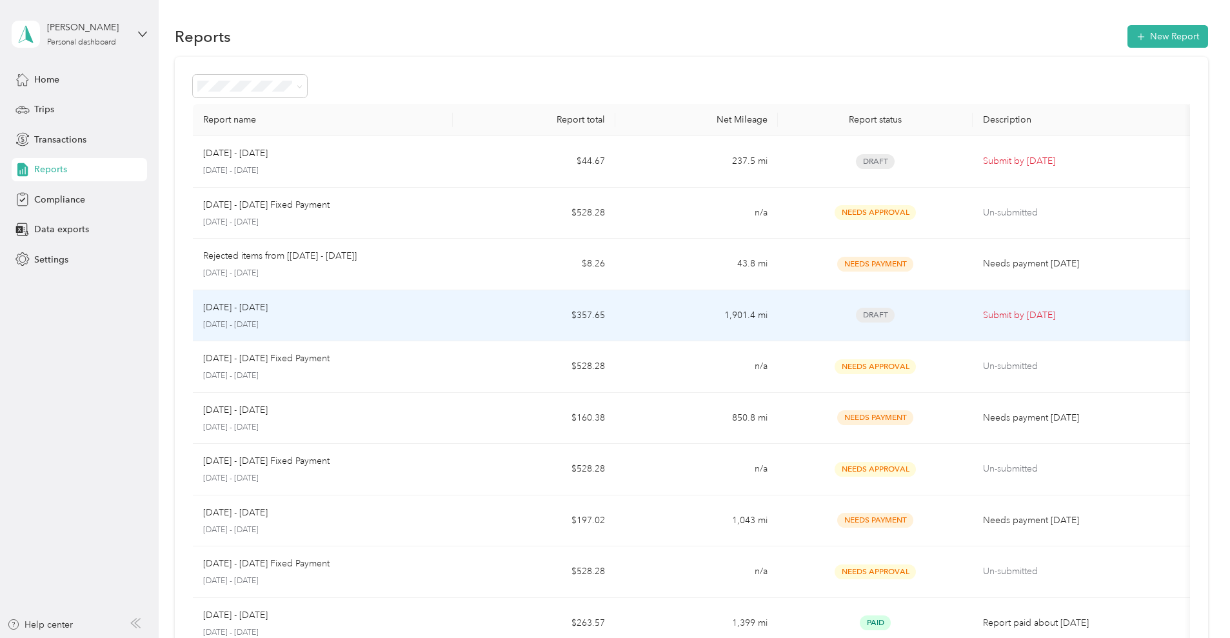
click at [497, 315] on td "$357.65" at bounding box center [534, 316] width 163 height 52
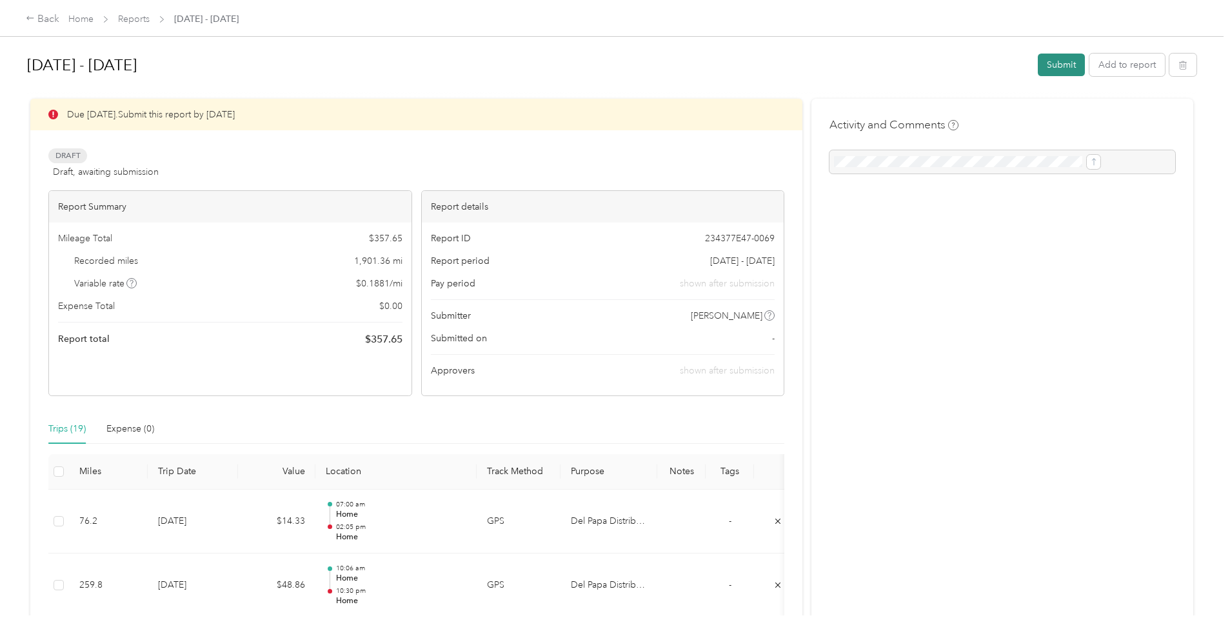
click at [1038, 62] on button "Submit" at bounding box center [1061, 65] width 47 height 23
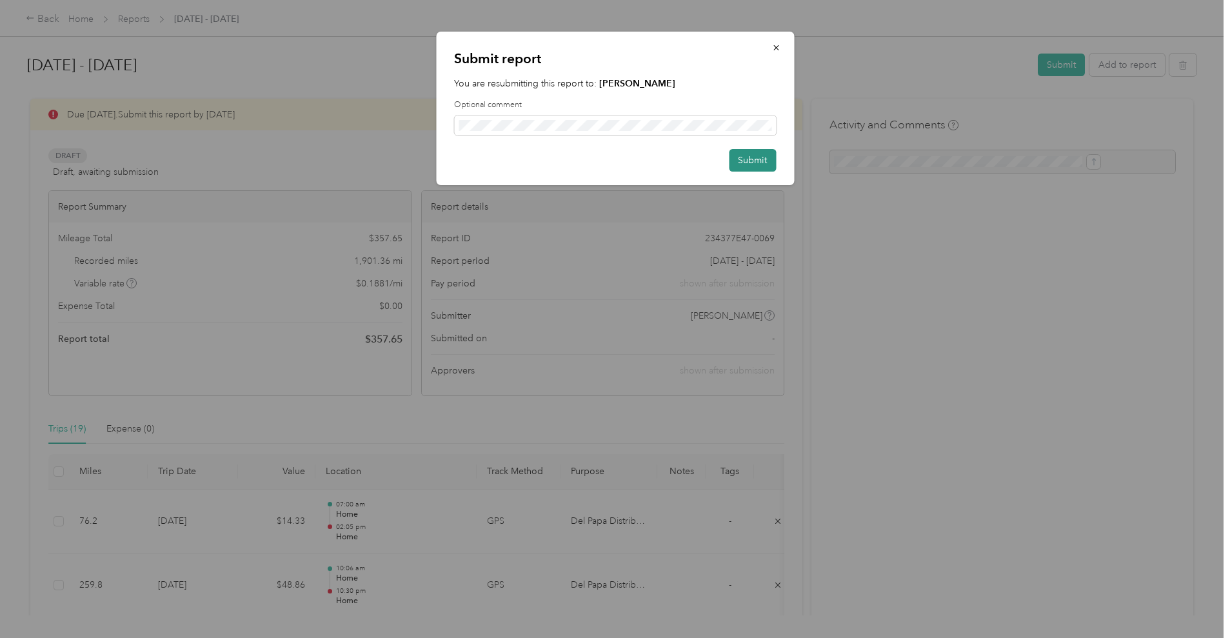
click at [760, 163] on button "Submit" at bounding box center [752, 160] width 47 height 23
